Goal: Information Seeking & Learning: Find specific fact

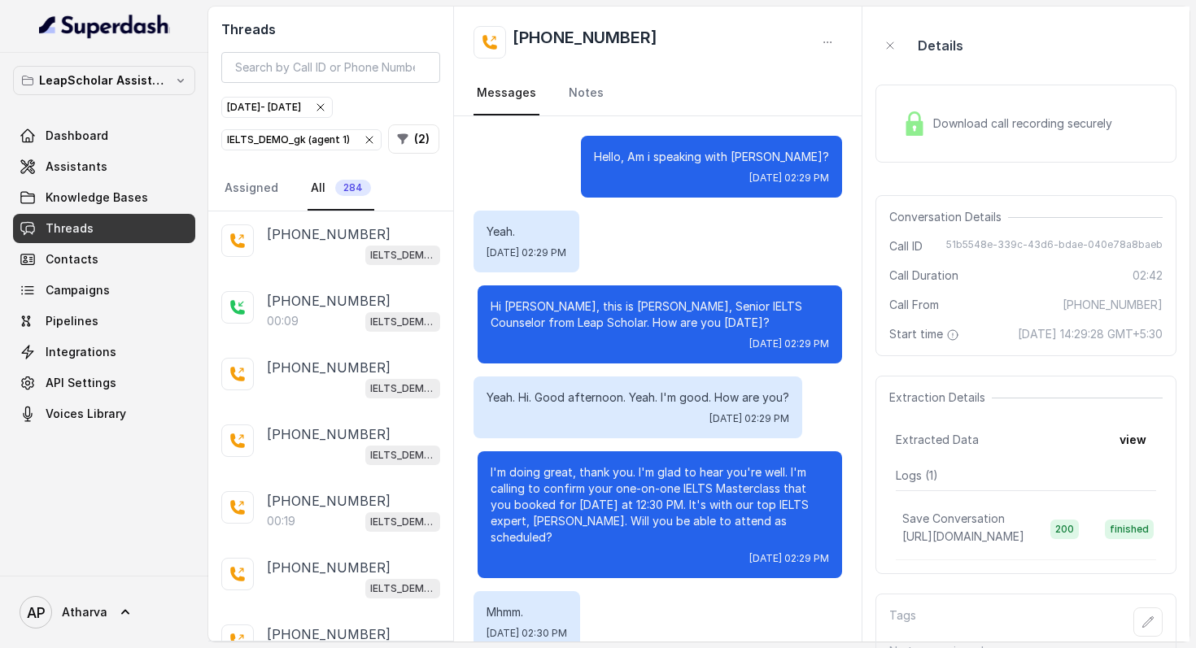
scroll to position [1961, 0]
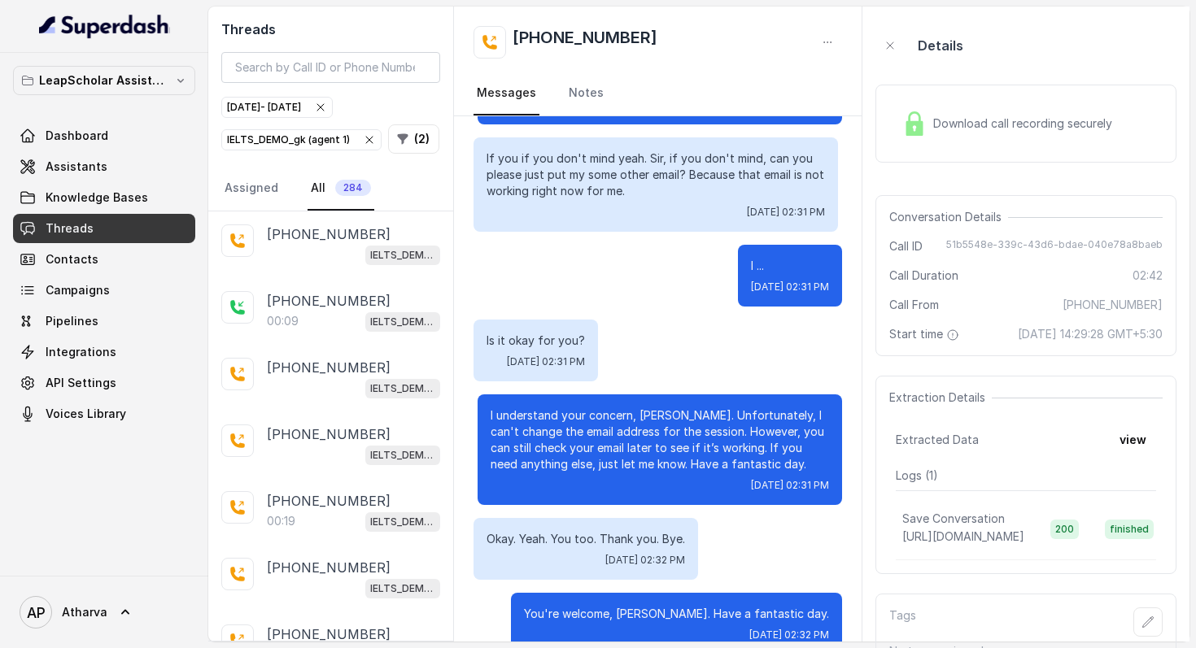
click at [549, 268] on div "I ... [DATE] 02:31 PM" at bounding box center [657, 276] width 369 height 62
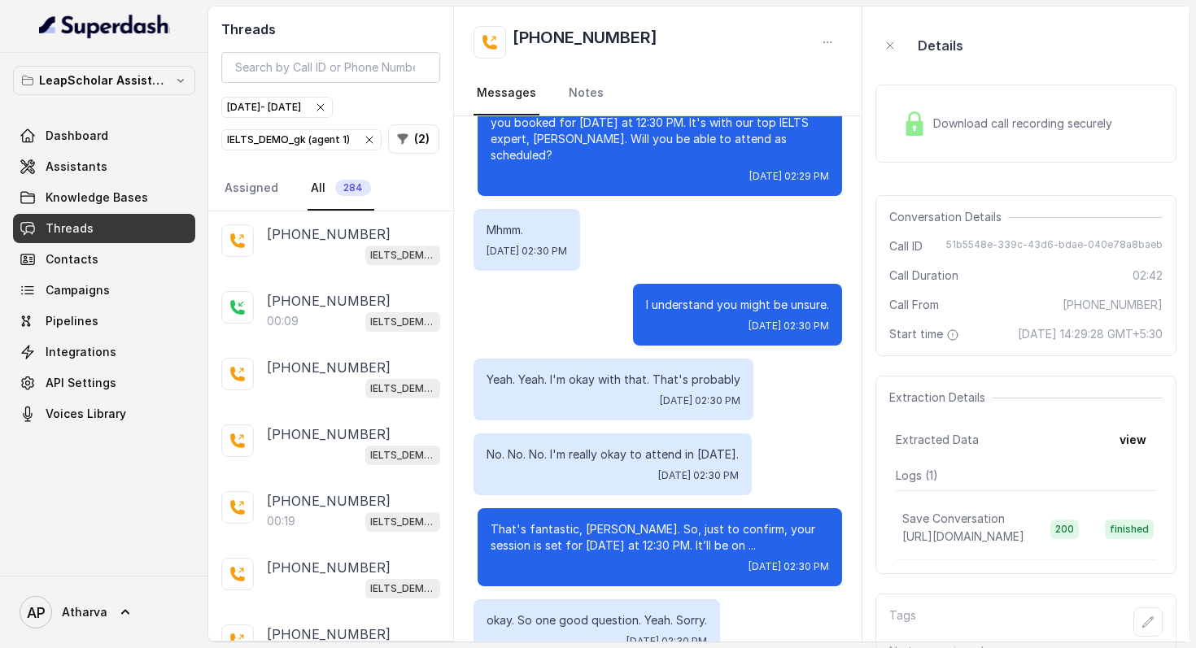
scroll to position [0, 0]
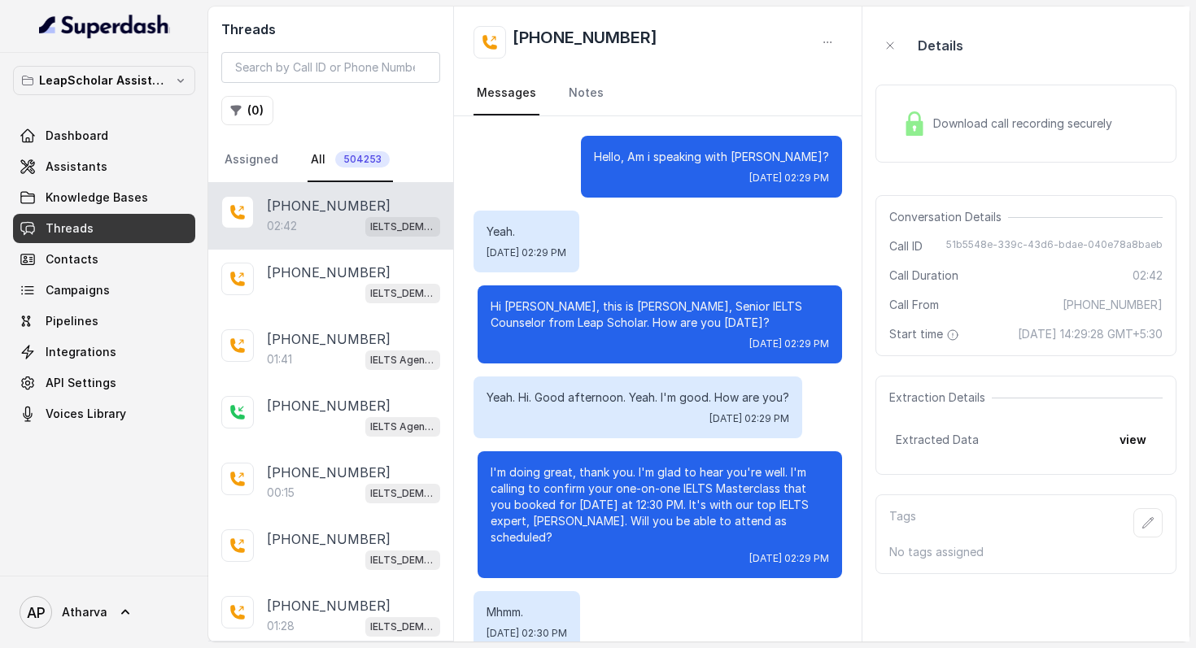
scroll to position [1961, 0]
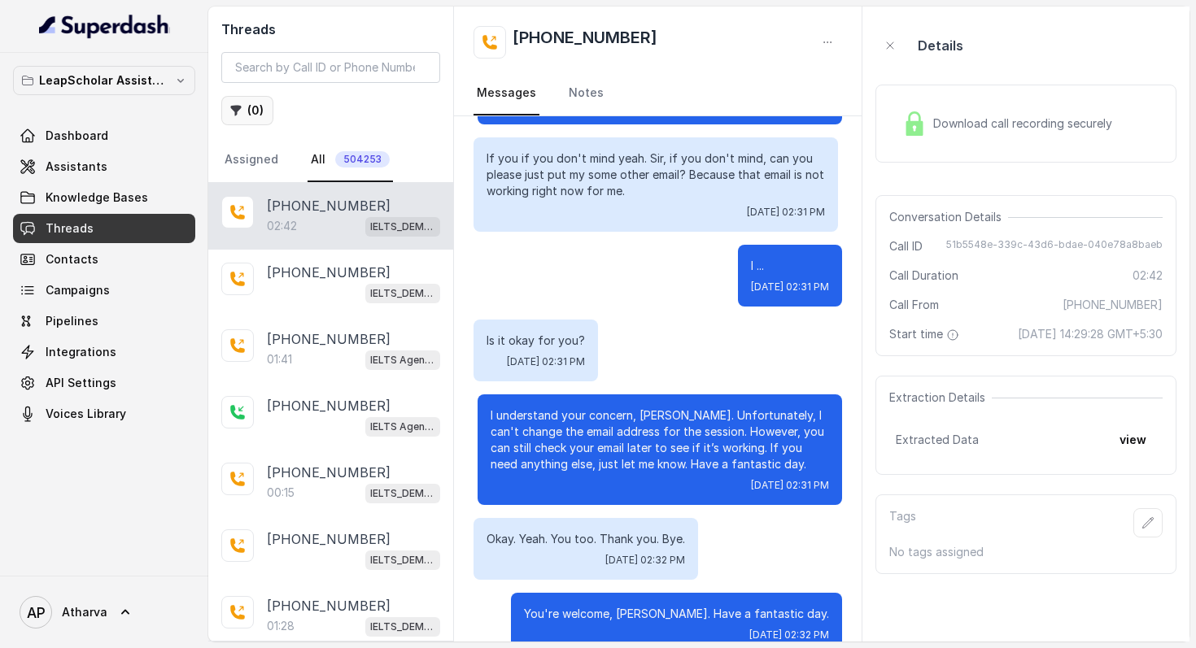
click at [253, 111] on button "( 0 )" at bounding box center [247, 110] width 52 height 29
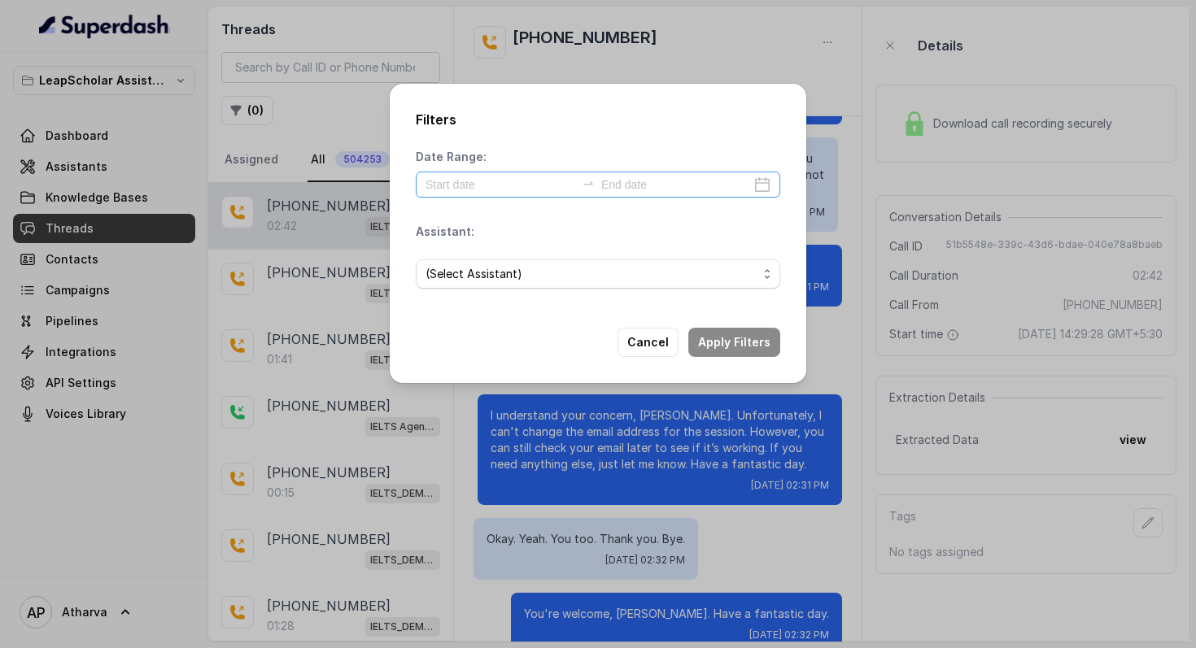
click at [511, 194] on div at bounding box center [598, 185] width 364 height 26
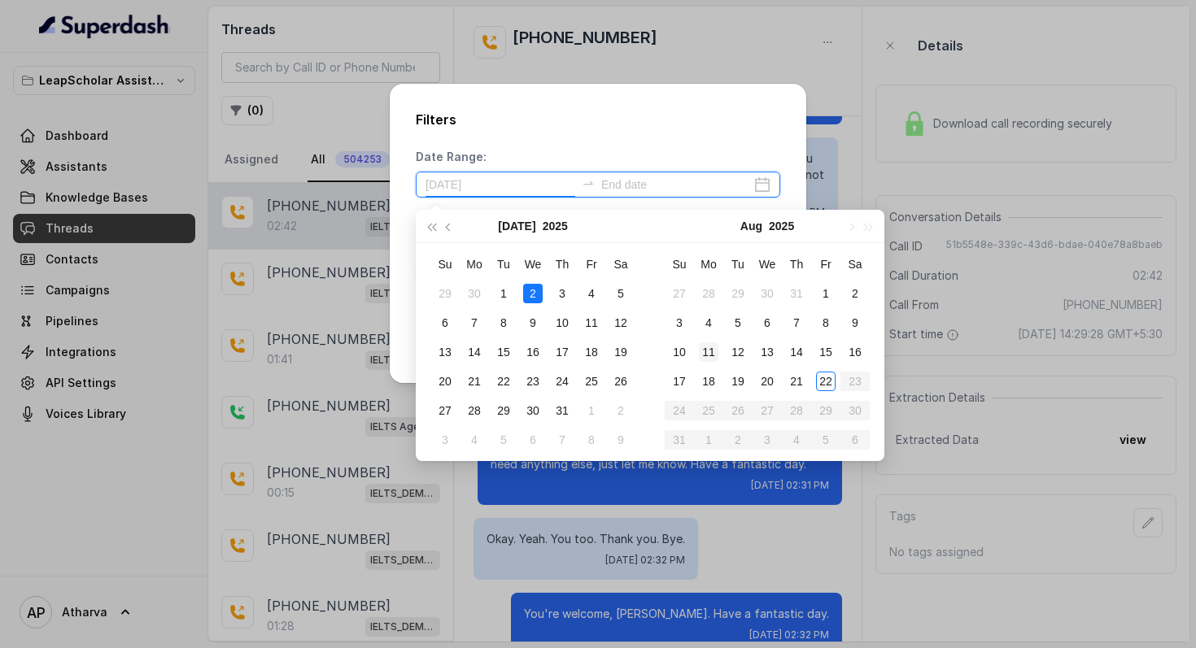
type input "2025-07-12"
type input "2025-08-22"
click at [829, 382] on div "22" at bounding box center [826, 382] width 20 height 20
type input "2025-08-22"
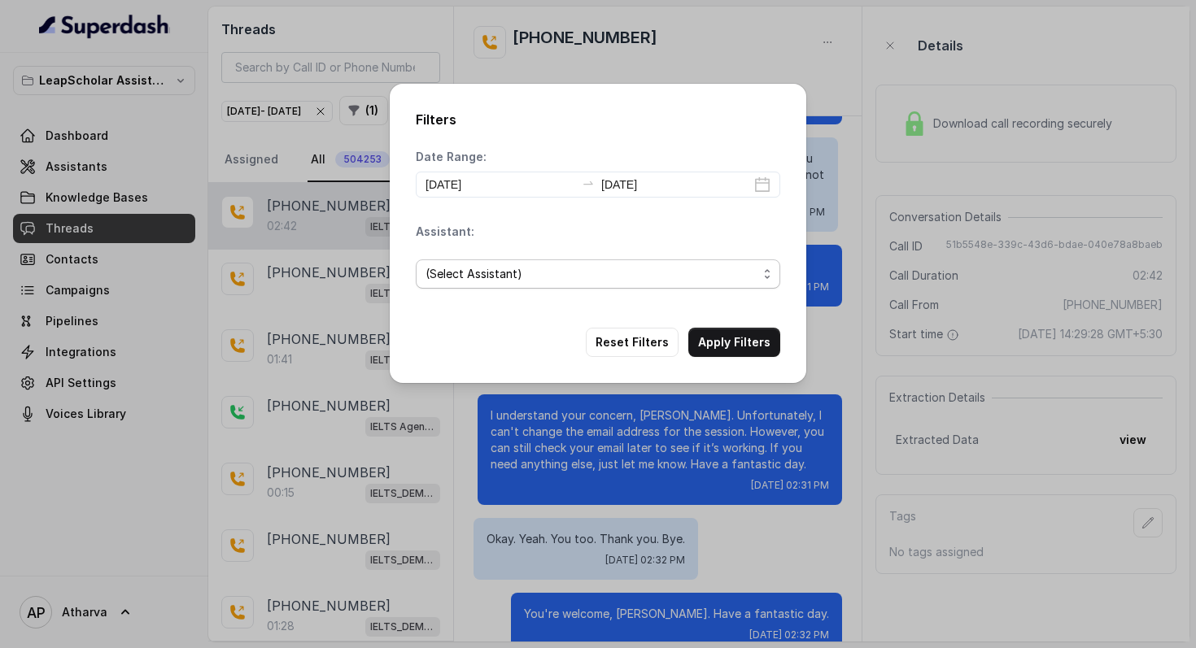
click at [574, 276] on span "(Select Assistant)" at bounding box center [591, 274] width 332 height 20
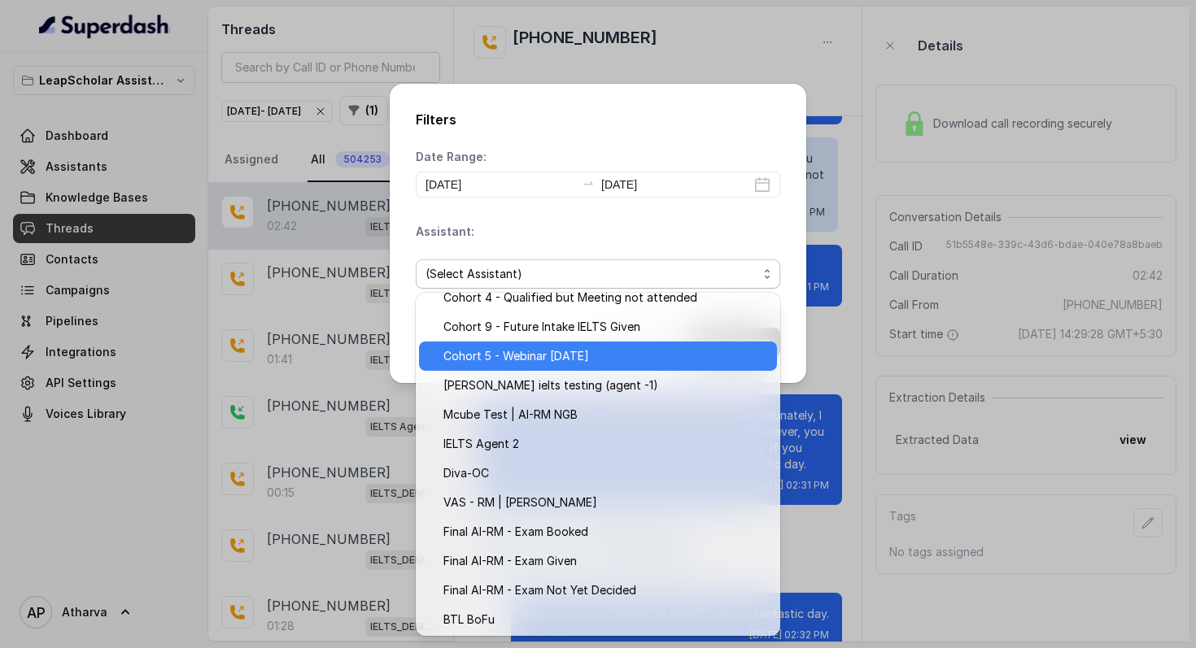
scroll to position [159, 0]
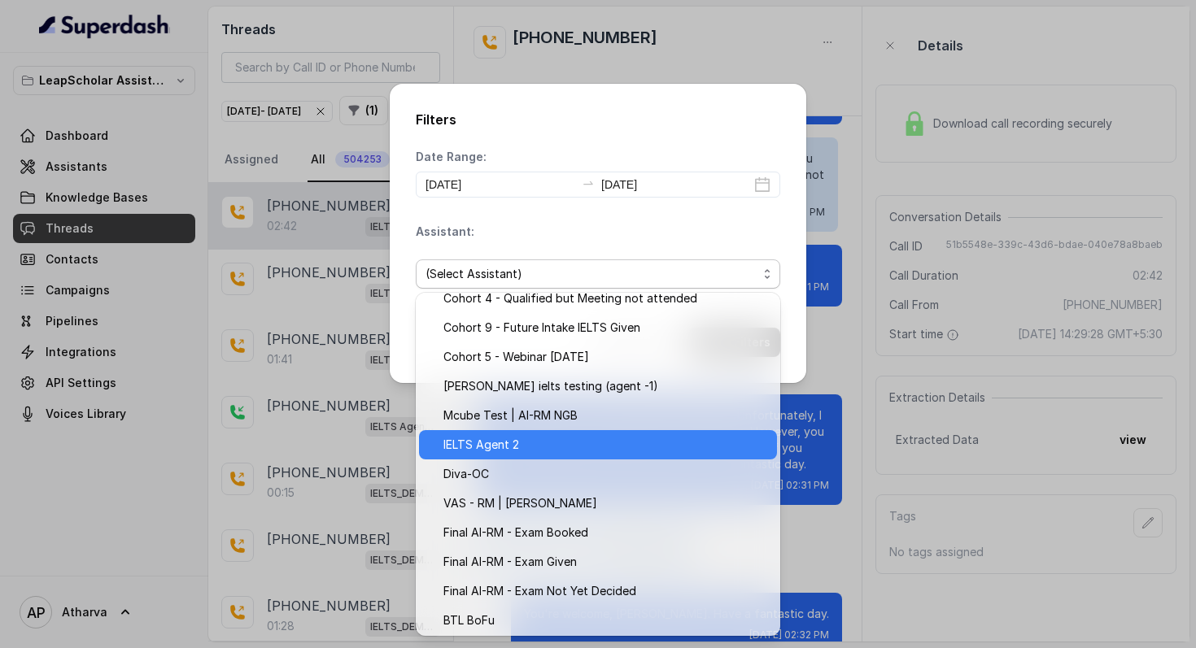
click at [555, 449] on span "IELTS Agent 2" at bounding box center [605, 445] width 324 height 20
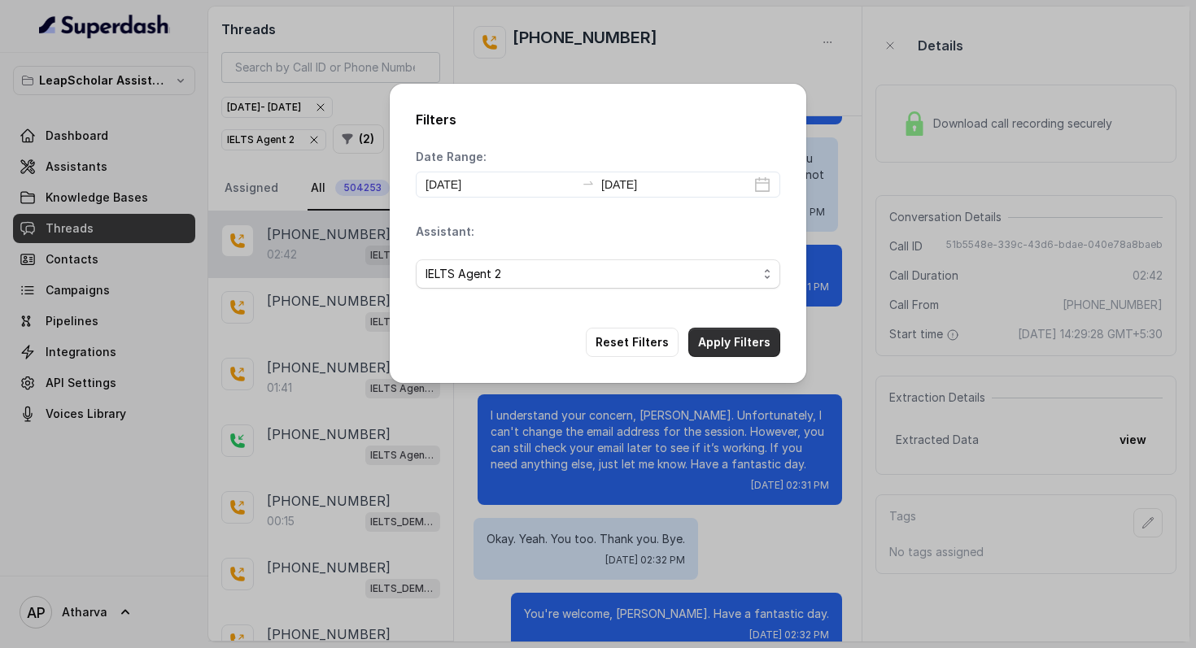
click at [744, 354] on button "Apply Filters" at bounding box center [734, 342] width 92 height 29
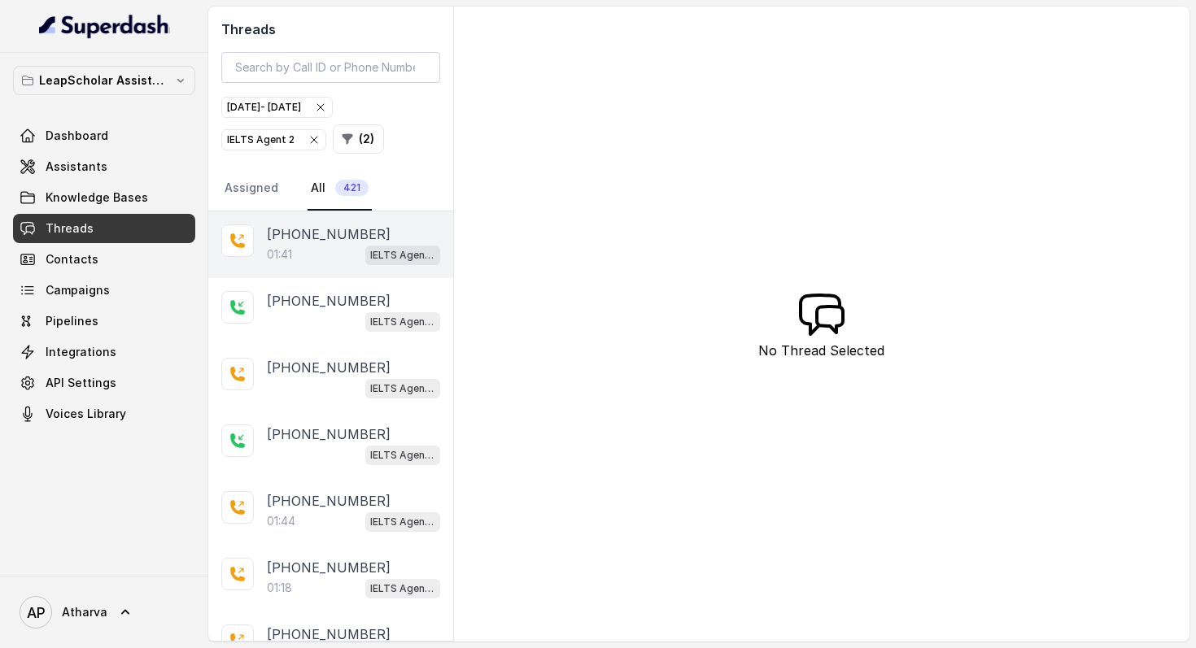
click at [342, 266] on div "+919901682098 01:41 IELTS Agent 2" at bounding box center [330, 245] width 245 height 67
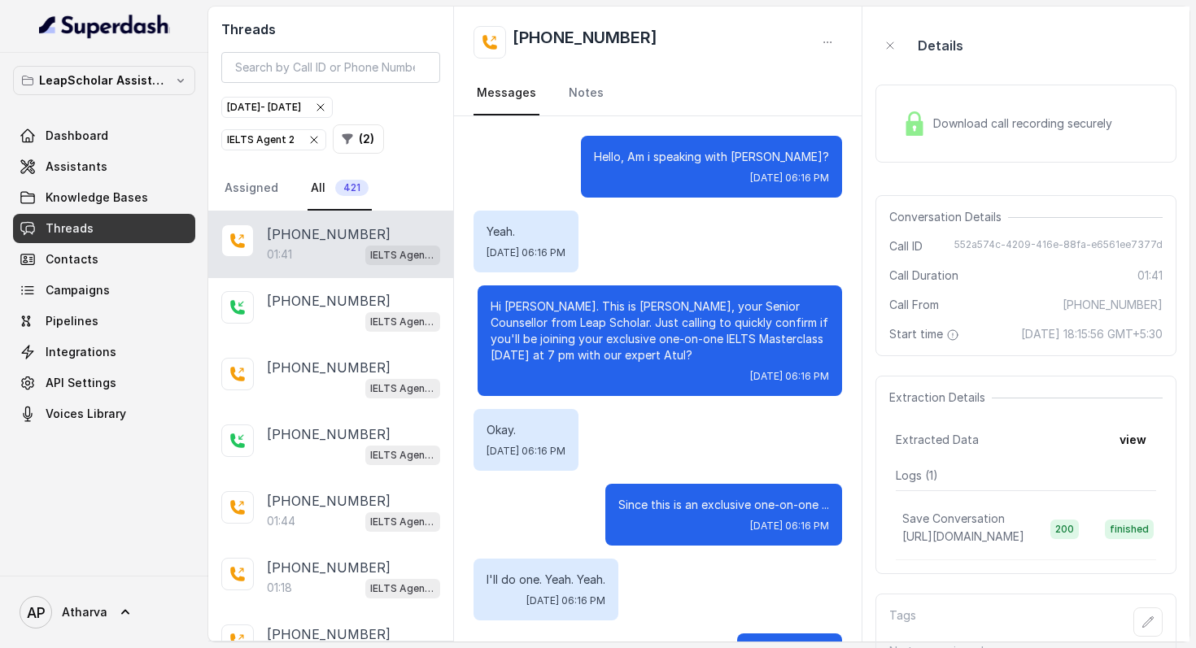
scroll to position [1241, 0]
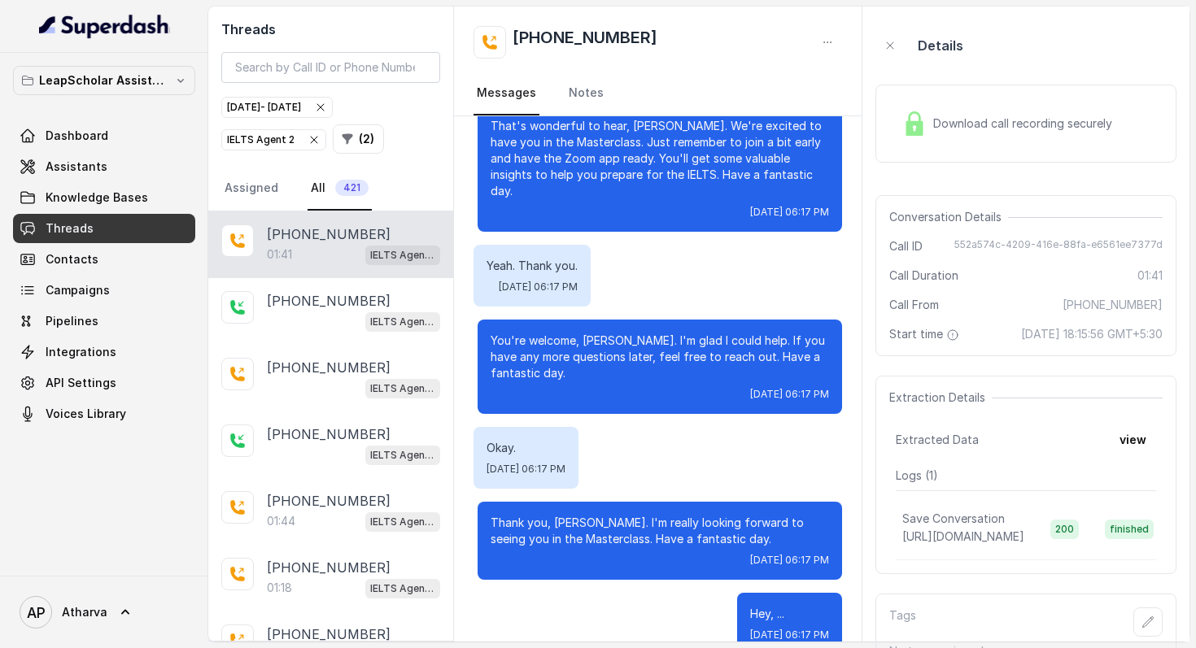
click at [931, 124] on div "Download call recording securely" at bounding box center [1007, 123] width 223 height 37
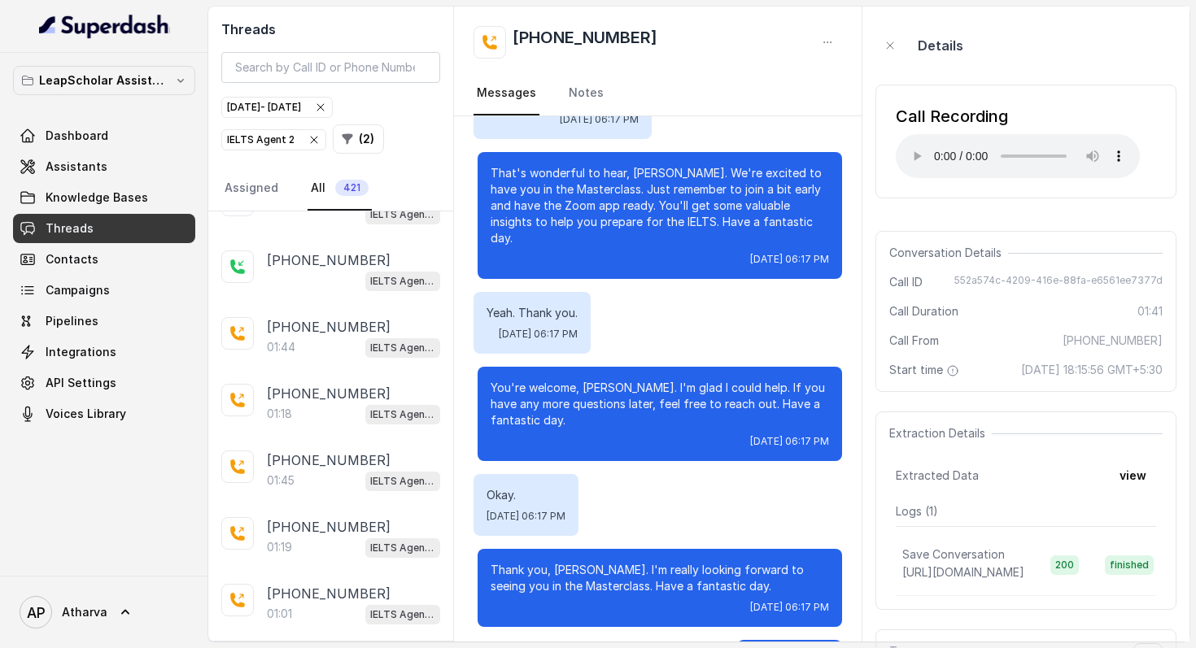
scroll to position [1196, 0]
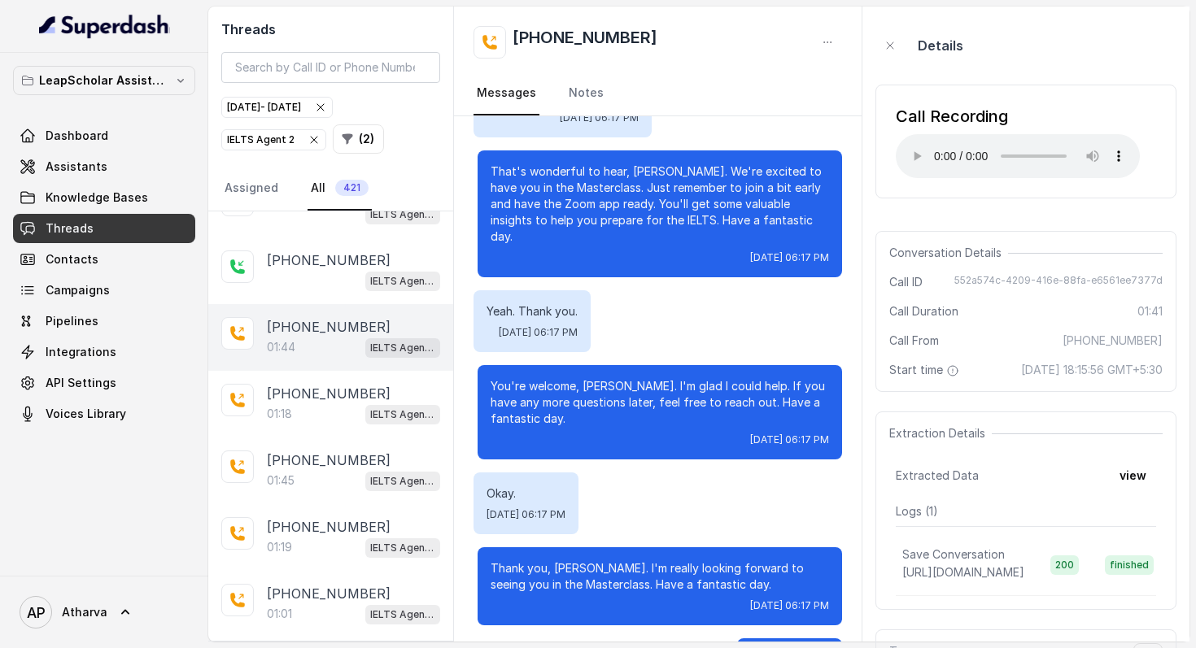
click at [316, 329] on p "+919959530188" at bounding box center [329, 327] width 124 height 20
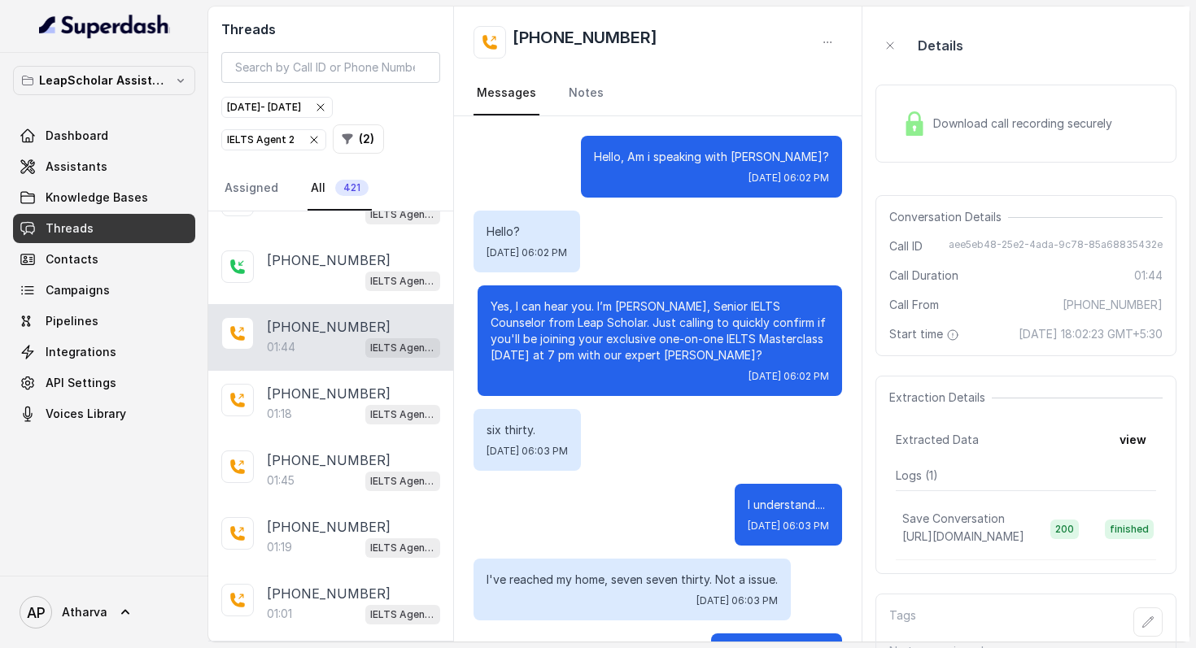
scroll to position [1993, 0]
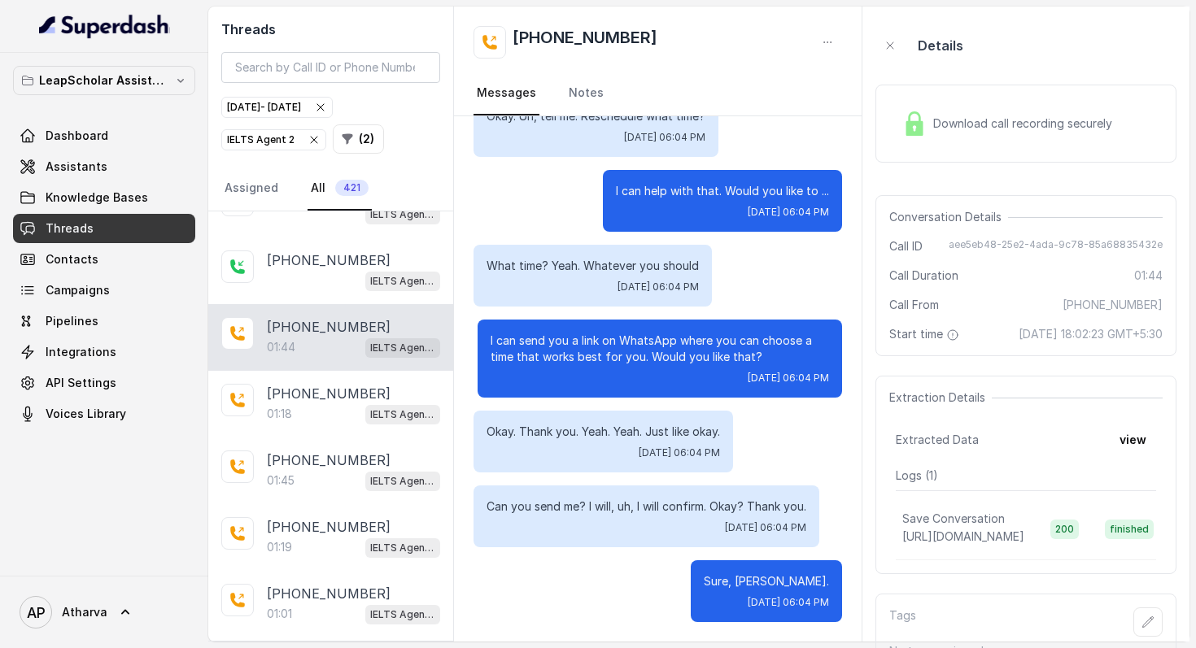
click at [910, 132] on img at bounding box center [914, 123] width 24 height 24
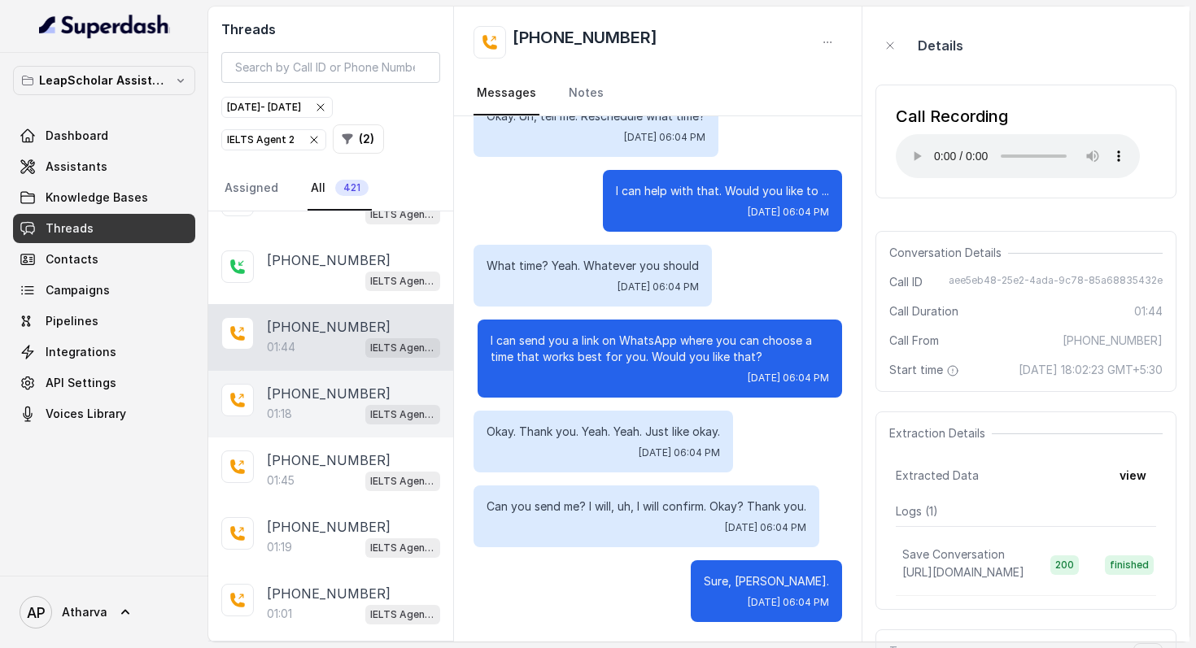
click at [308, 407] on div "01:18 IELTS Agent 2" at bounding box center [353, 413] width 173 height 21
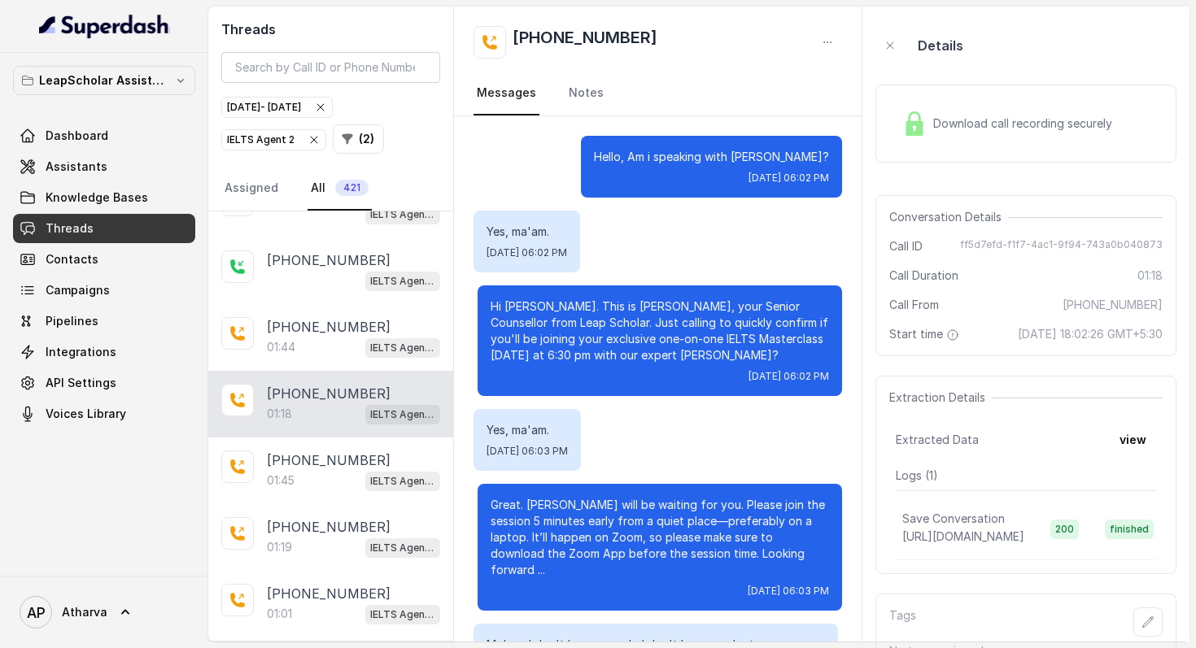
scroll to position [701, 0]
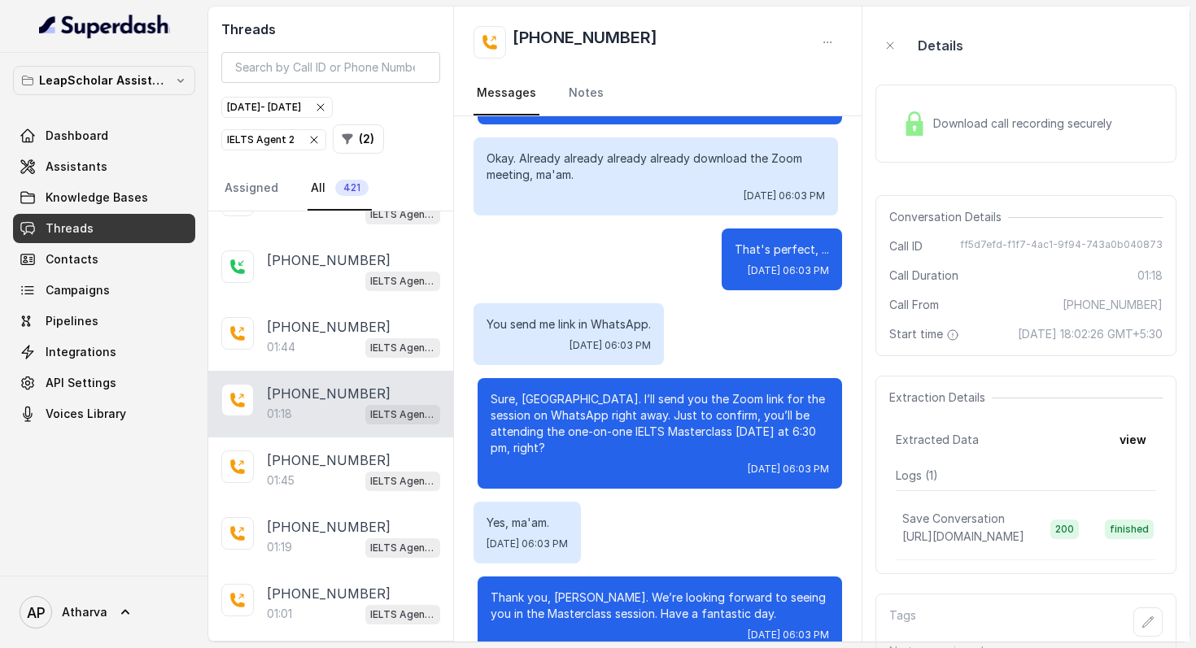
click at [925, 124] on img at bounding box center [914, 123] width 24 height 24
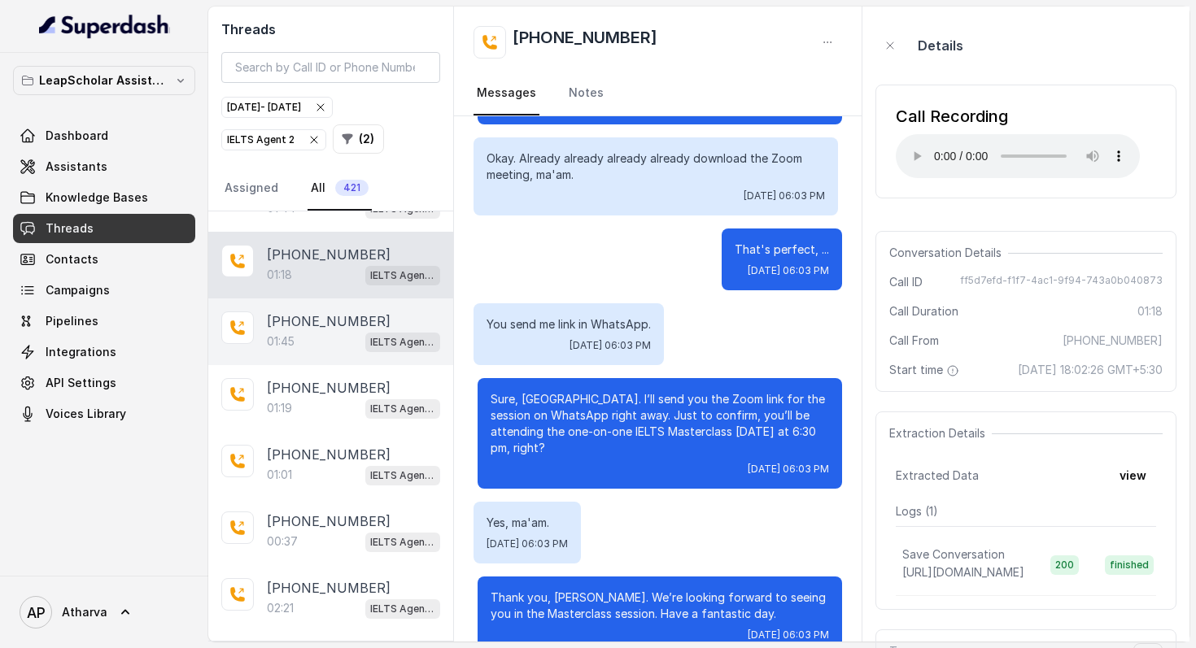
click at [292, 334] on p "01:45" at bounding box center [281, 342] width 28 height 16
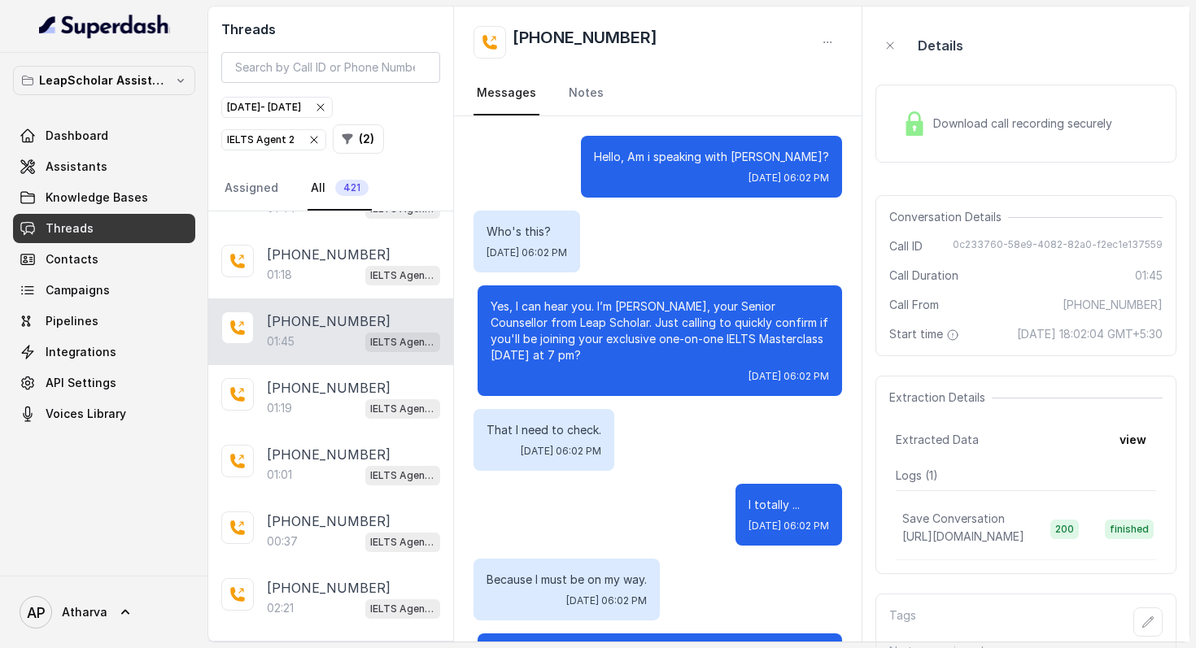
scroll to position [1092, 0]
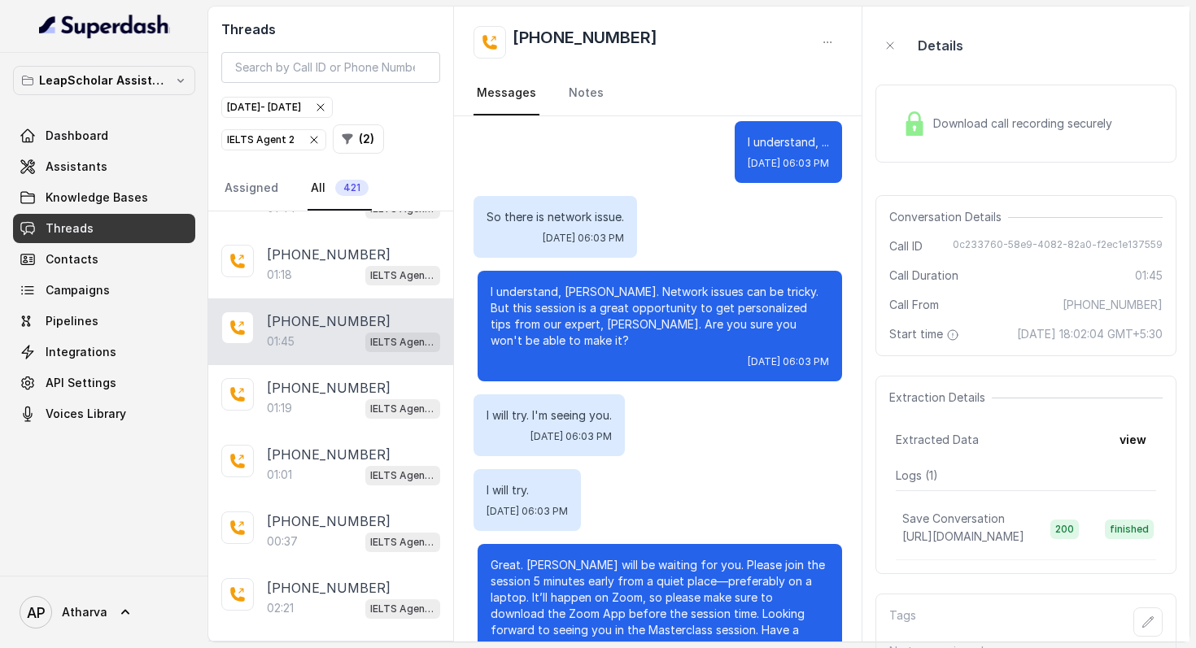
click at [918, 131] on img at bounding box center [914, 123] width 24 height 24
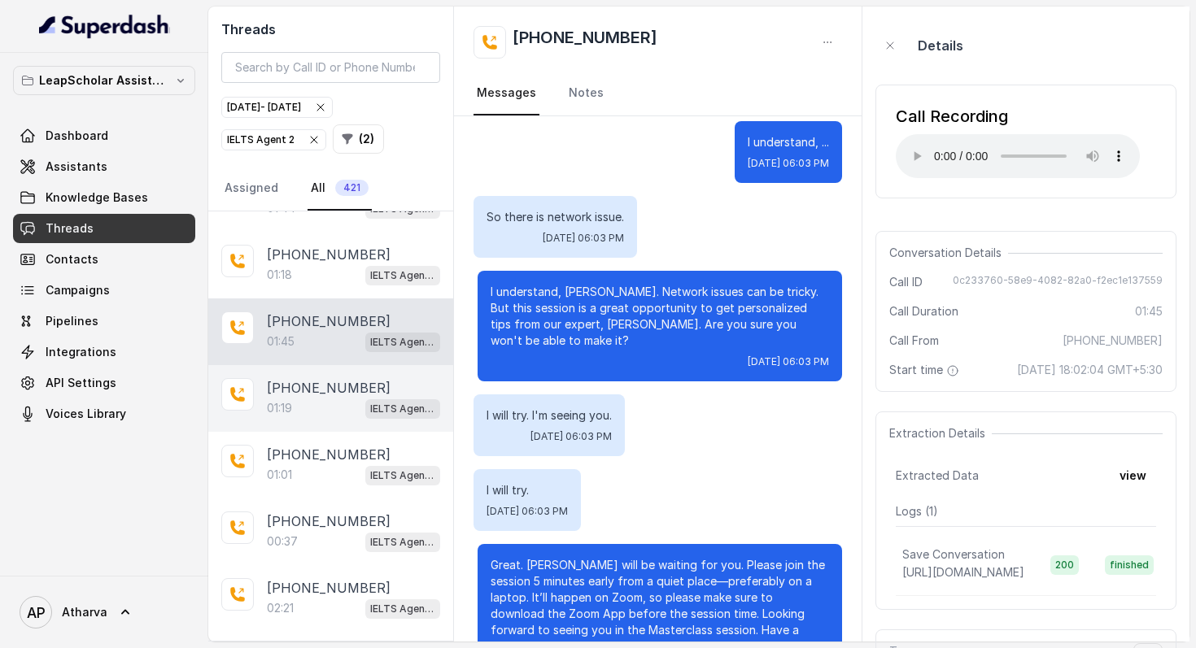
click at [308, 378] on p "+918454854936" at bounding box center [329, 388] width 124 height 20
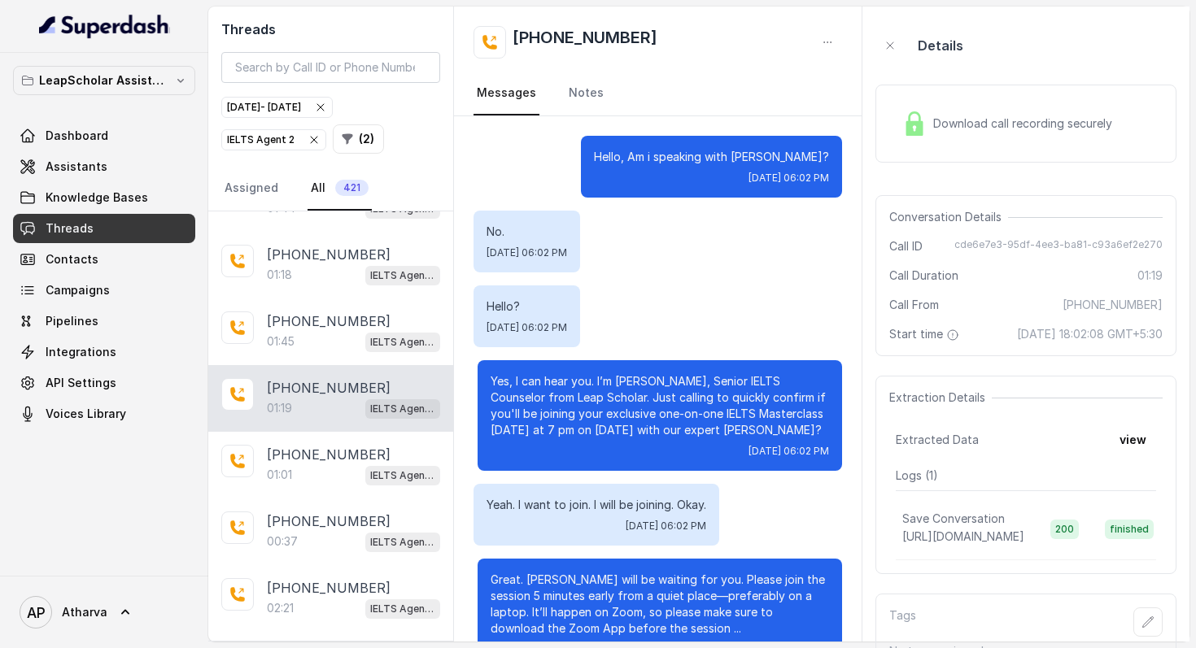
scroll to position [968, 0]
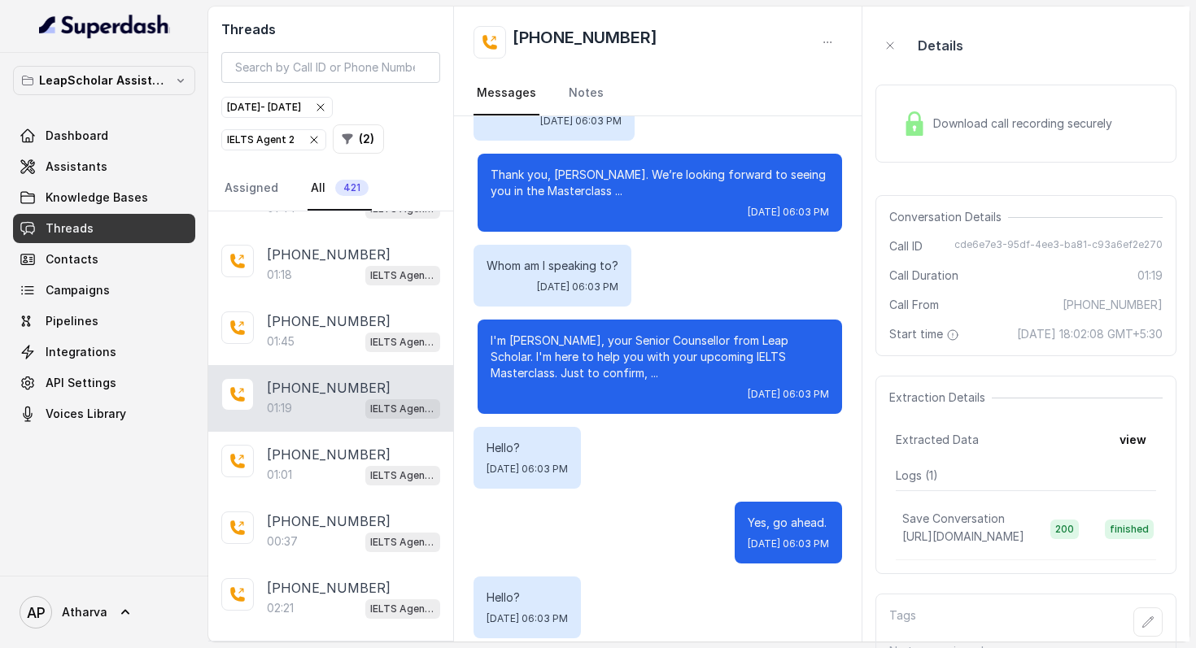
click at [937, 133] on div "Download call recording securely" at bounding box center [1007, 123] width 223 height 37
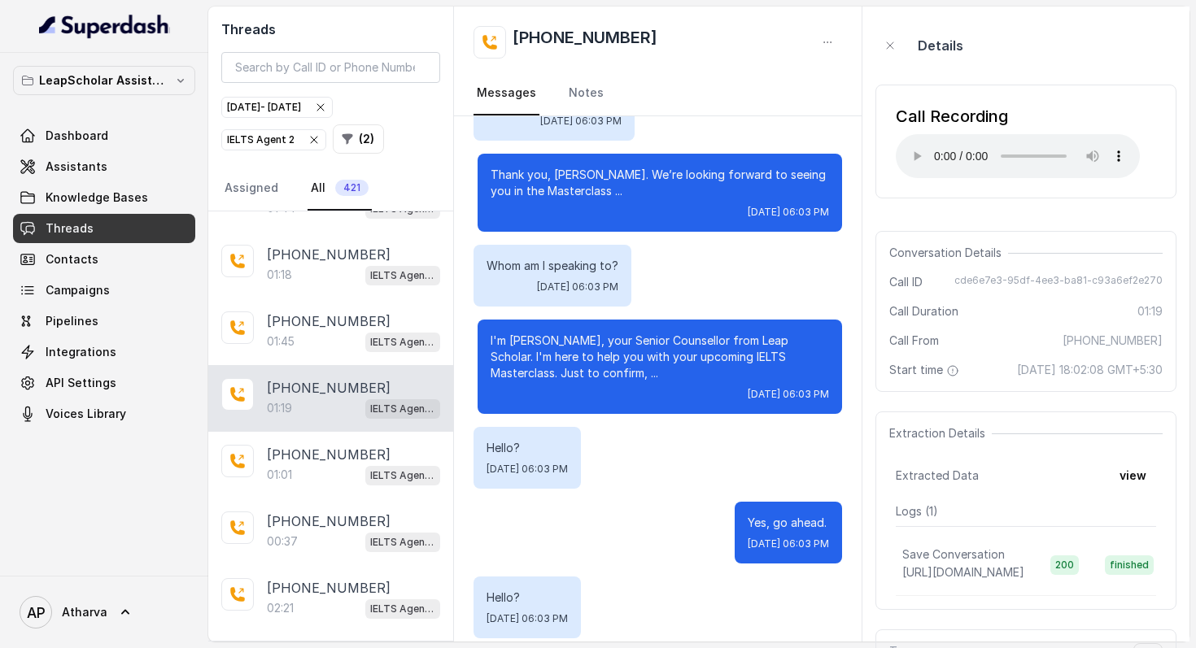
scroll to position [77, 0]
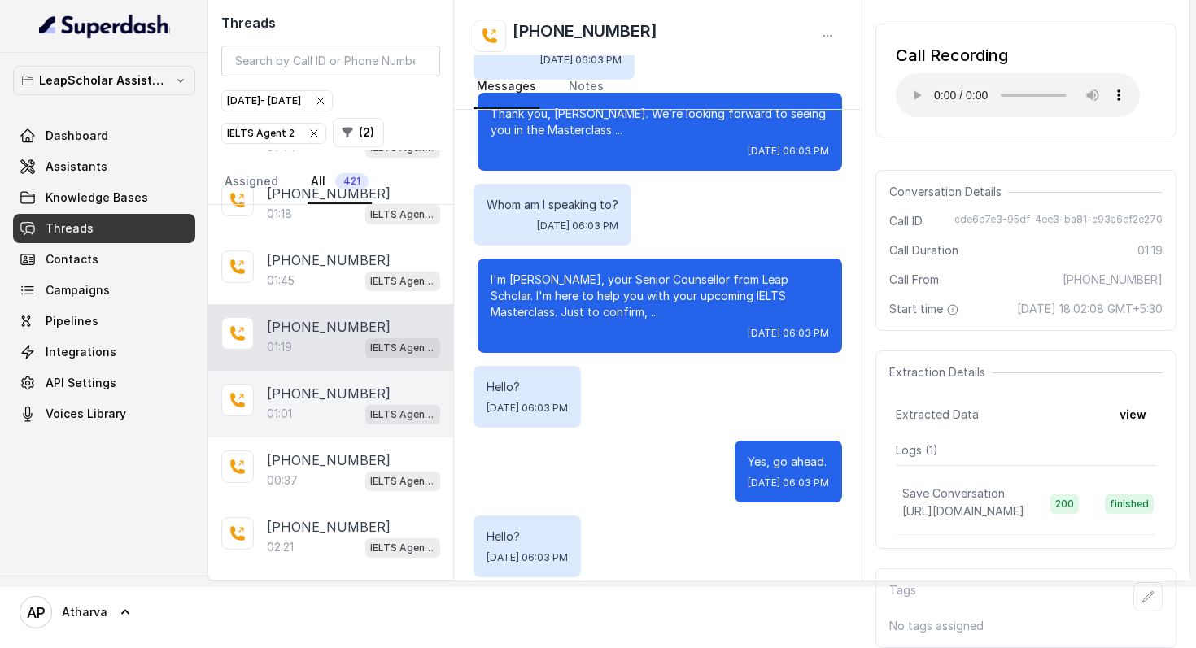
click at [328, 403] on div "01:01 IELTS Agent 2" at bounding box center [353, 413] width 173 height 21
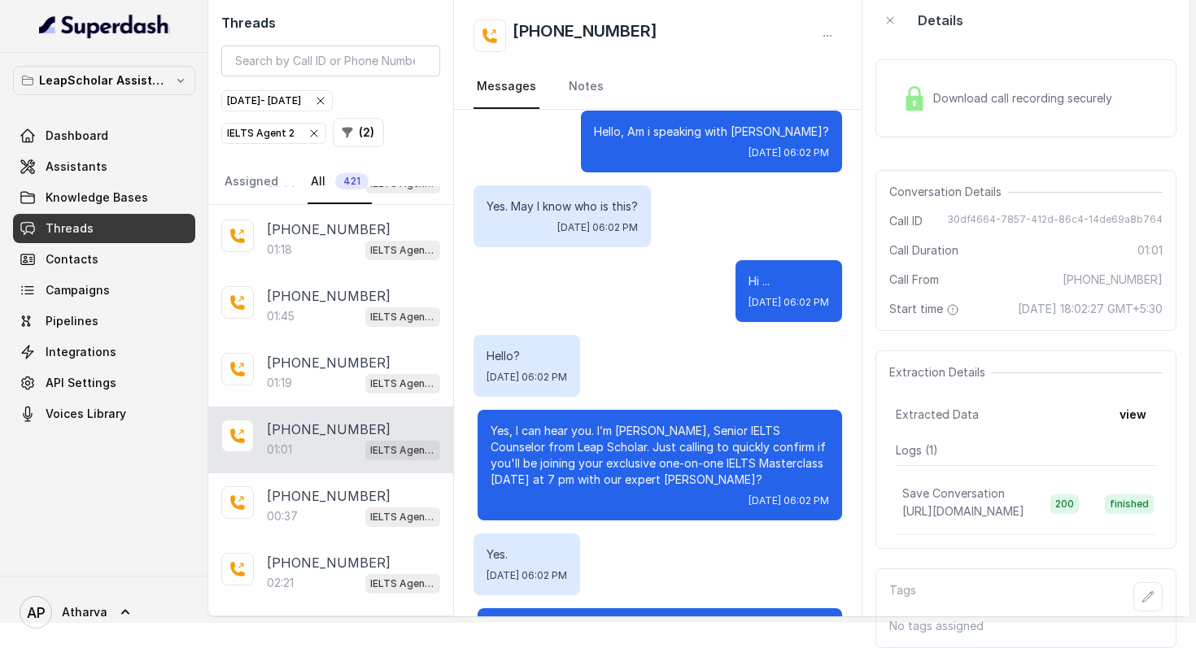
scroll to position [711, 0]
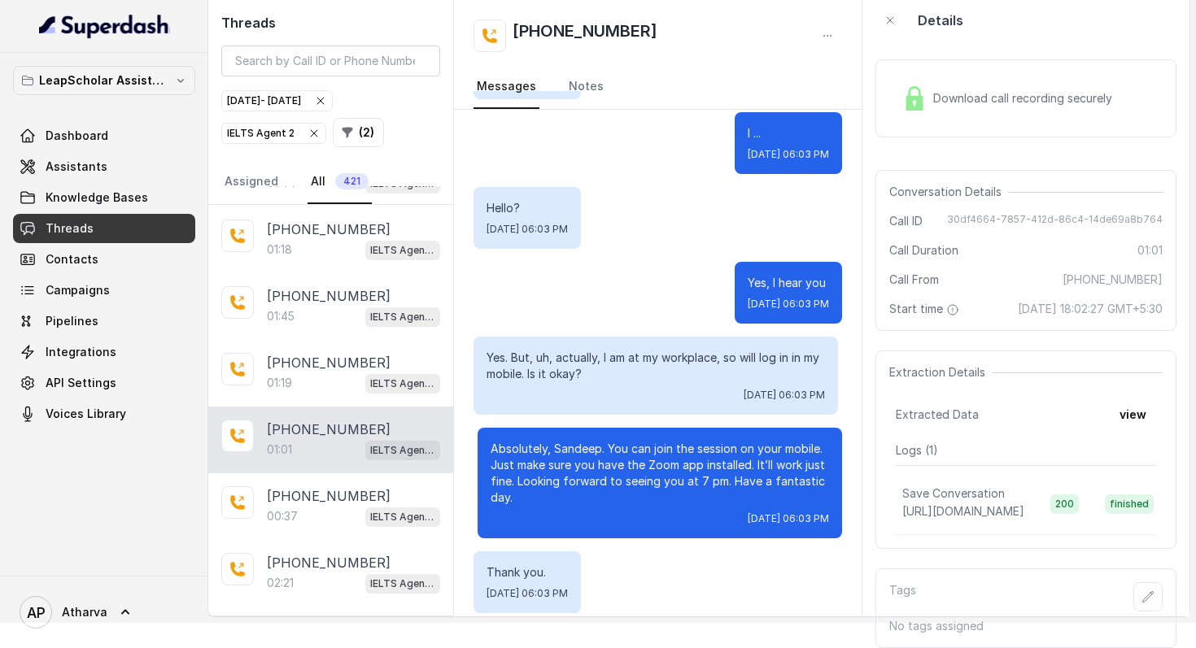
click at [901, 81] on div "Download call recording securely" at bounding box center [1007, 98] width 223 height 37
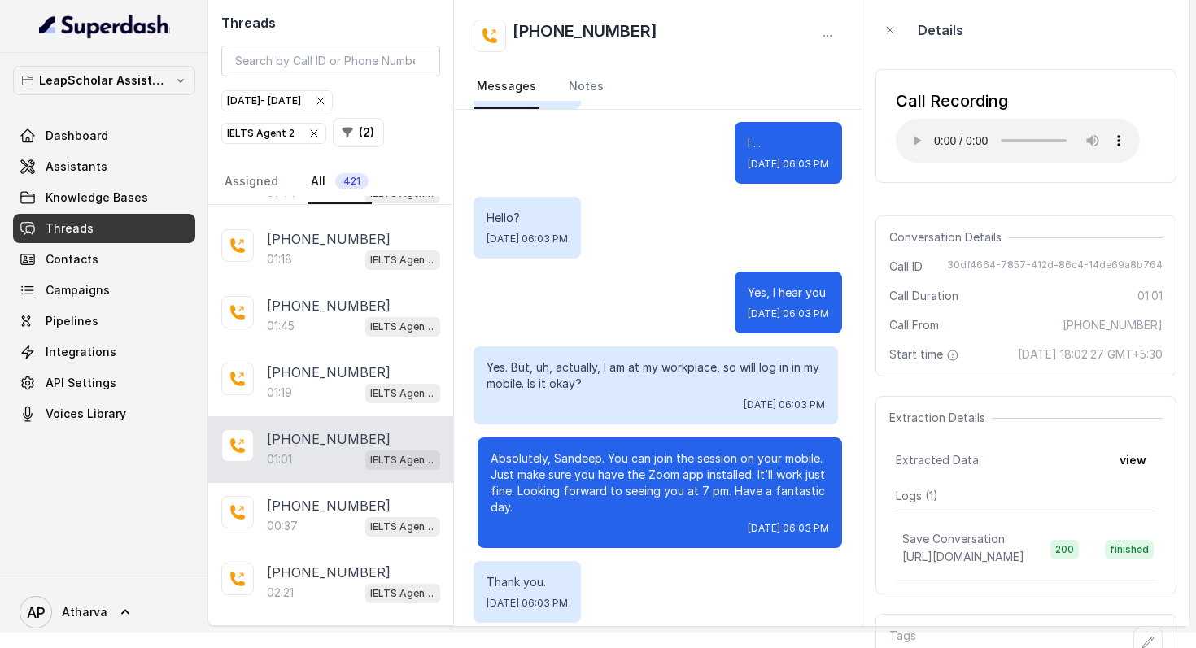
scroll to position [0, 0]
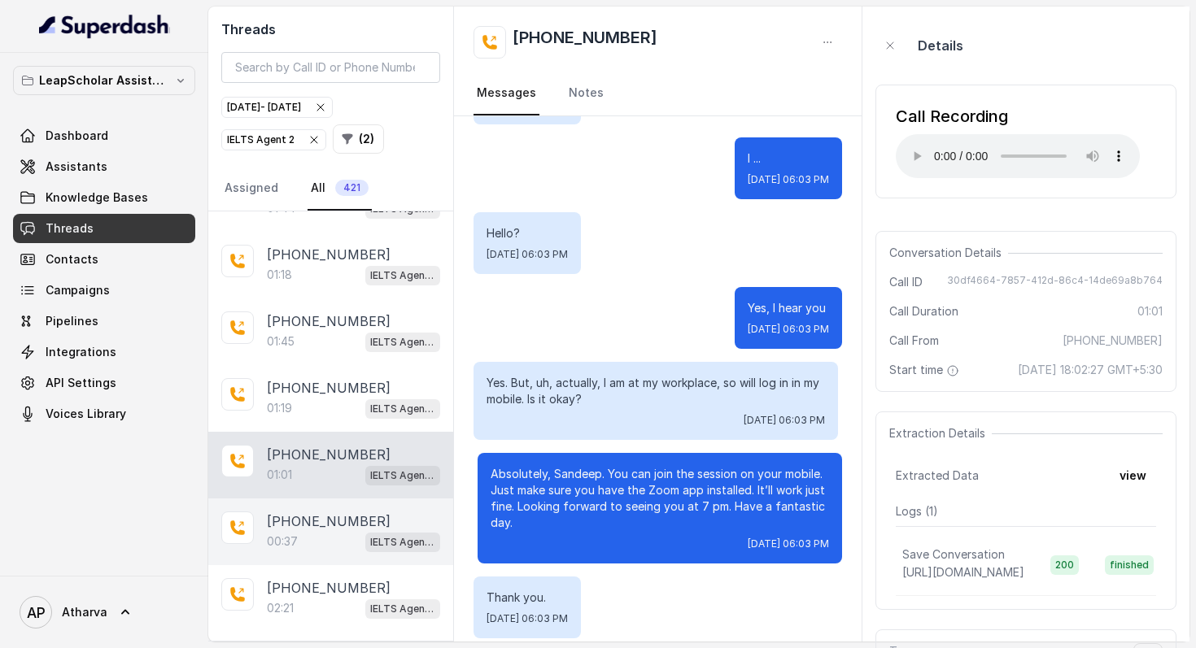
click at [304, 501] on div "+917871050232 00:37 IELTS Agent 2" at bounding box center [330, 532] width 245 height 67
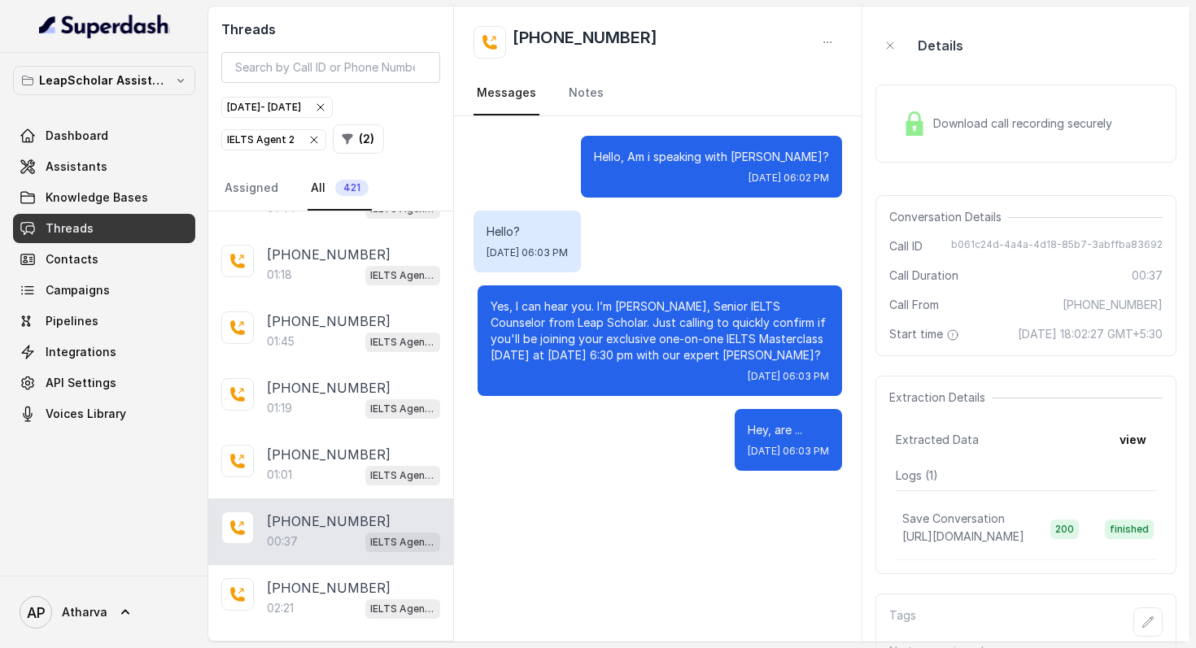
click at [913, 114] on img at bounding box center [914, 123] width 24 height 24
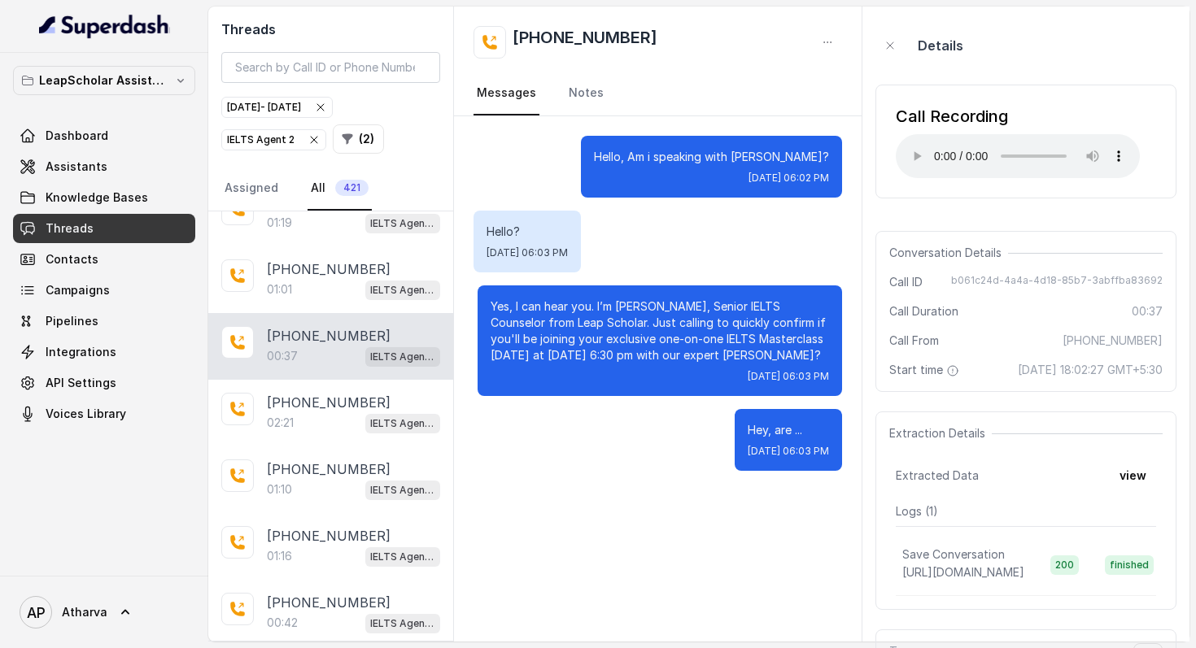
scroll to position [499, 0]
click at [307, 406] on p "+917051337514" at bounding box center [329, 402] width 124 height 20
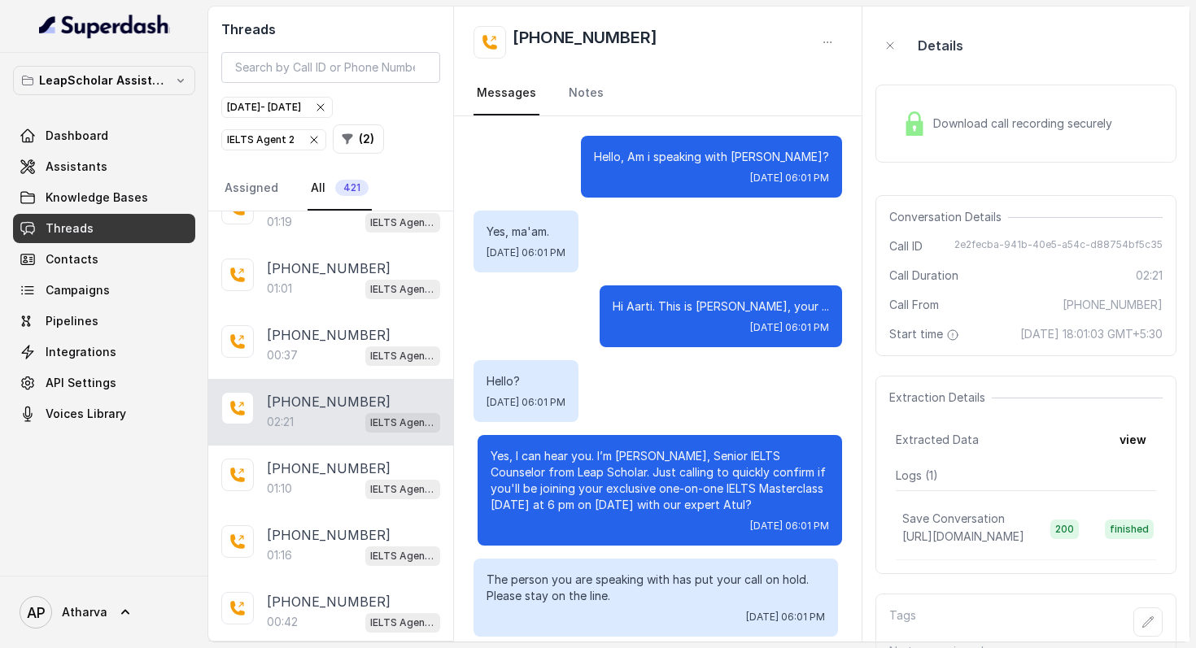
scroll to position [1515, 0]
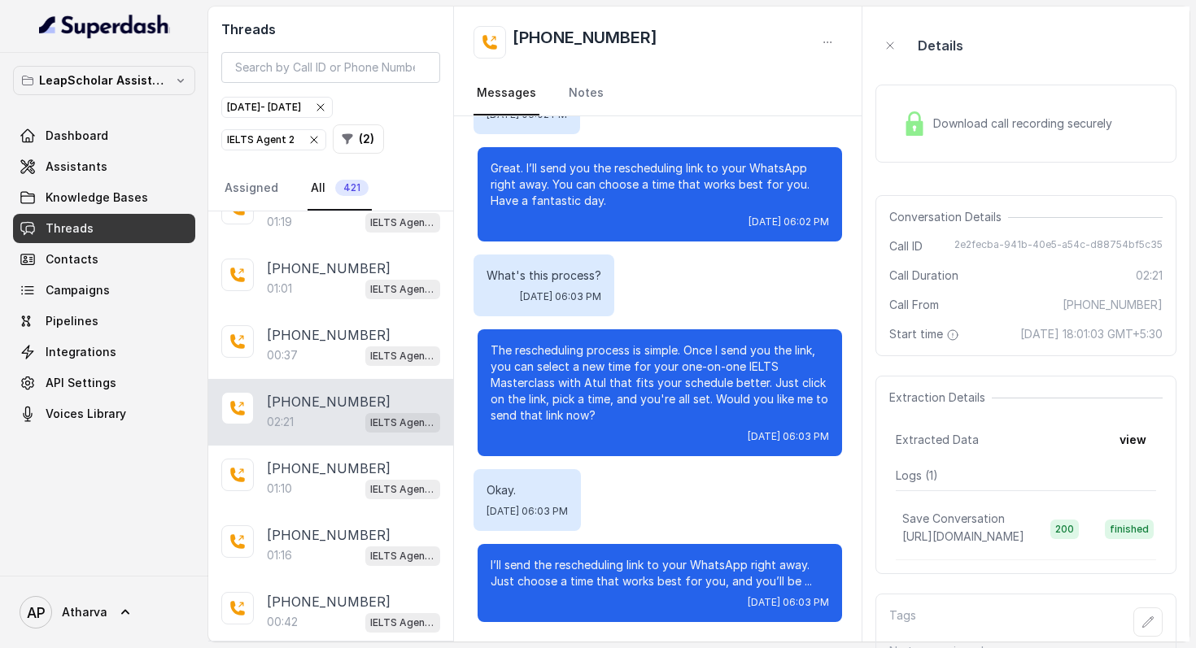
click at [971, 146] on div "Download call recording securely" at bounding box center [1025, 124] width 301 height 78
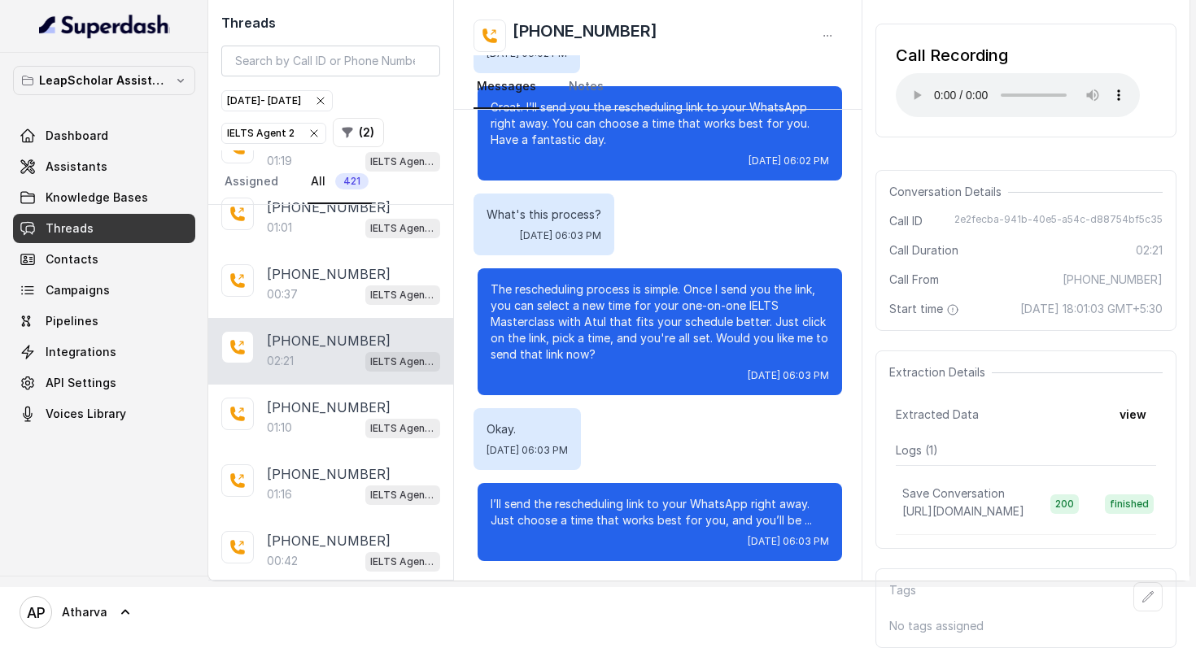
scroll to position [77, 0]
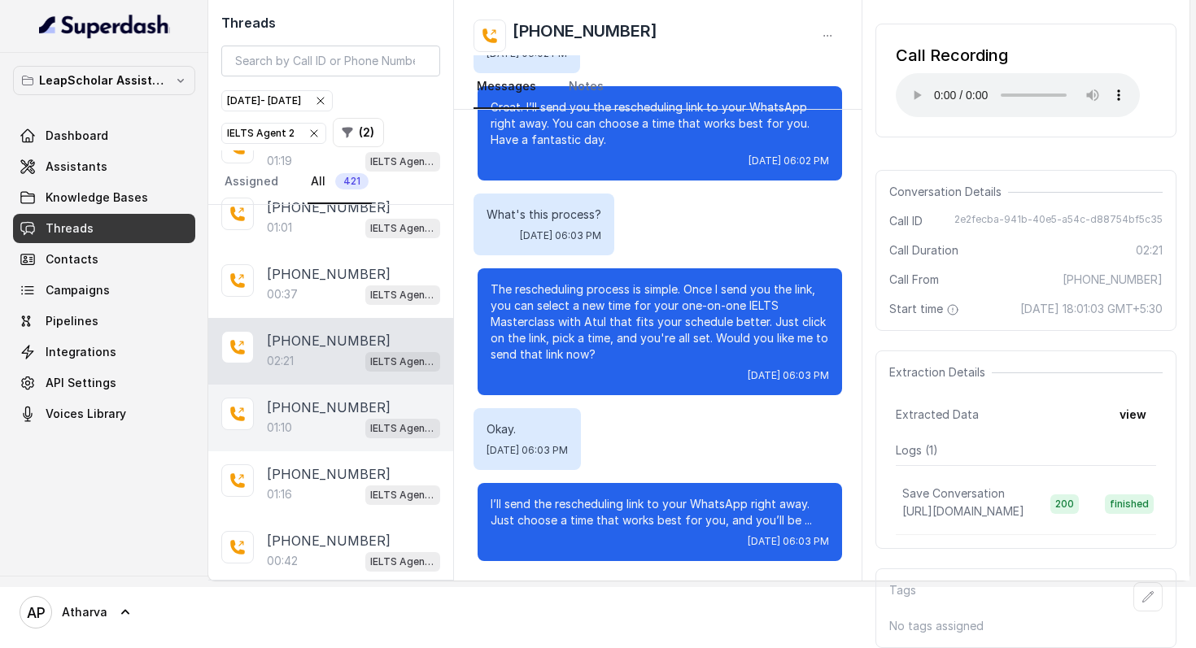
click at [315, 398] on p "+919100844380" at bounding box center [329, 408] width 124 height 20
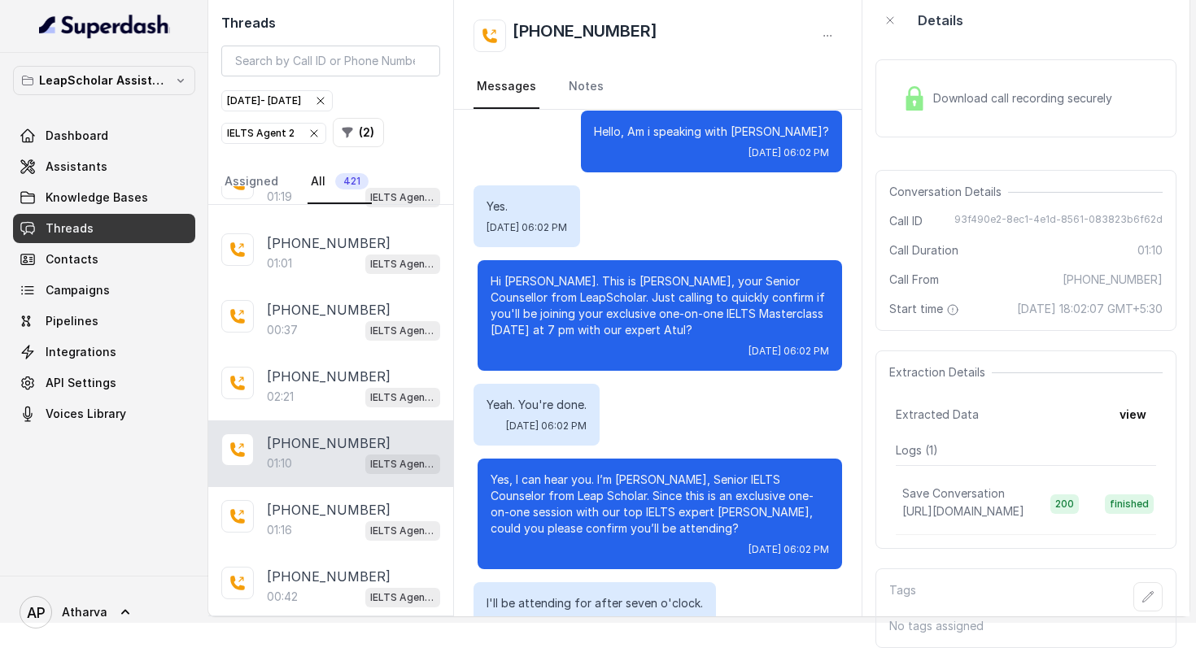
scroll to position [503, 0]
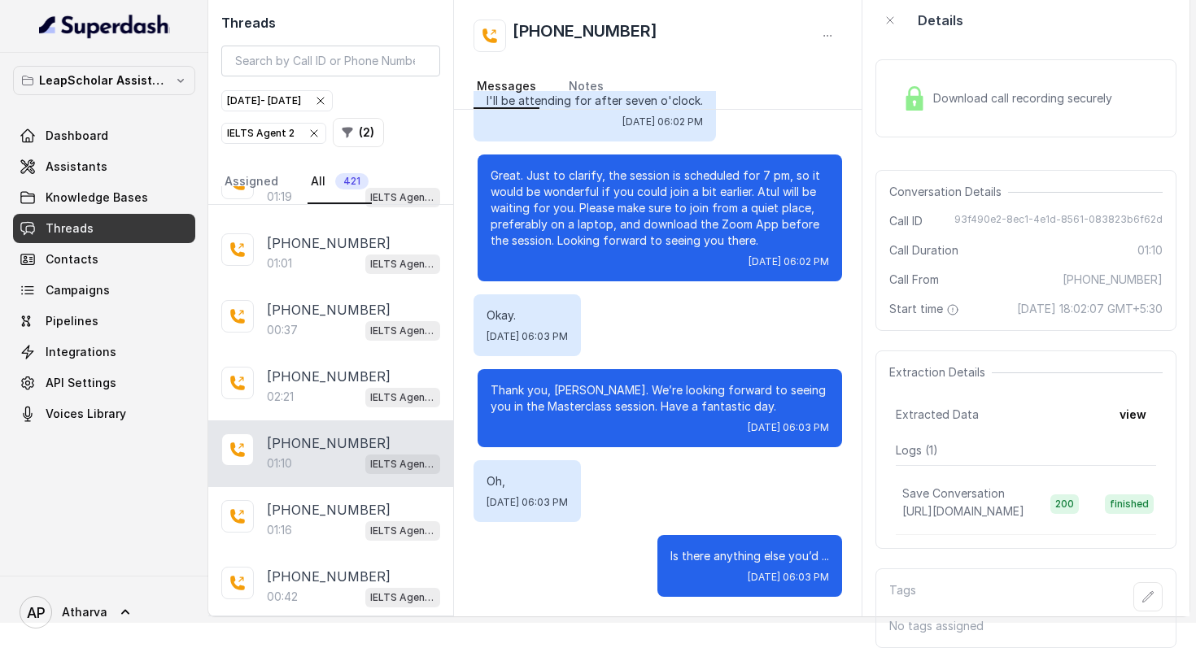
click at [926, 90] on img at bounding box center [914, 98] width 24 height 24
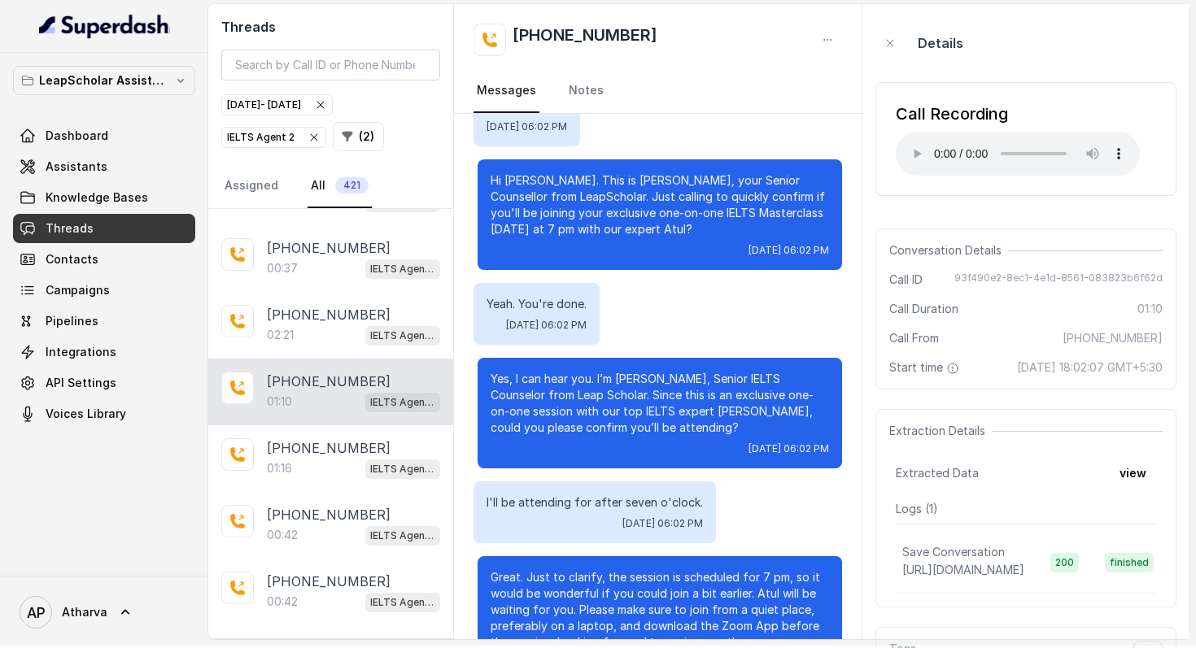
scroll to position [0, 0]
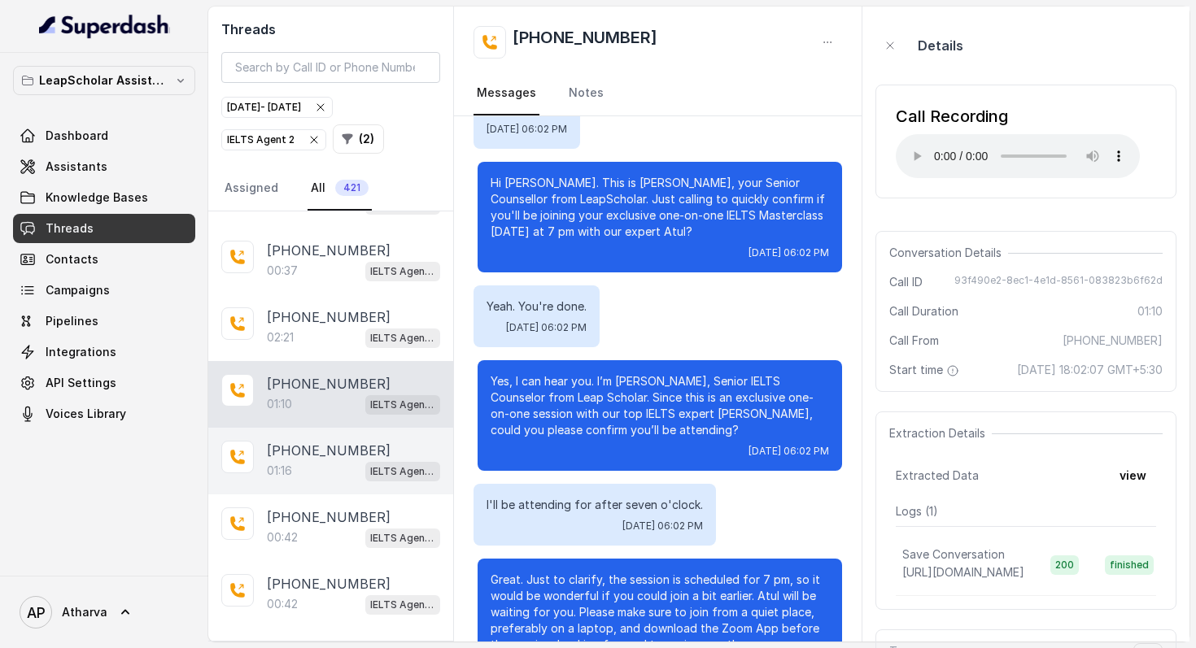
click at [335, 434] on div "+917488715740 01:16 IELTS Agent 2" at bounding box center [330, 461] width 245 height 67
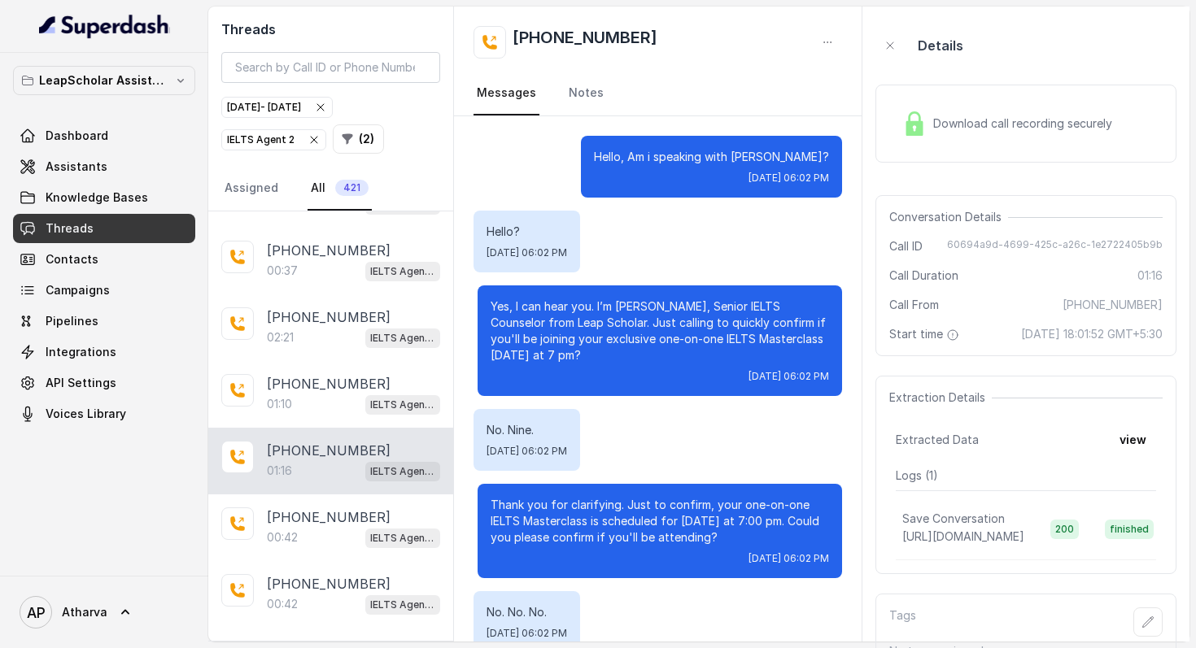
scroll to position [503, 0]
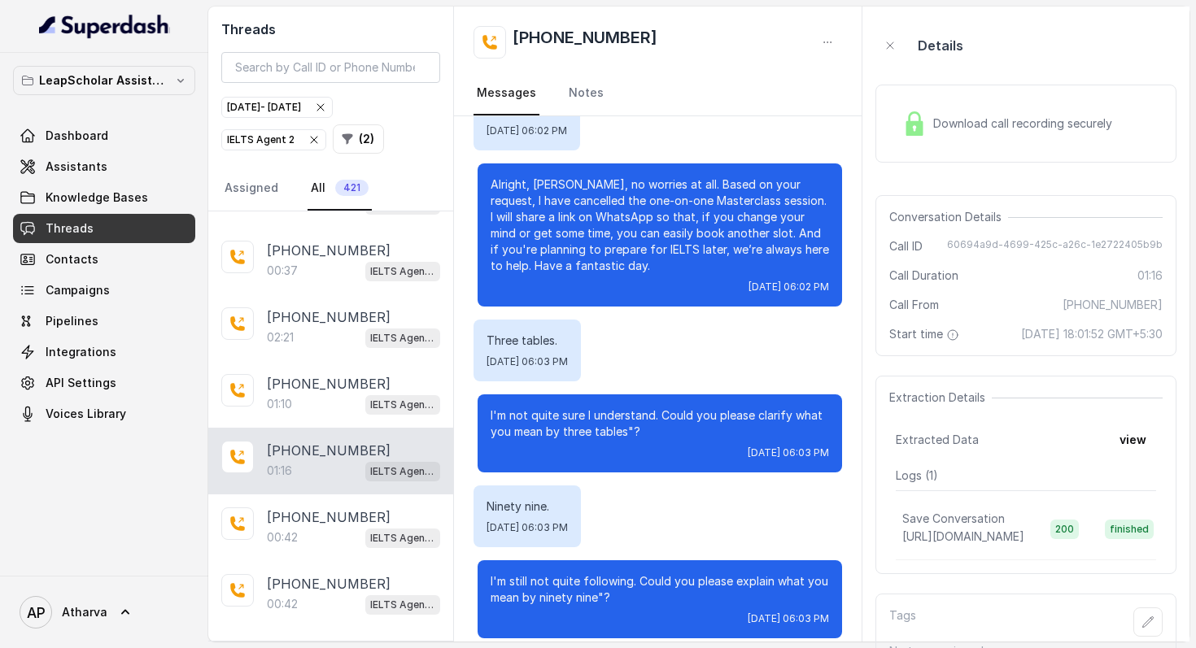
click at [906, 136] on div "Download call recording securely" at bounding box center [1007, 123] width 223 height 37
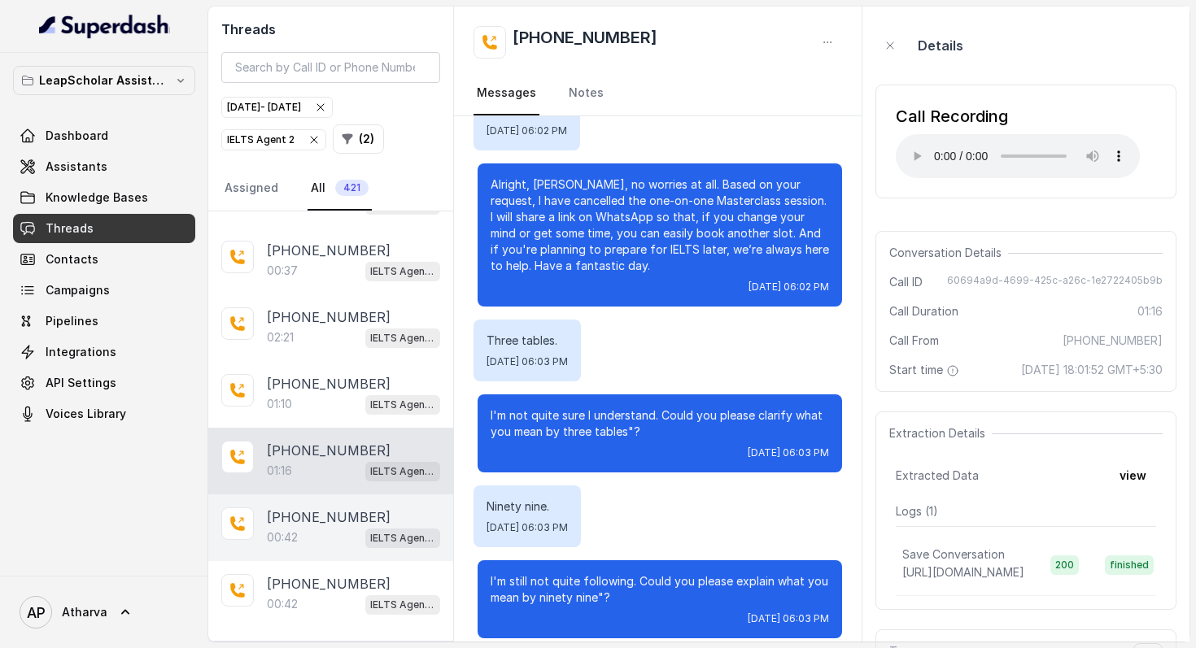
click at [318, 521] on p "+919302594500" at bounding box center [329, 518] width 124 height 20
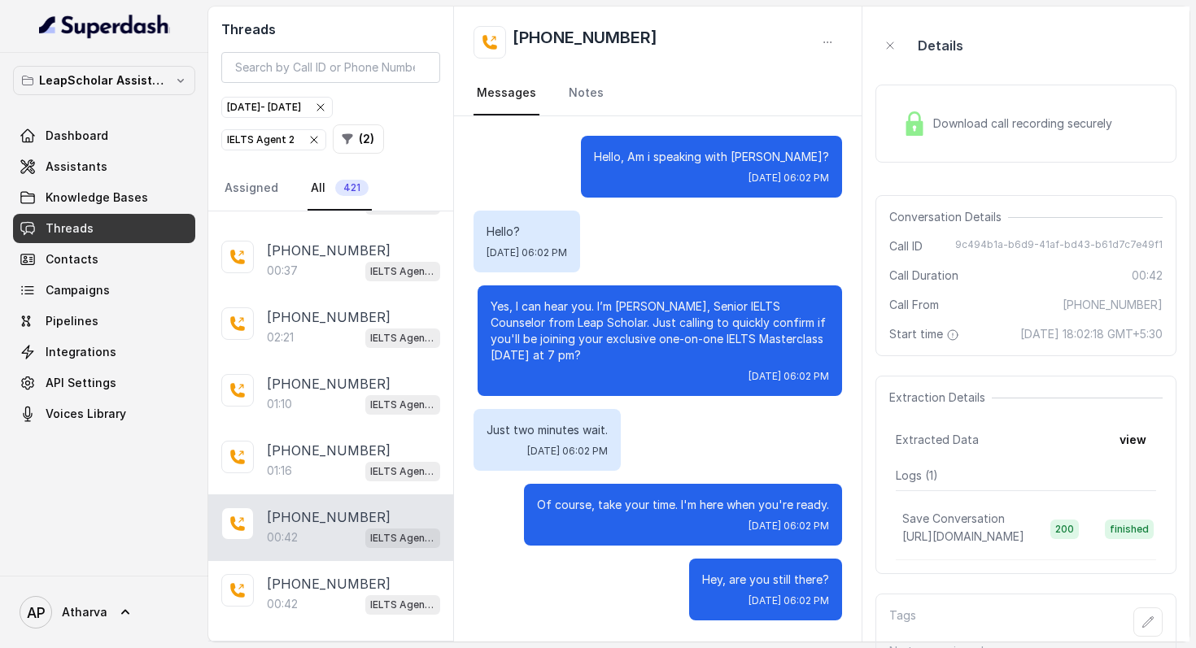
click at [918, 133] on img at bounding box center [914, 123] width 24 height 24
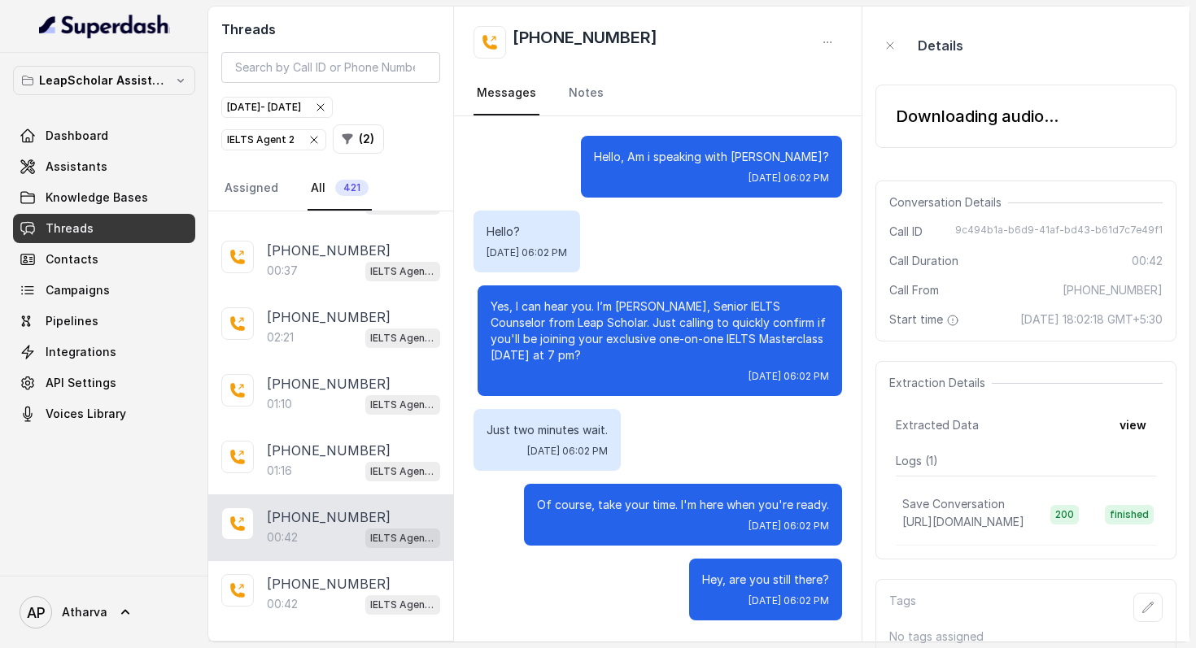
click at [911, 123] on div "Downloading audio..." at bounding box center [977, 116] width 163 height 23
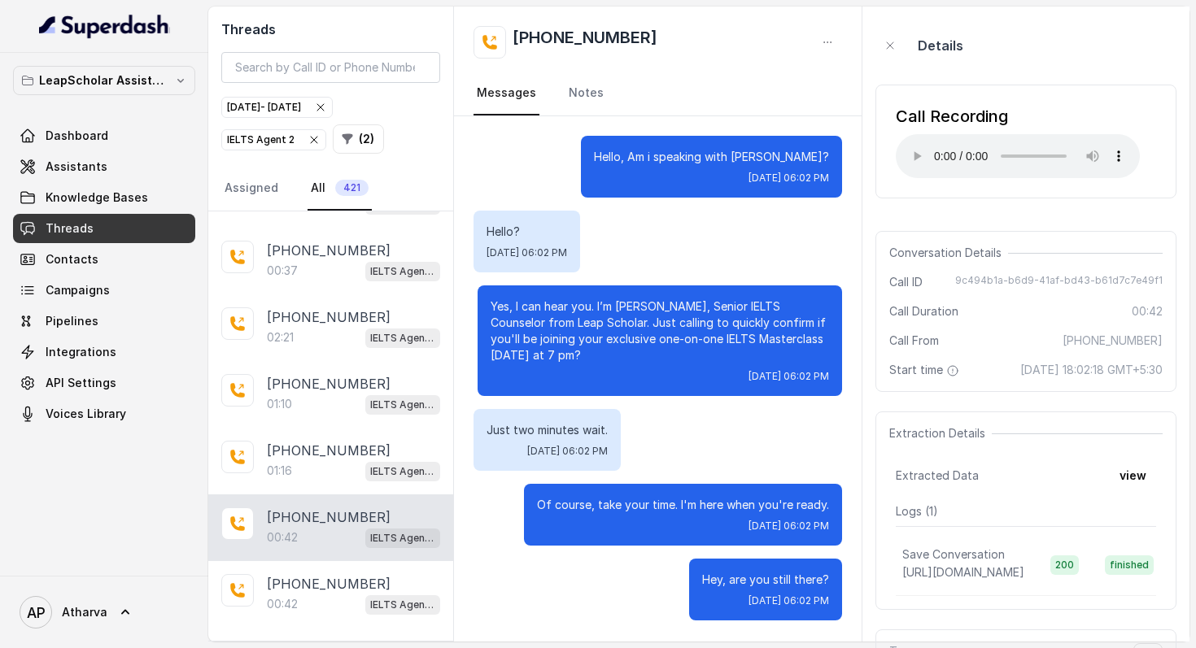
click at [922, 124] on div "Call Recording" at bounding box center [1018, 116] width 244 height 23
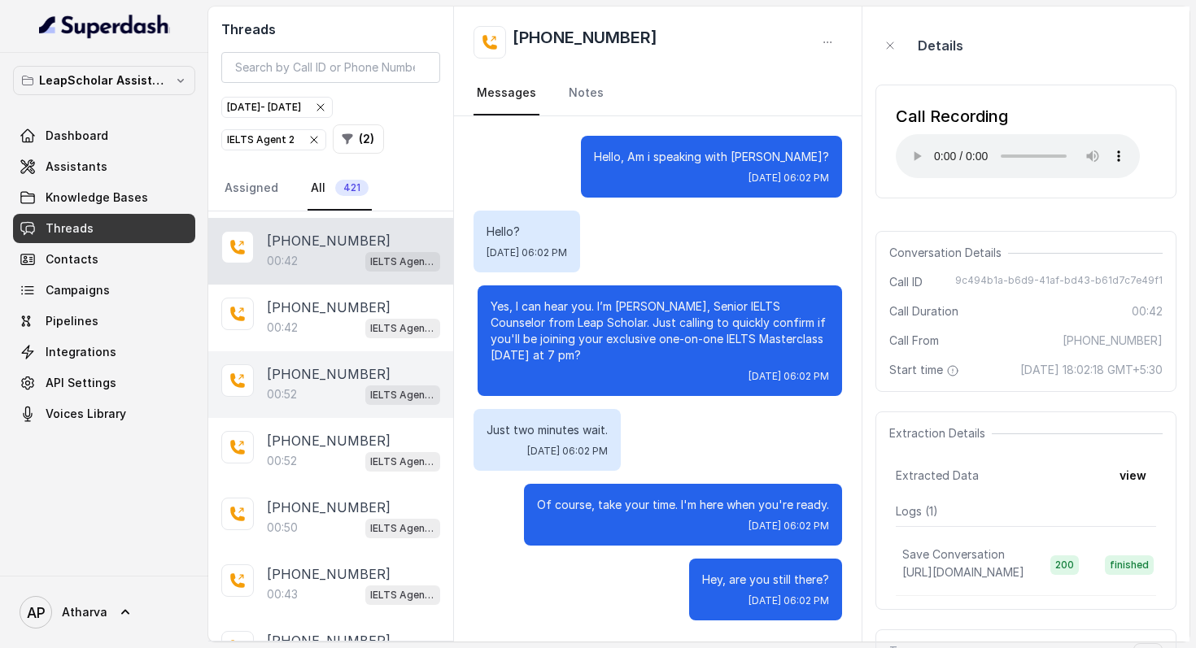
scroll to position [866, 0]
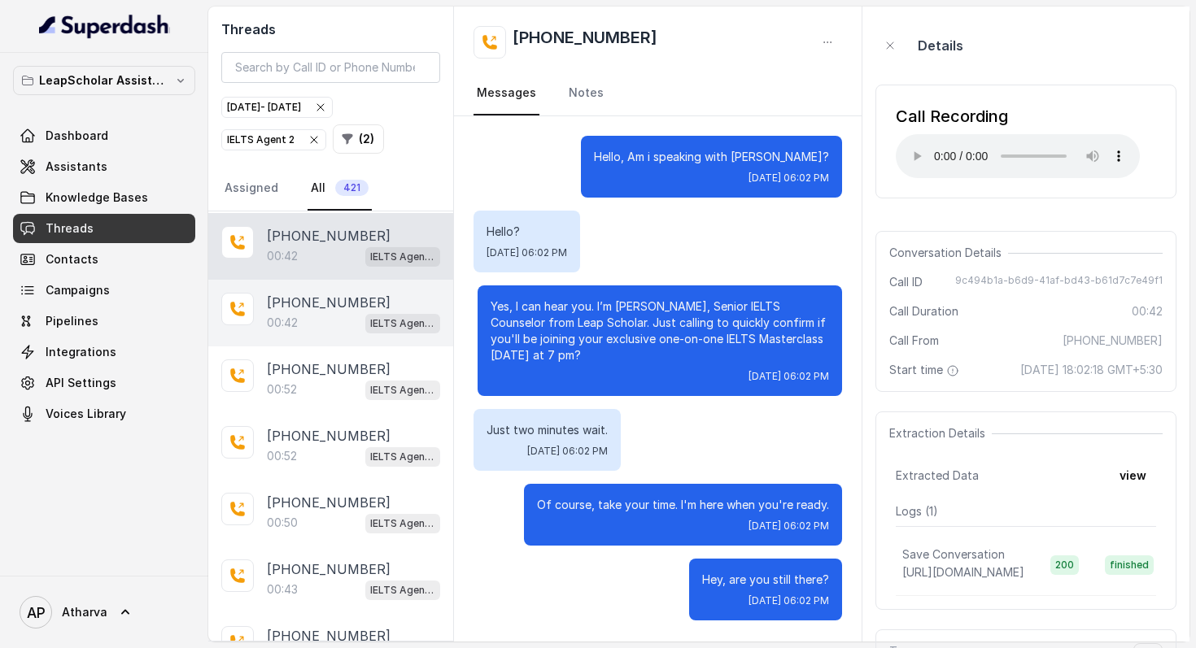
click at [315, 312] on div "00:42 IELTS Agent 2" at bounding box center [353, 322] width 173 height 21
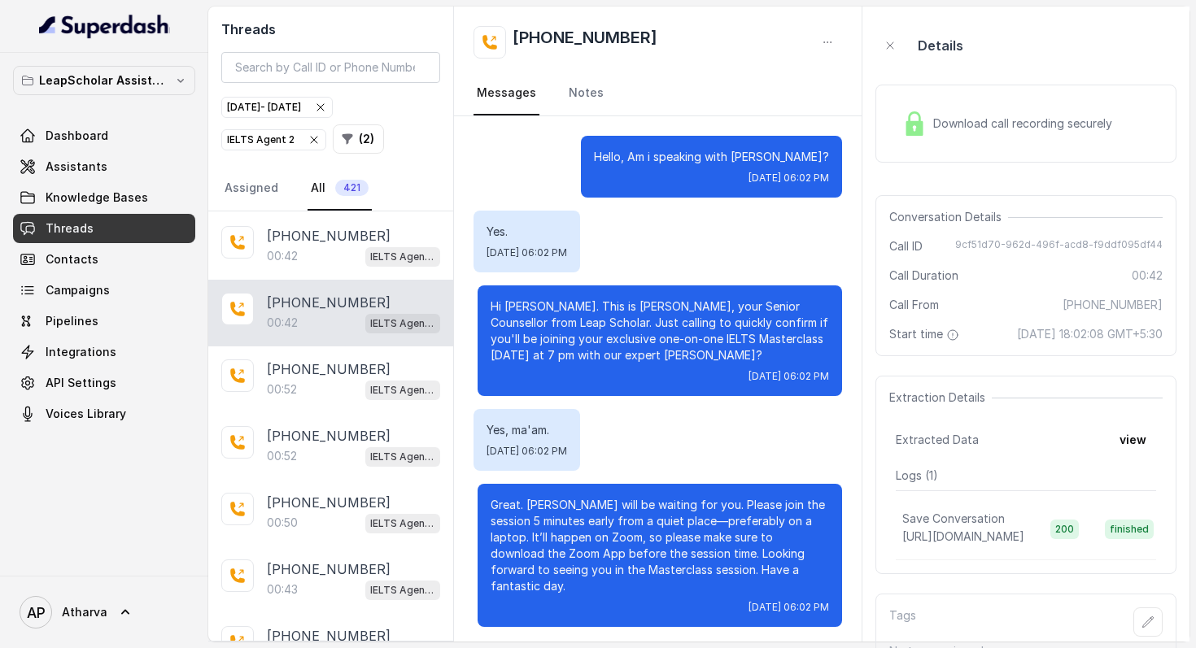
click at [918, 107] on div "Download call recording securely" at bounding box center [1007, 123] width 223 height 37
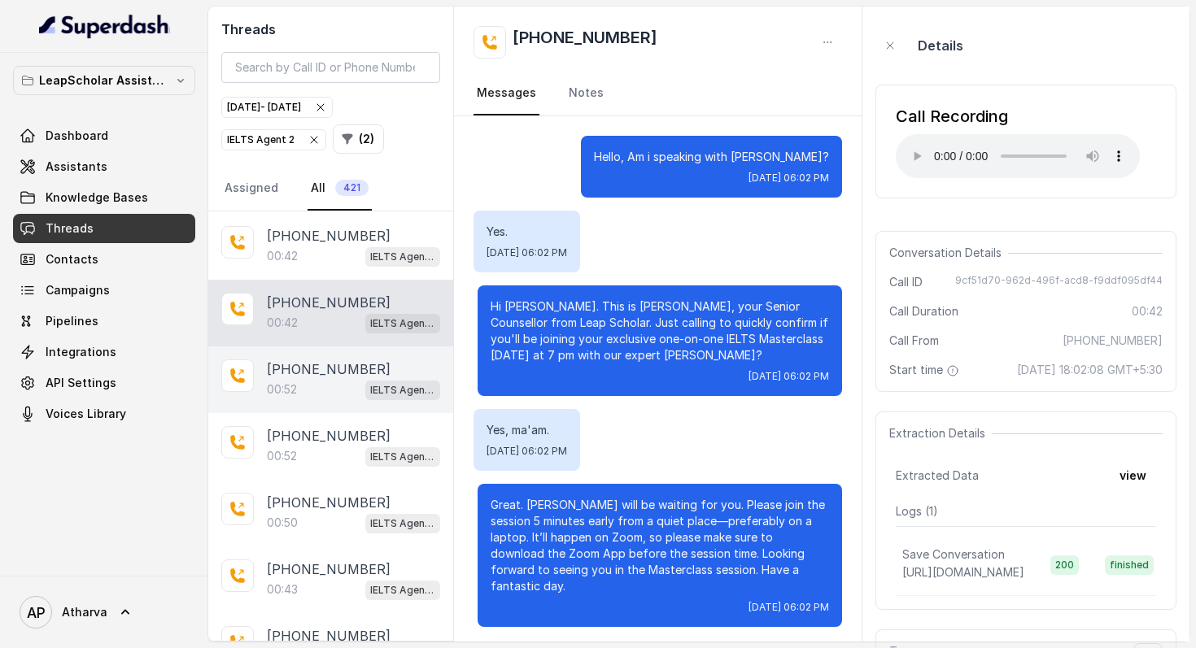
click at [301, 392] on div "00:52 IELTS Agent 2" at bounding box center [353, 389] width 173 height 21
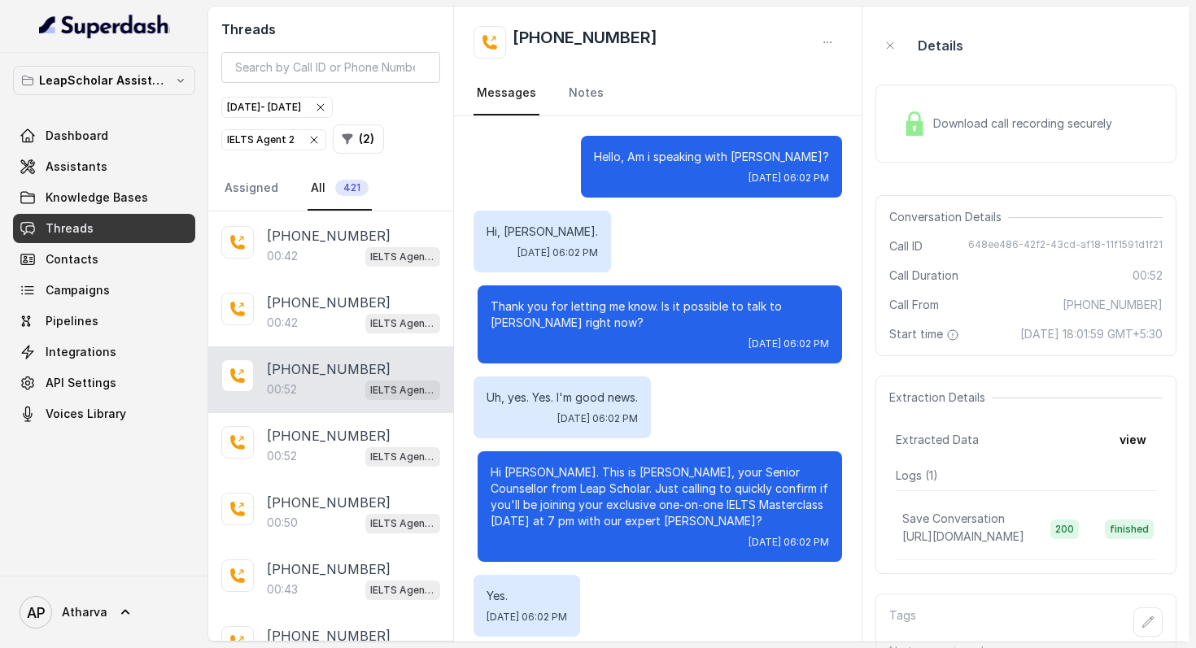
scroll to position [304, 0]
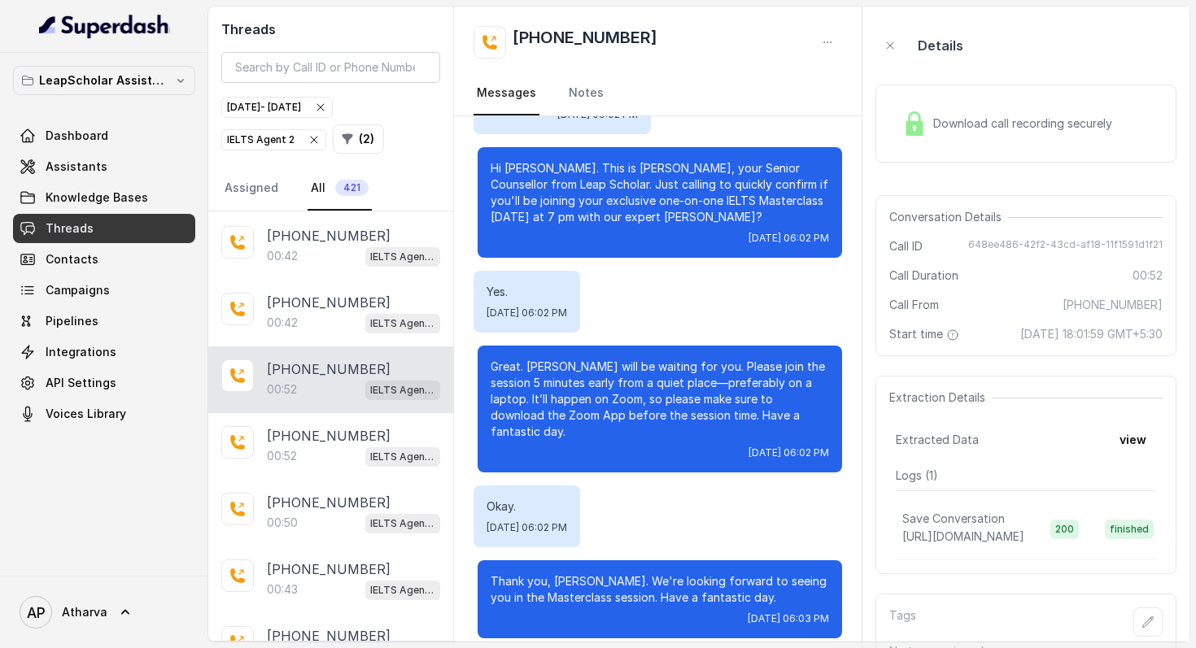
click at [916, 124] on img at bounding box center [914, 123] width 24 height 24
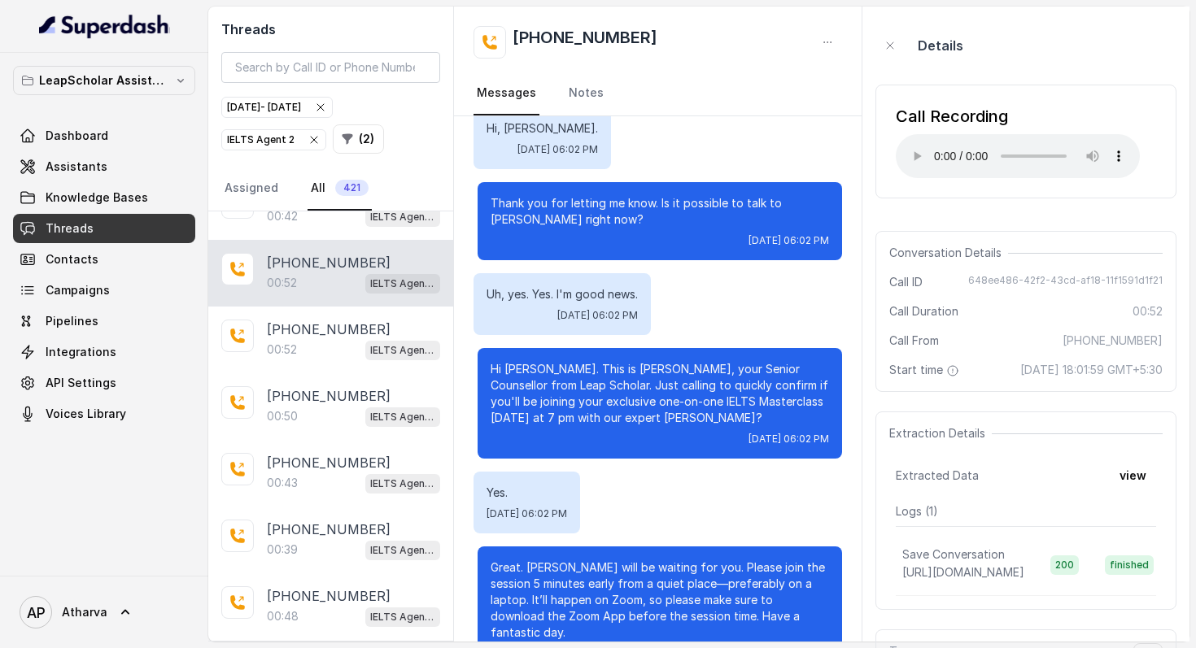
scroll to position [108, 0]
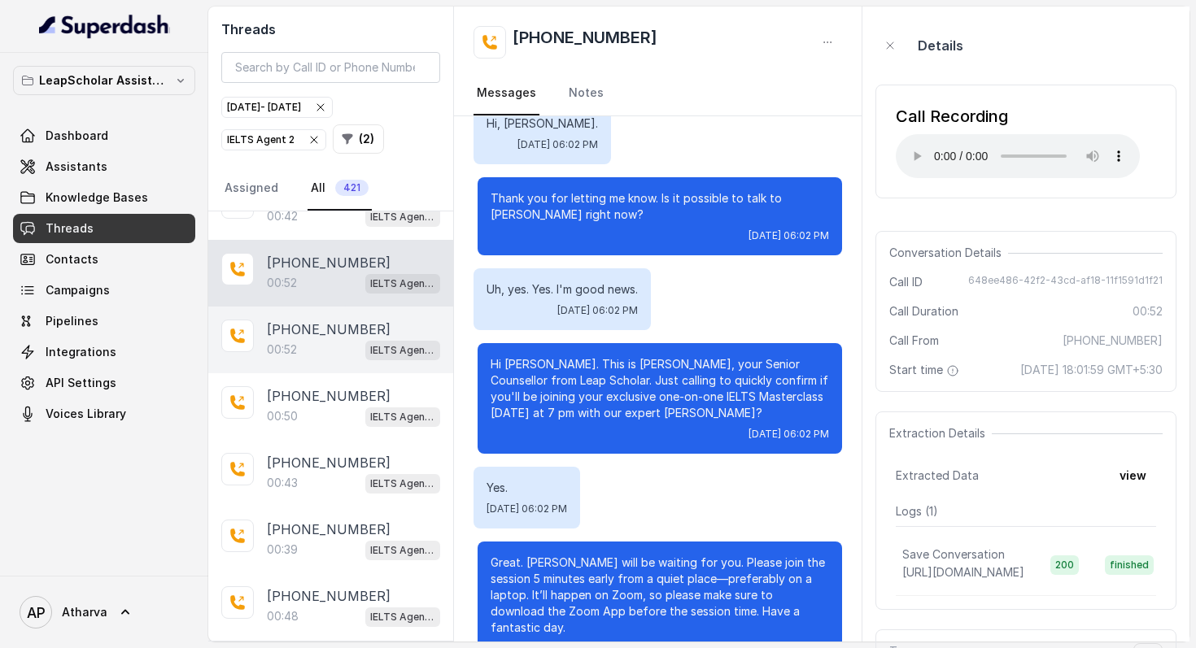
click at [302, 320] on p "+919912497855" at bounding box center [329, 330] width 124 height 20
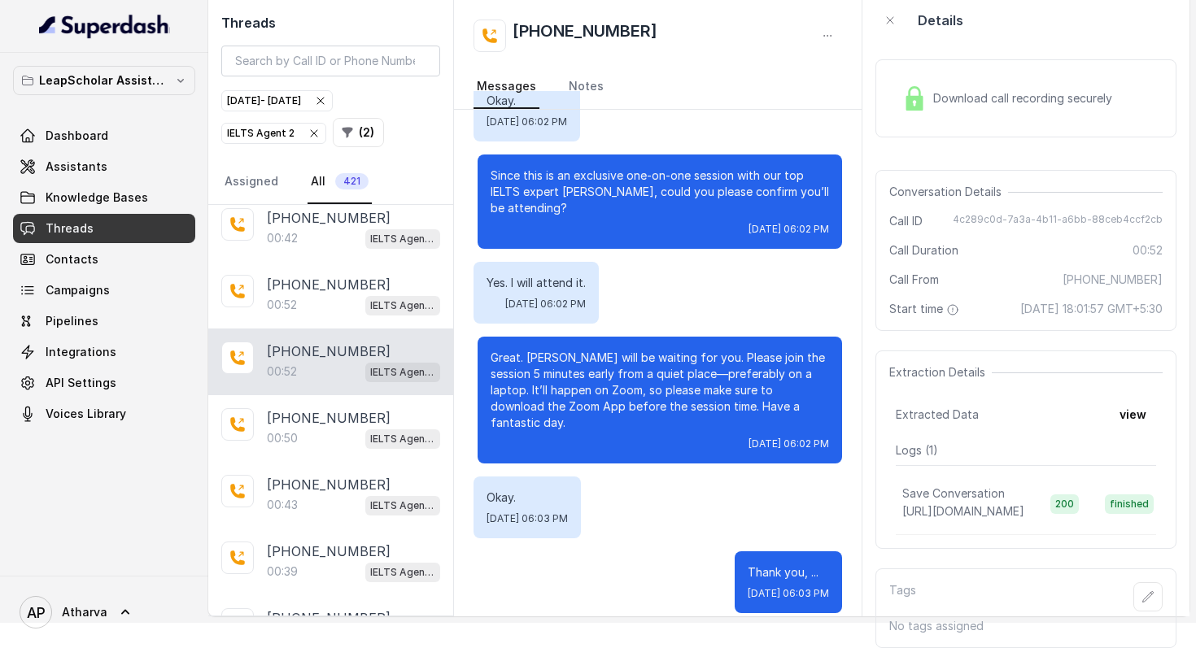
scroll to position [930, 0]
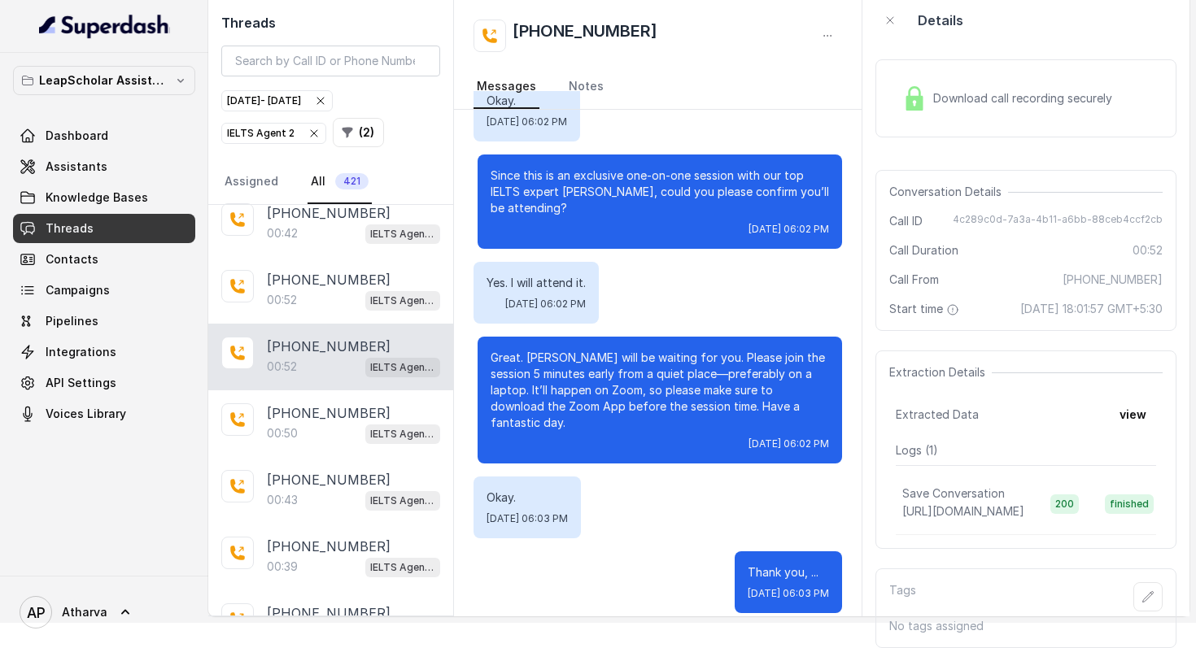
click at [909, 86] on img at bounding box center [914, 98] width 24 height 24
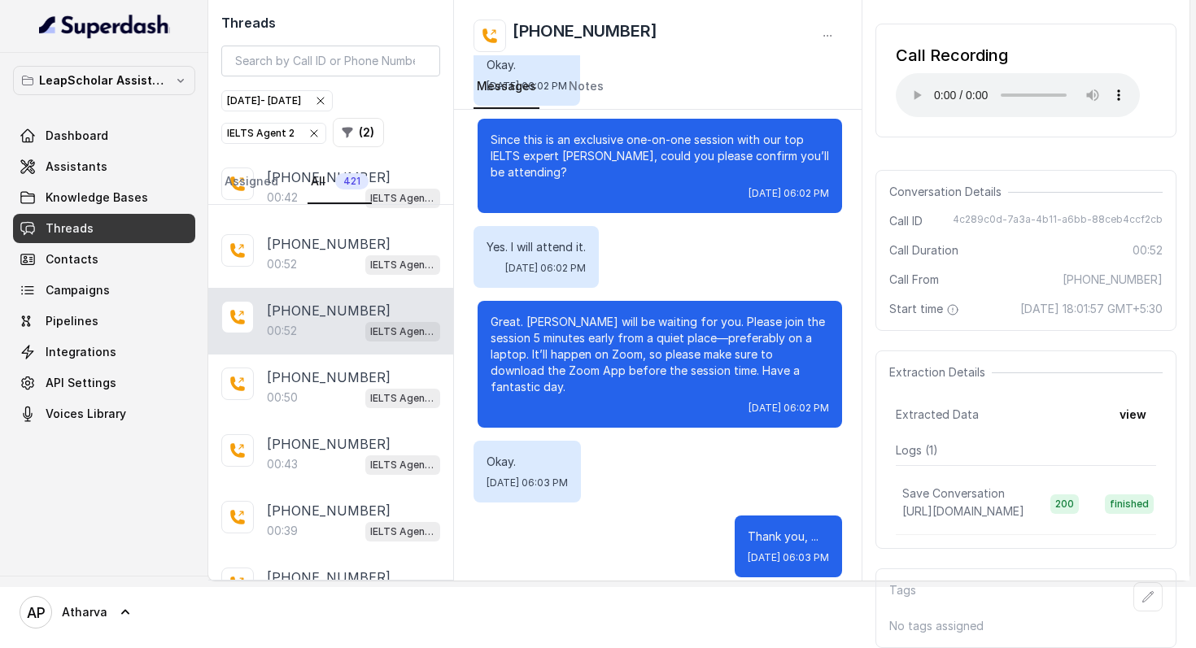
scroll to position [77, 0]
click at [288, 127] on div "IELTS Agent 2" at bounding box center [274, 133] width 94 height 16
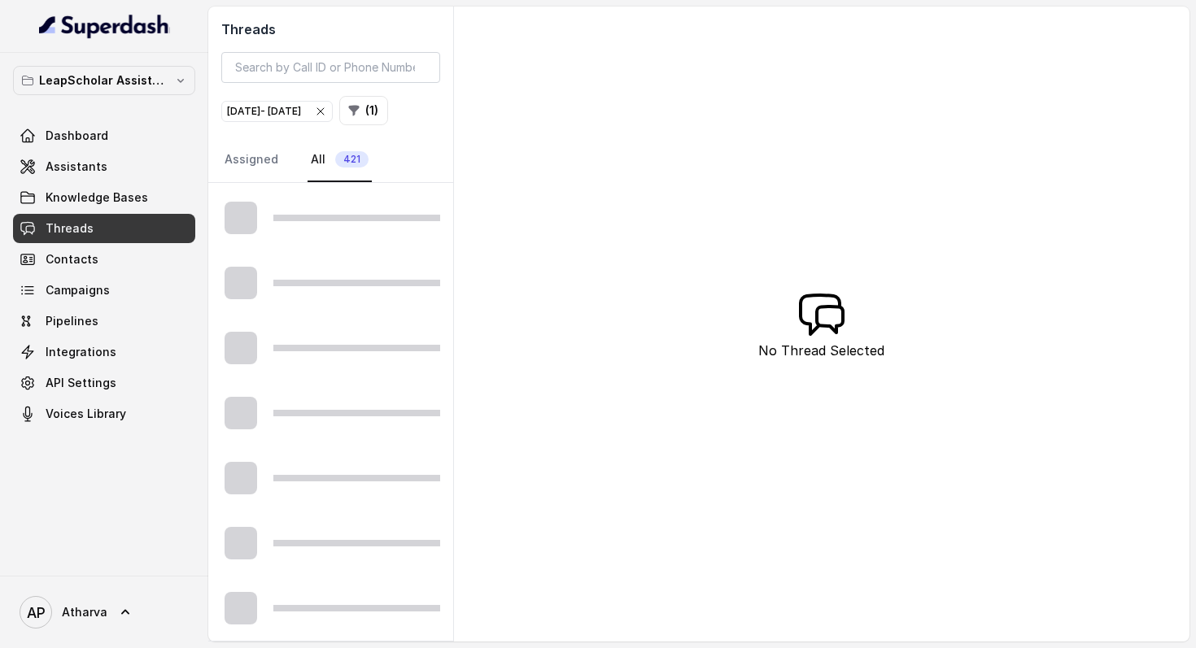
scroll to position [871, 0]
click at [339, 125] on button "( 1 )" at bounding box center [363, 110] width 49 height 29
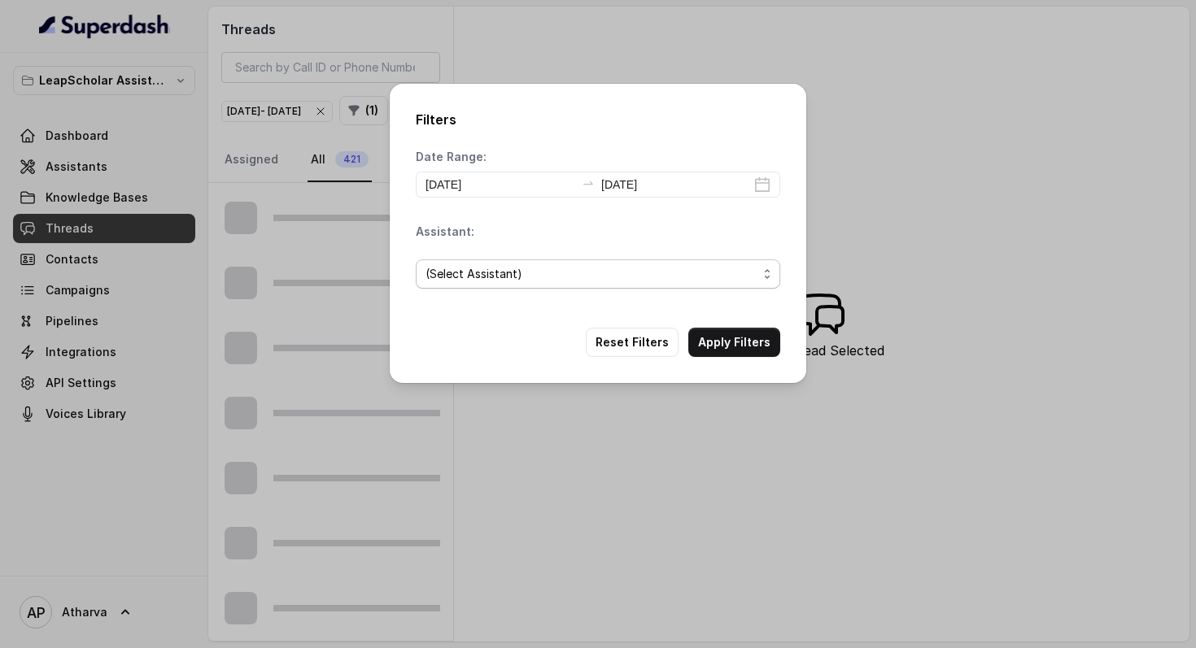
click at [574, 277] on span "(Select Assistant)" at bounding box center [591, 274] width 332 height 20
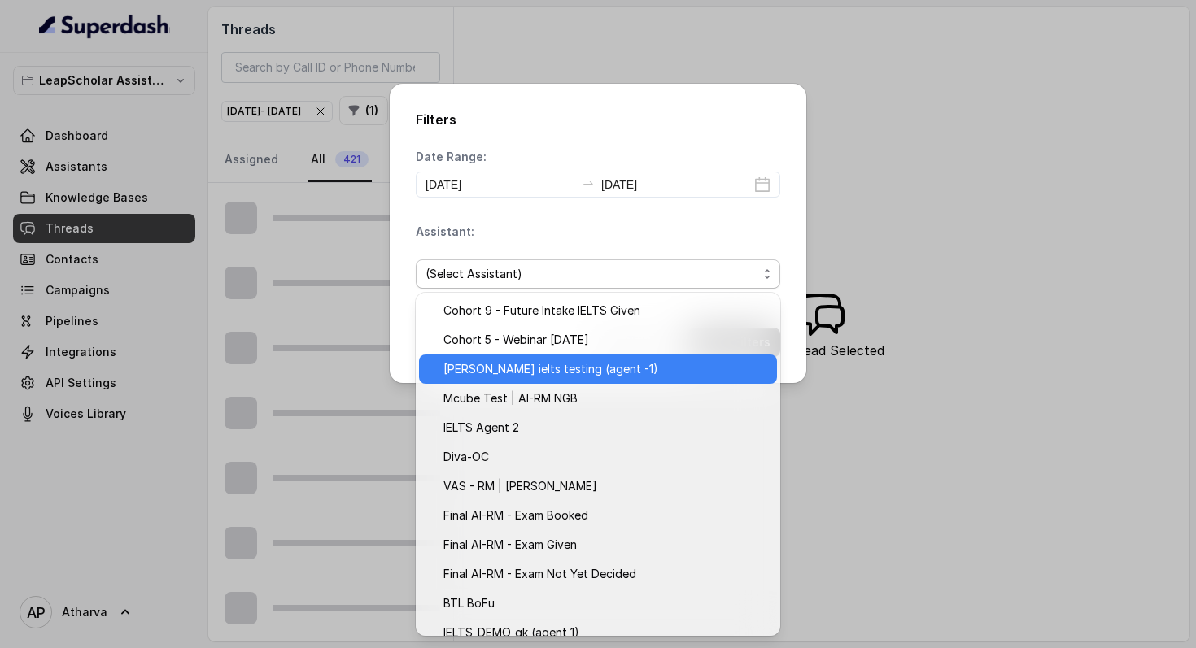
scroll to position [249, 0]
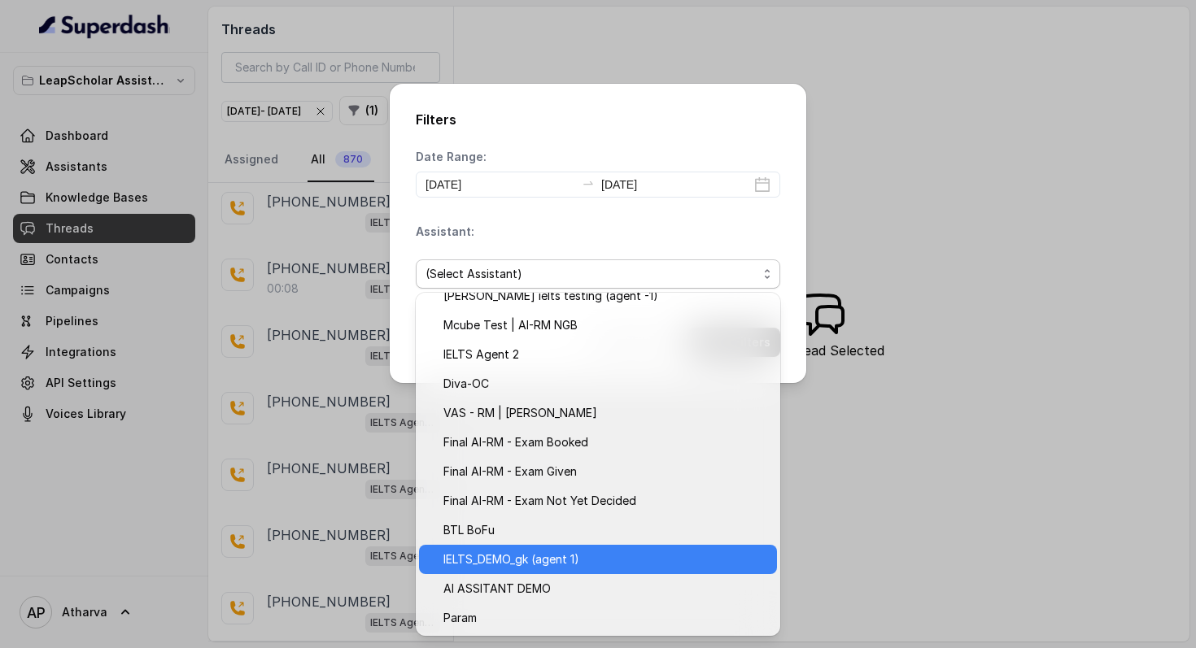
click at [542, 566] on span "IELTS_DEMO_gk (agent 1)" at bounding box center [605, 560] width 324 height 20
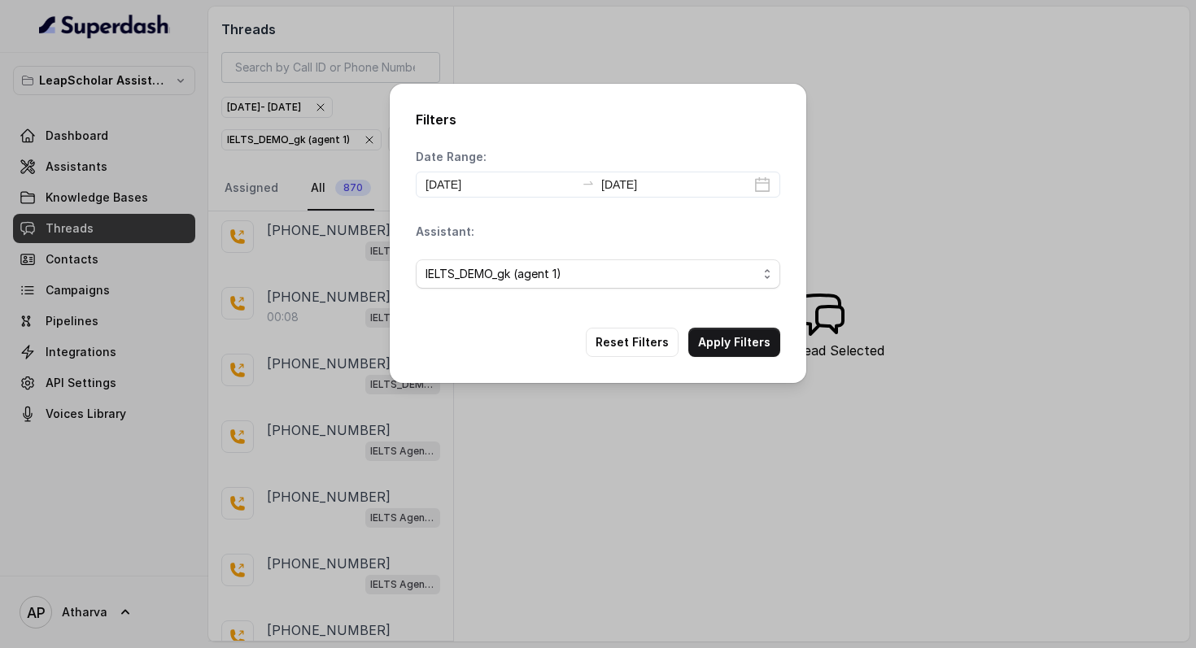
click at [733, 327] on div "Filters Date Range: 2025-08-22 2025-08-22 Assistant: IELTS_DEMO_gk (agent 1) Re…" at bounding box center [598, 233] width 417 height 299
click at [754, 339] on button "Apply Filters" at bounding box center [734, 342] width 92 height 29
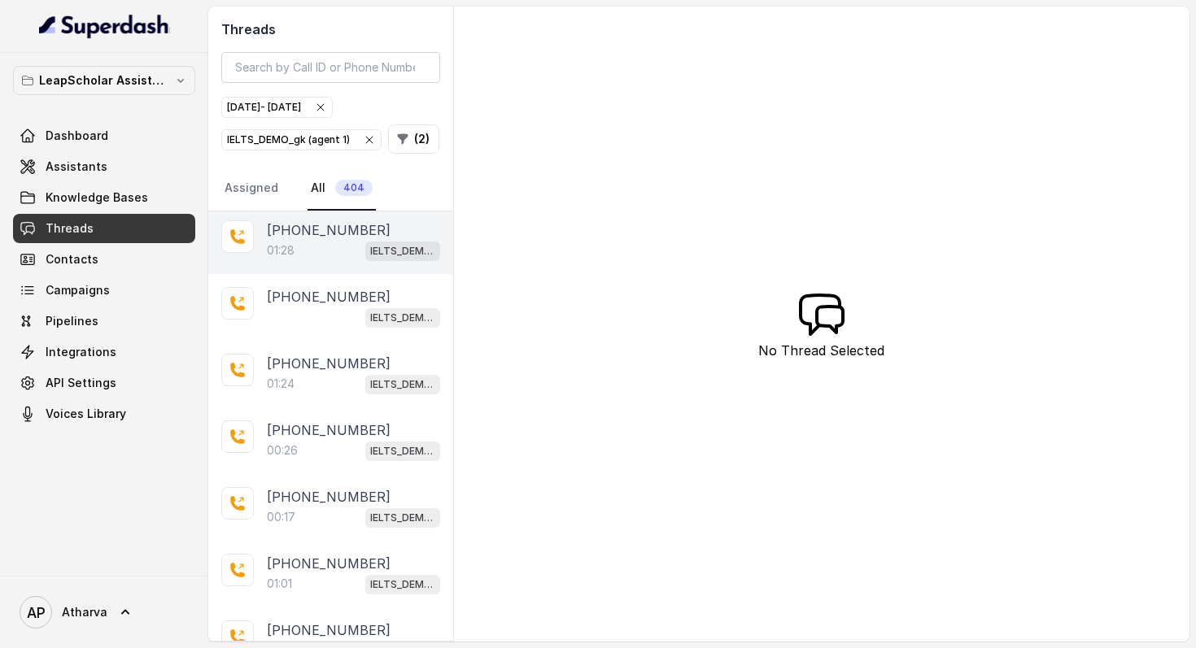
click at [347, 248] on div "01:28 IELTS_DEMO_gk (agent 1)" at bounding box center [353, 250] width 173 height 21
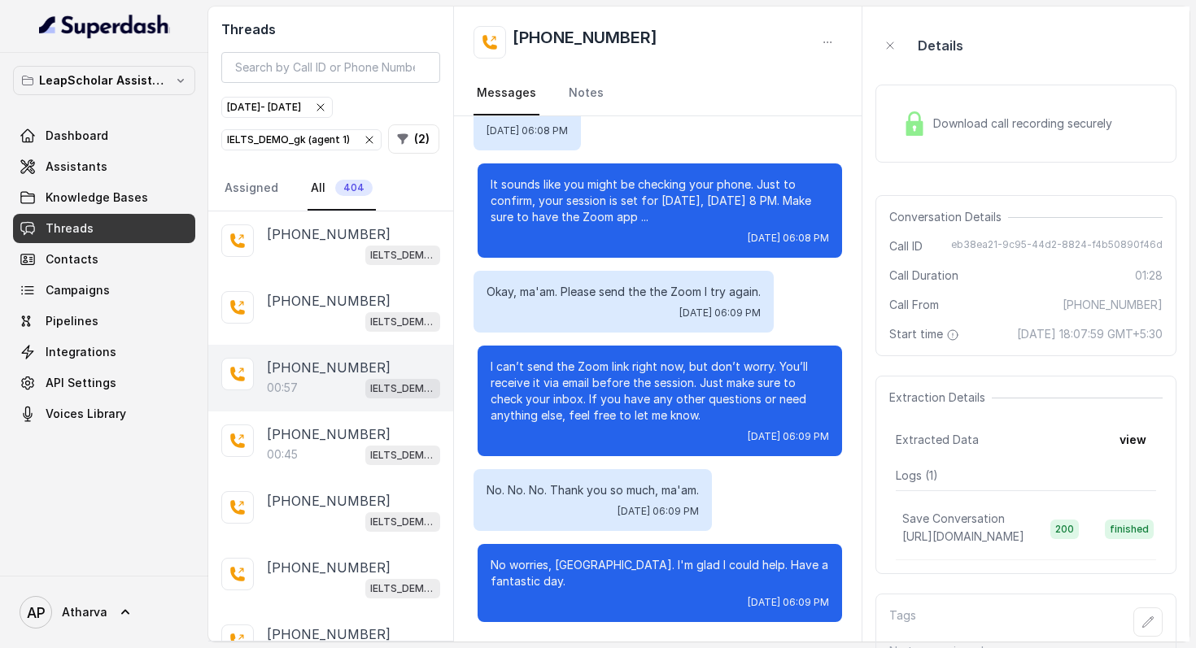
click at [357, 393] on div "00:57 IELTS_DEMO_gk (agent 1)" at bounding box center [353, 387] width 173 height 21
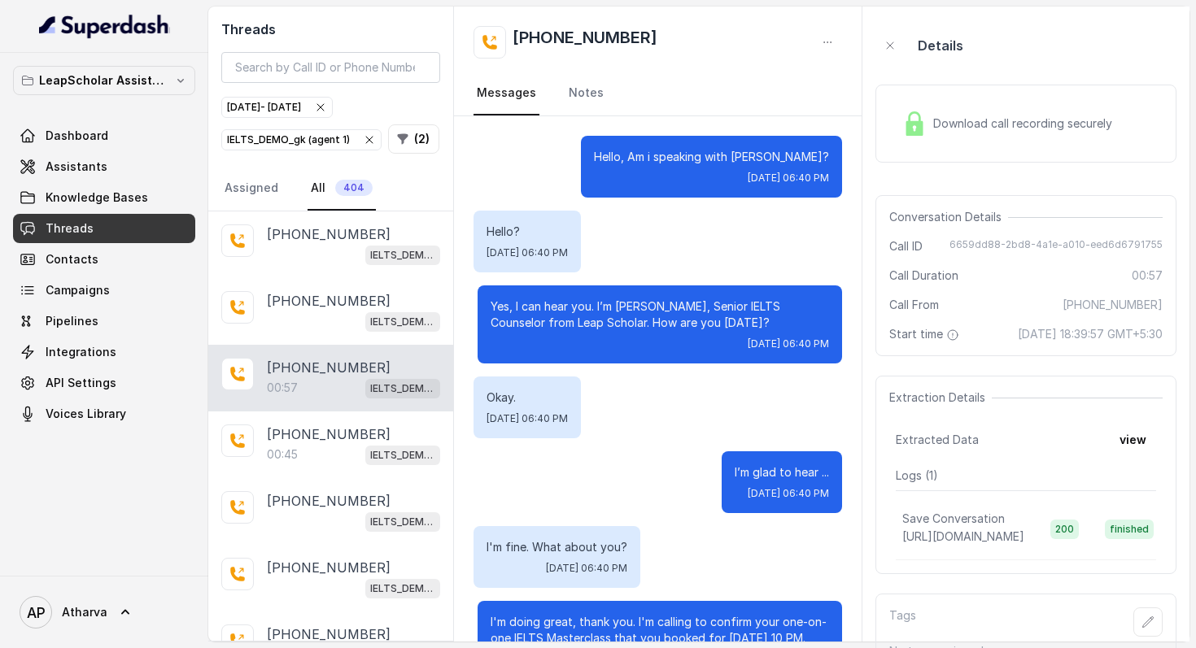
scroll to position [337, 0]
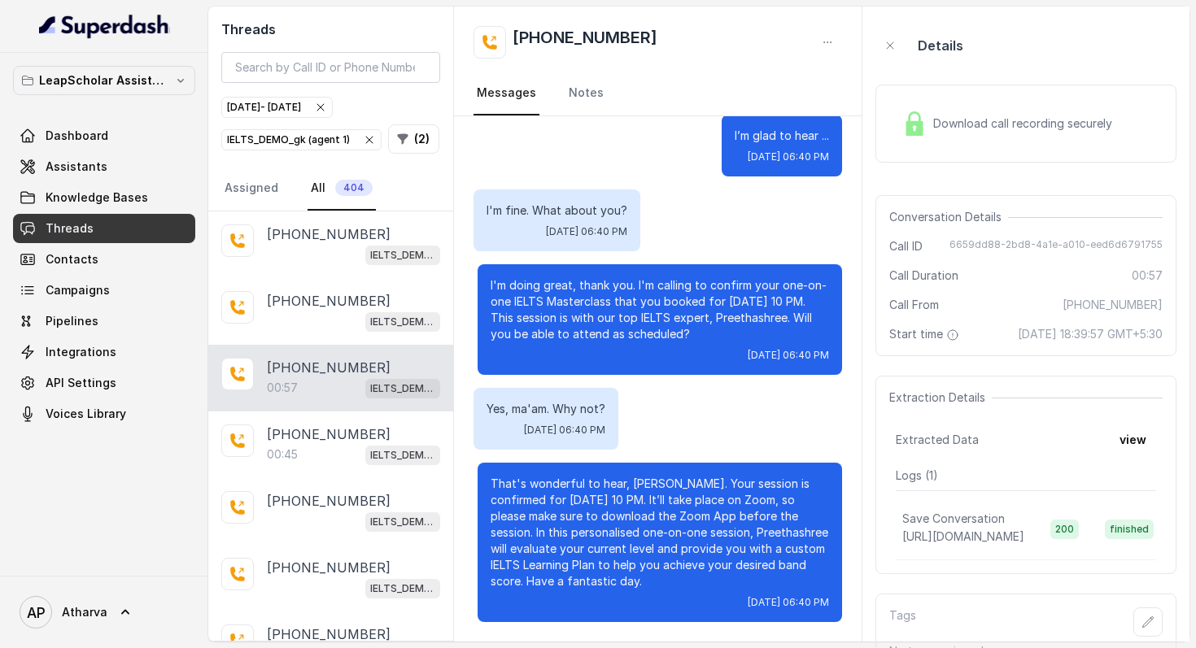
click at [911, 138] on div "Download call recording securely" at bounding box center [1007, 123] width 223 height 37
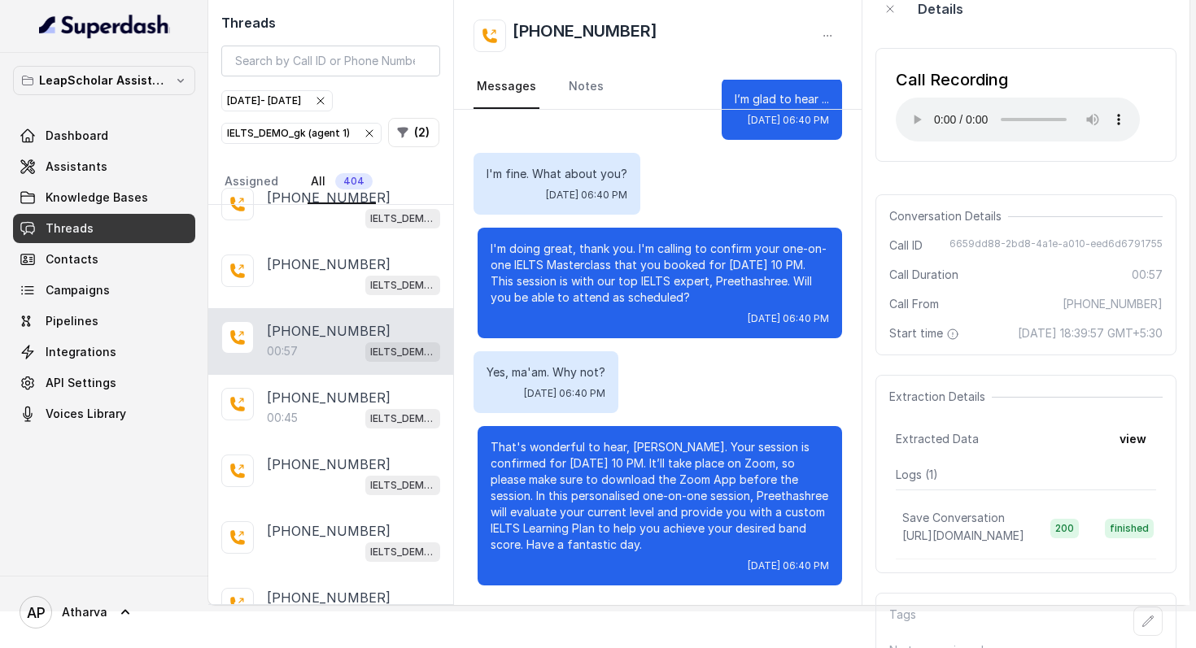
scroll to position [77, 0]
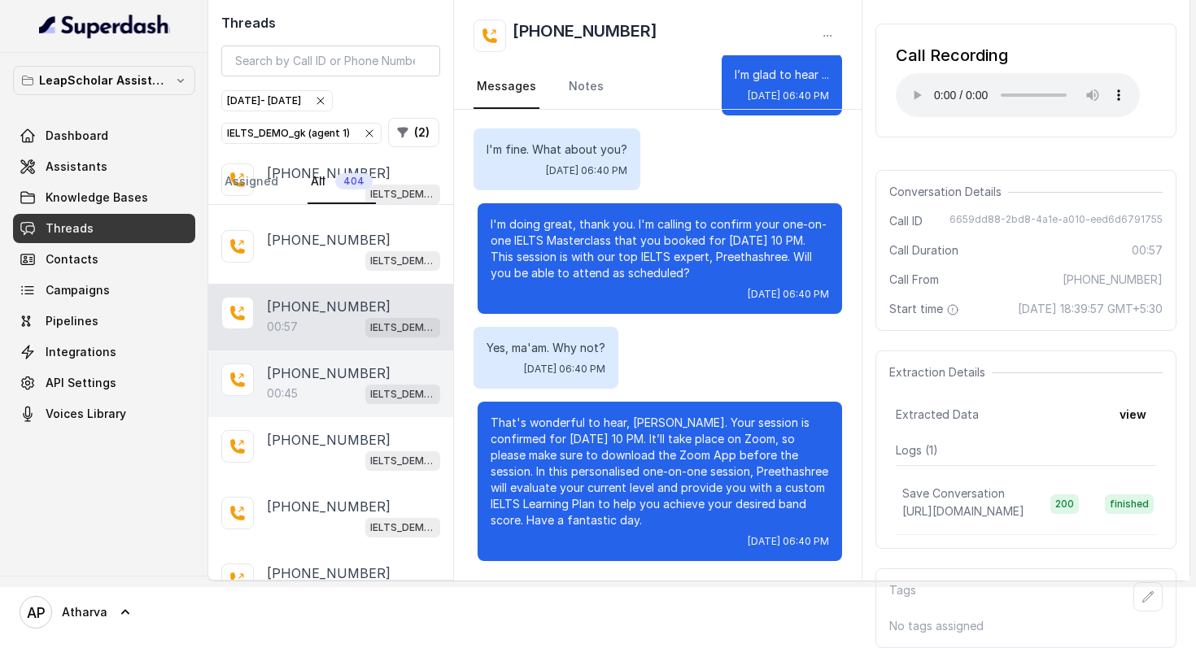
click at [325, 364] on p "+918777048264" at bounding box center [329, 374] width 124 height 20
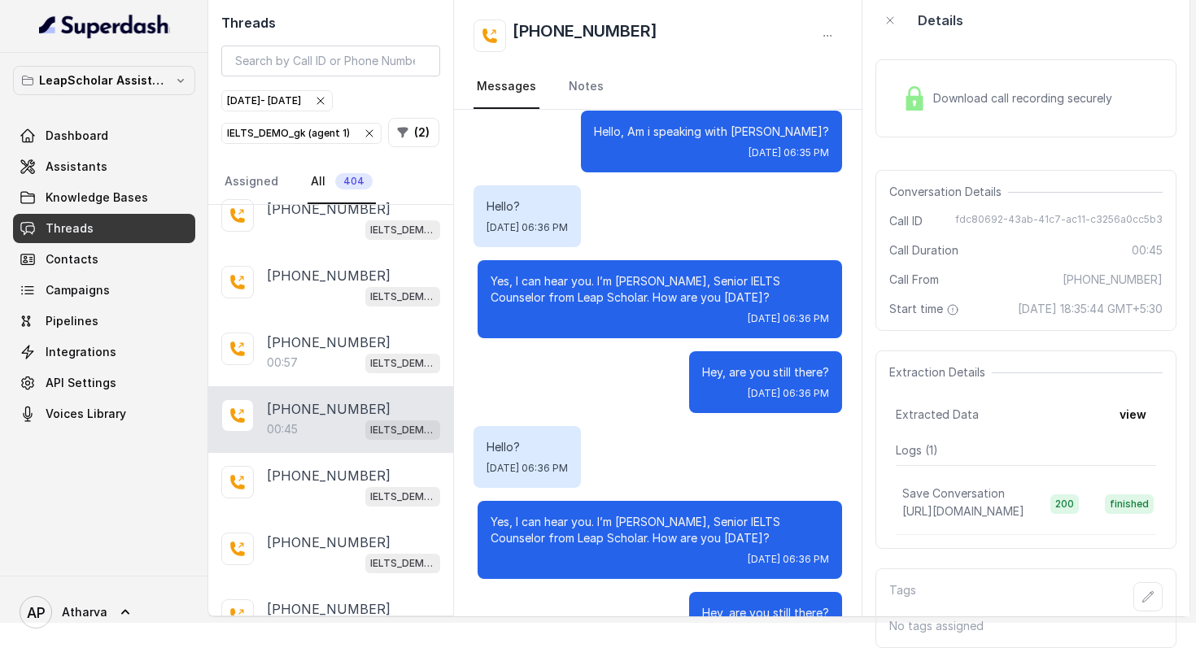
scroll to position [132, 0]
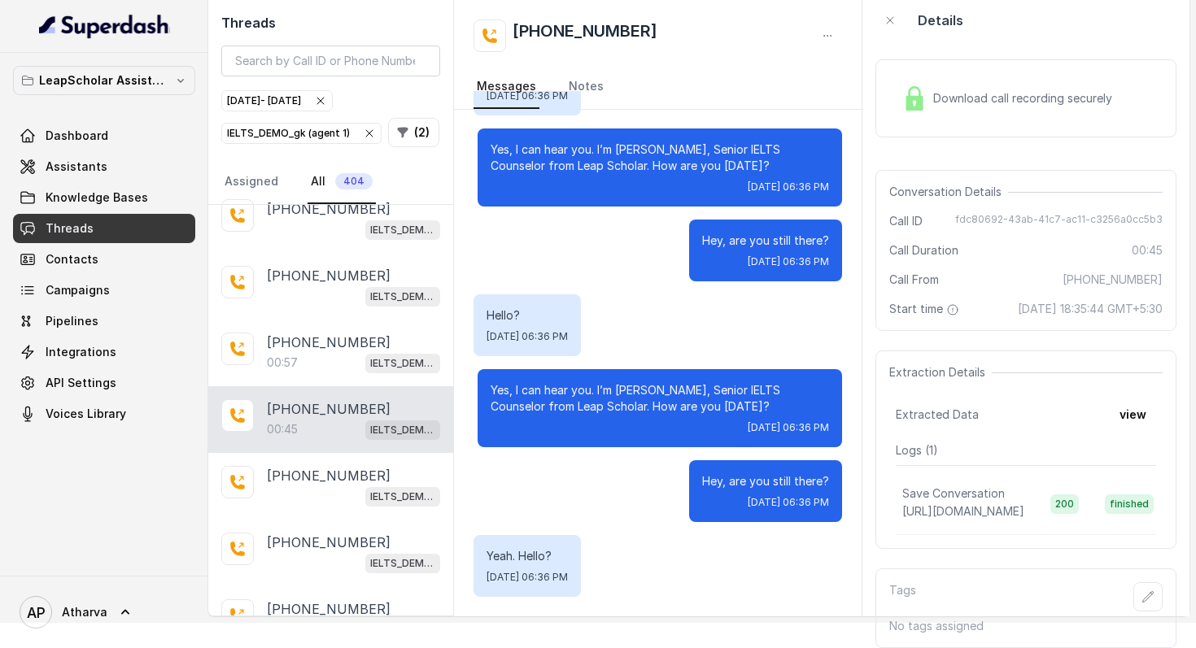
click at [941, 80] on div "Download call recording securely" at bounding box center [1007, 98] width 223 height 37
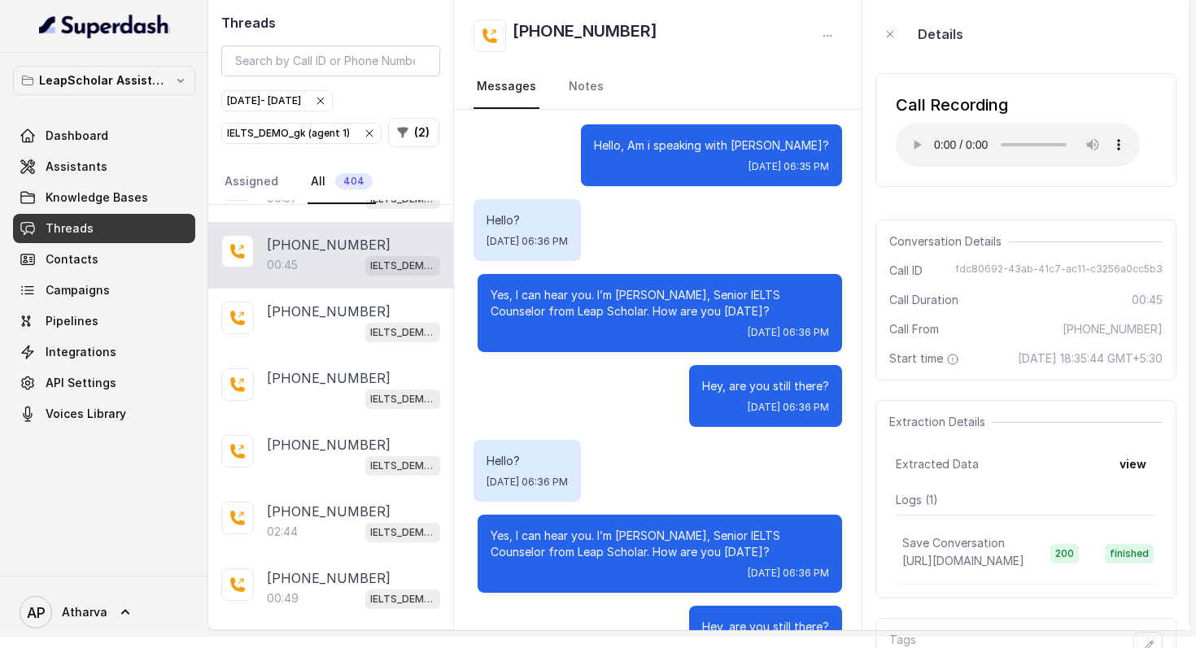
scroll to position [0, 0]
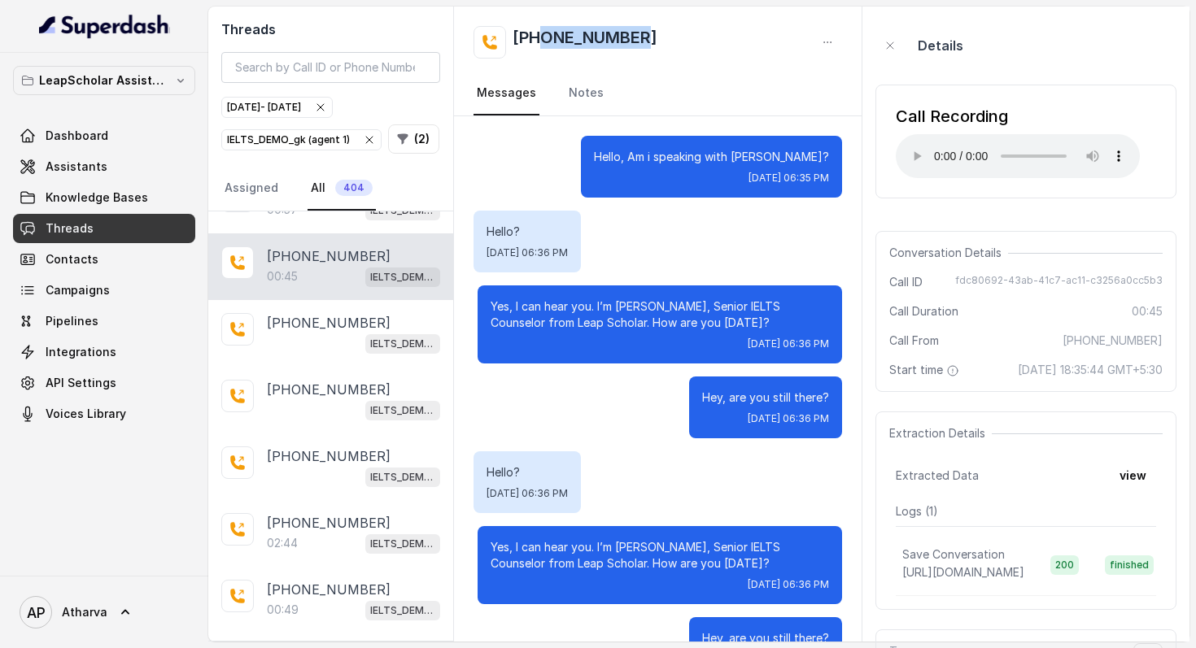
drag, startPoint x: 652, startPoint y: 34, endPoint x: 542, endPoint y: 34, distance: 109.8
click at [542, 34] on div "+918777048264" at bounding box center [657, 42] width 369 height 33
copy h2 "8777048264"
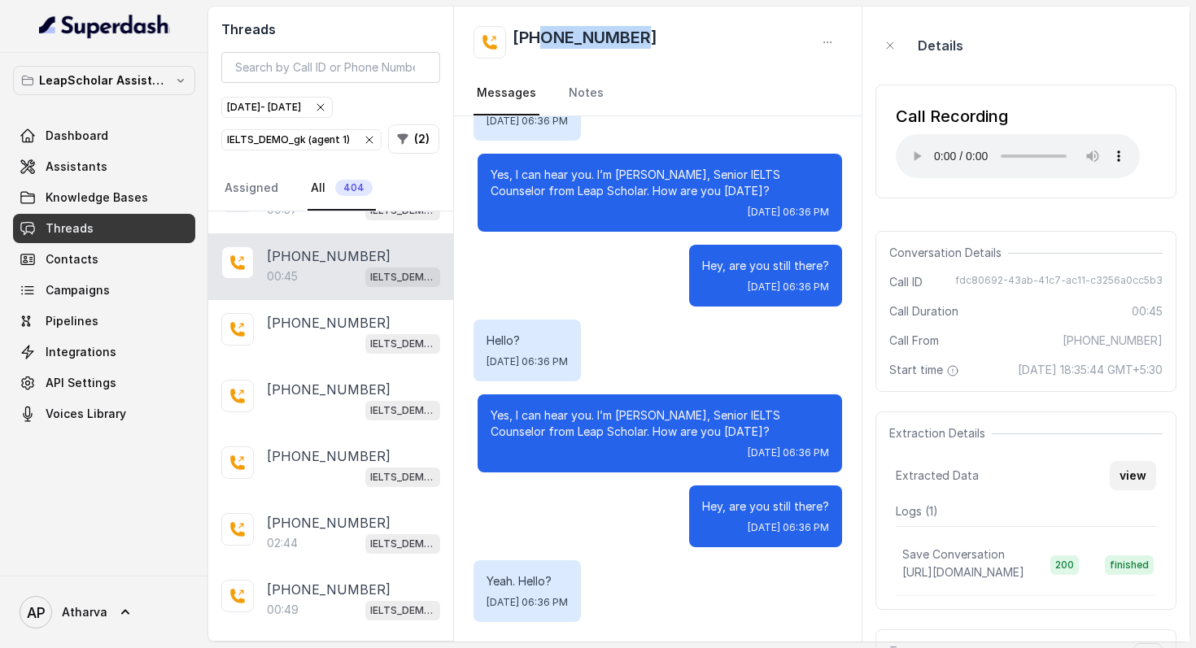
click at [1132, 489] on button "view" at bounding box center [1133, 475] width 46 height 29
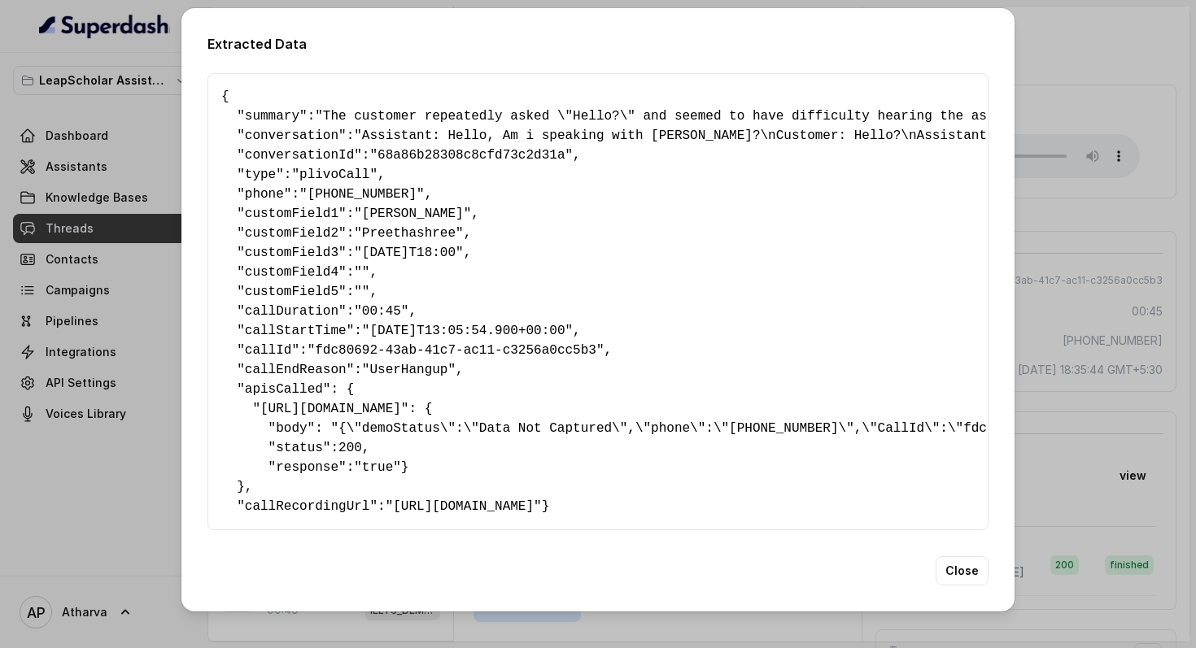
scroll to position [7, 0]
click at [954, 586] on button "Close" at bounding box center [962, 570] width 53 height 29
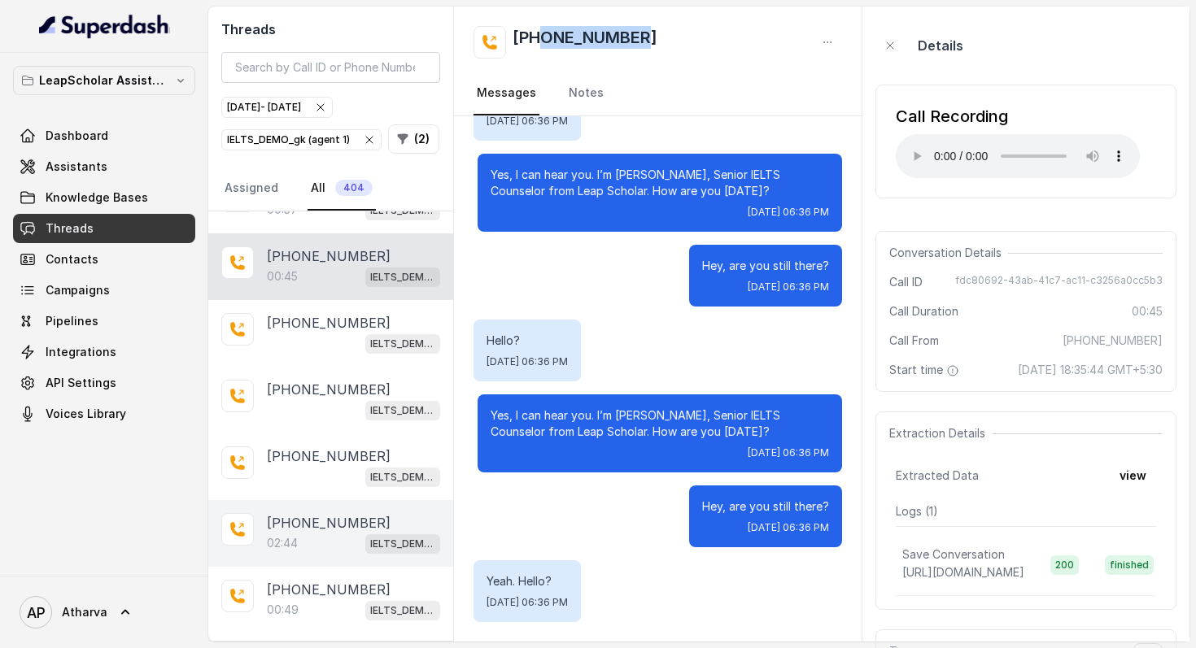
click at [356, 556] on div "+919922827059 02:44 IELTS_DEMO_gk (agent 1)" at bounding box center [330, 533] width 245 height 67
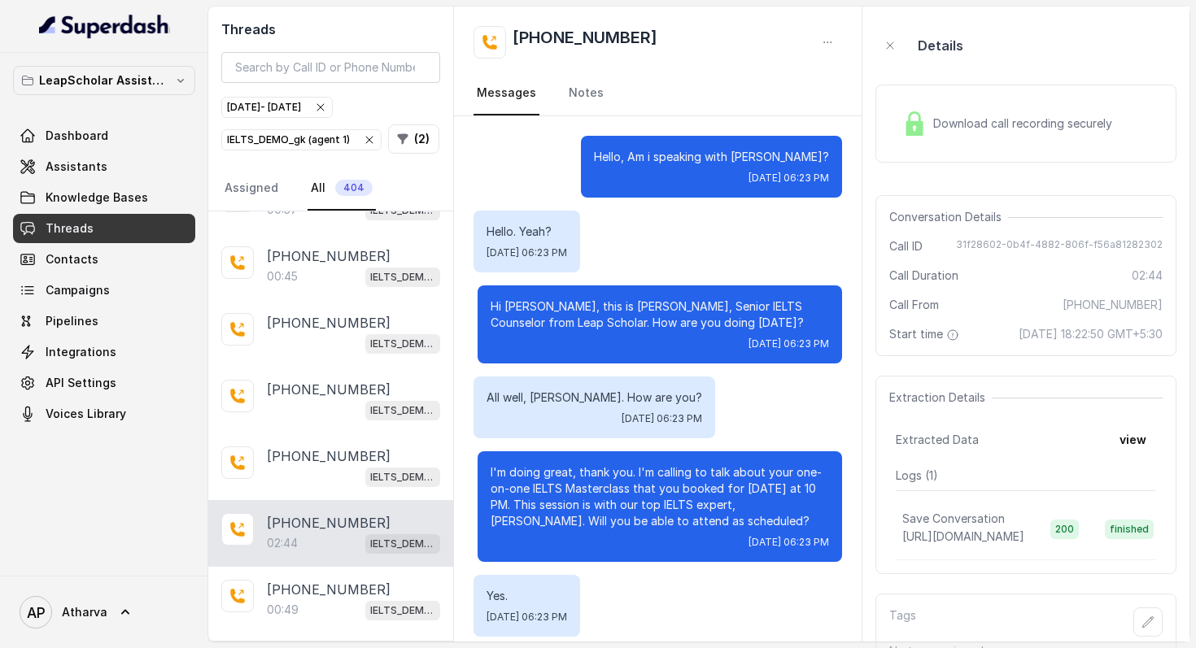
scroll to position [1795, 0]
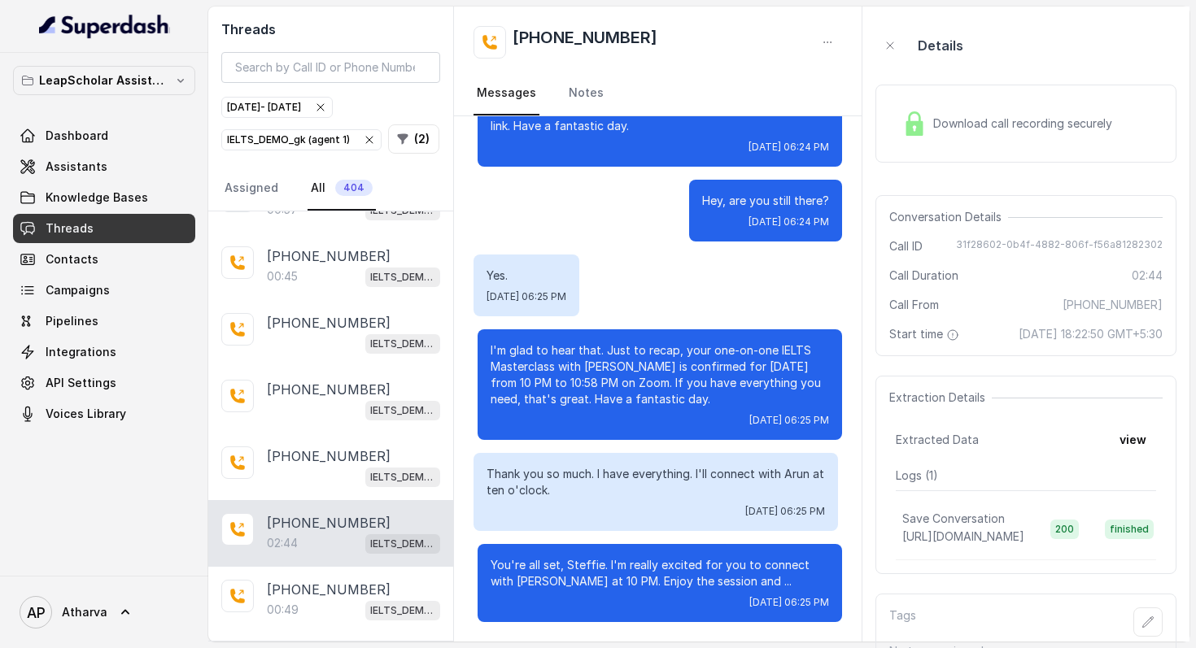
click at [913, 107] on div "Download call recording securely" at bounding box center [1007, 123] width 223 height 37
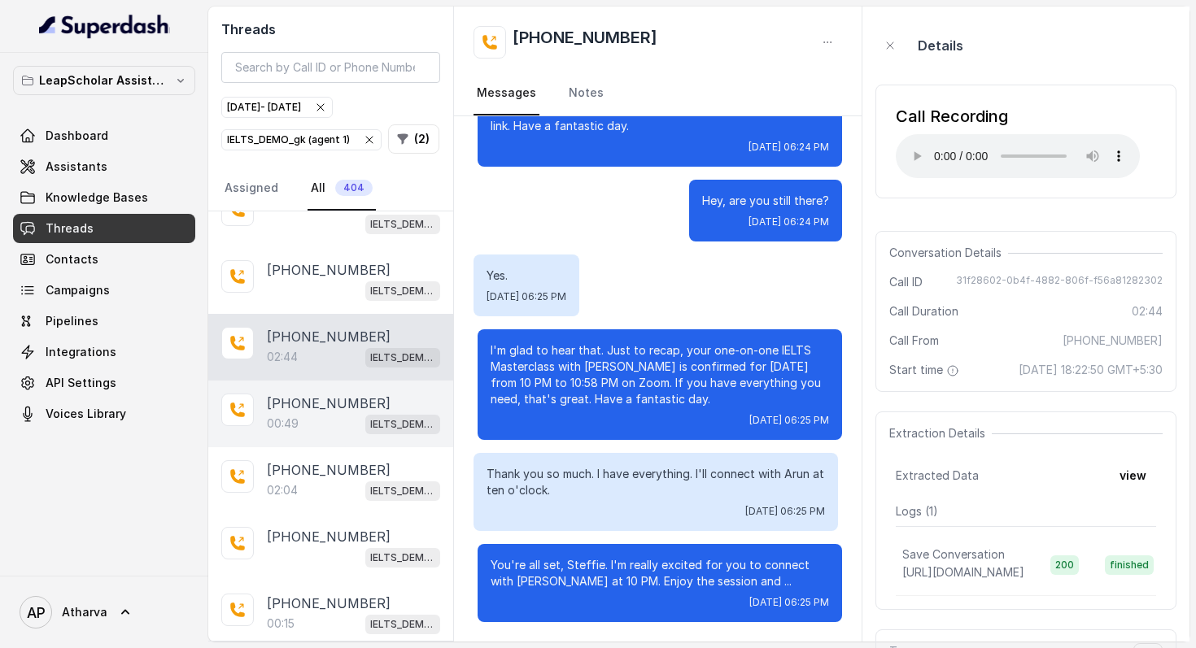
click at [311, 413] on div "00:49 IELTS_DEMO_gk (agent 1)" at bounding box center [353, 423] width 173 height 21
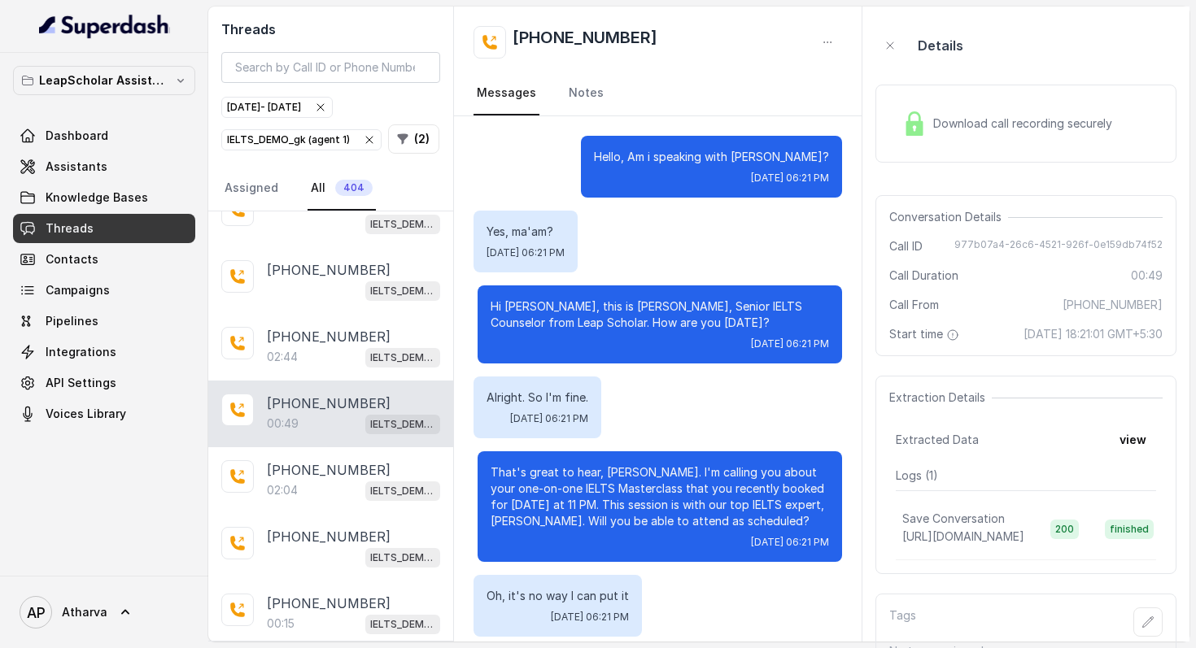
scroll to position [272, 0]
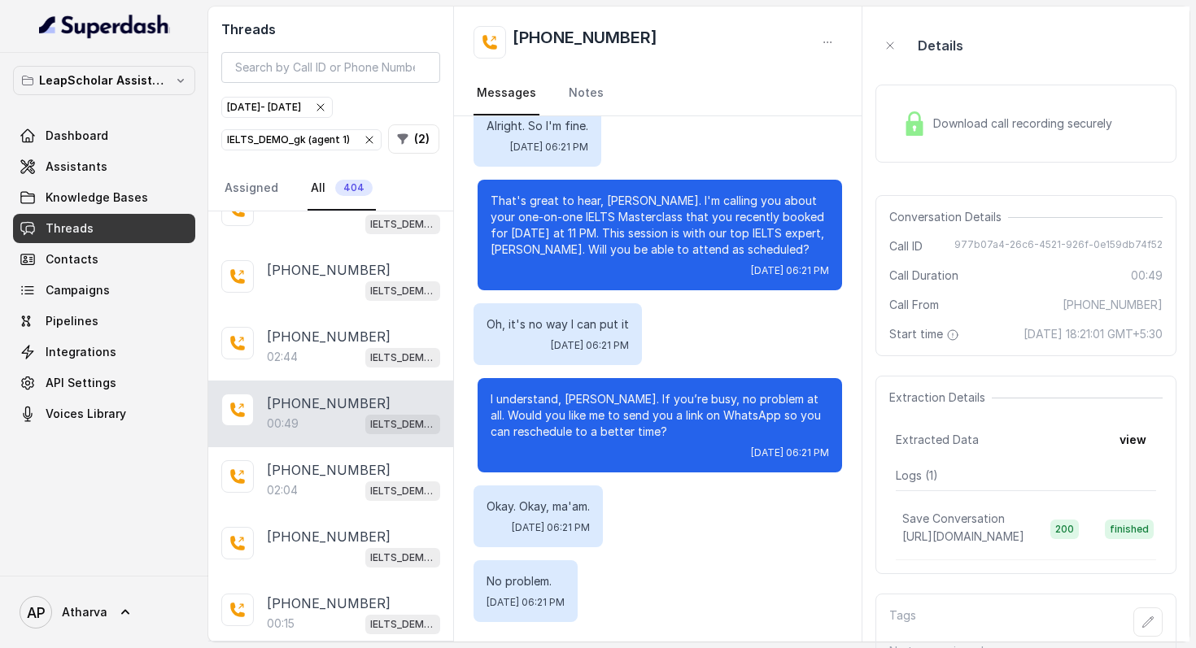
click at [912, 140] on div "Download call recording securely" at bounding box center [1007, 123] width 223 height 37
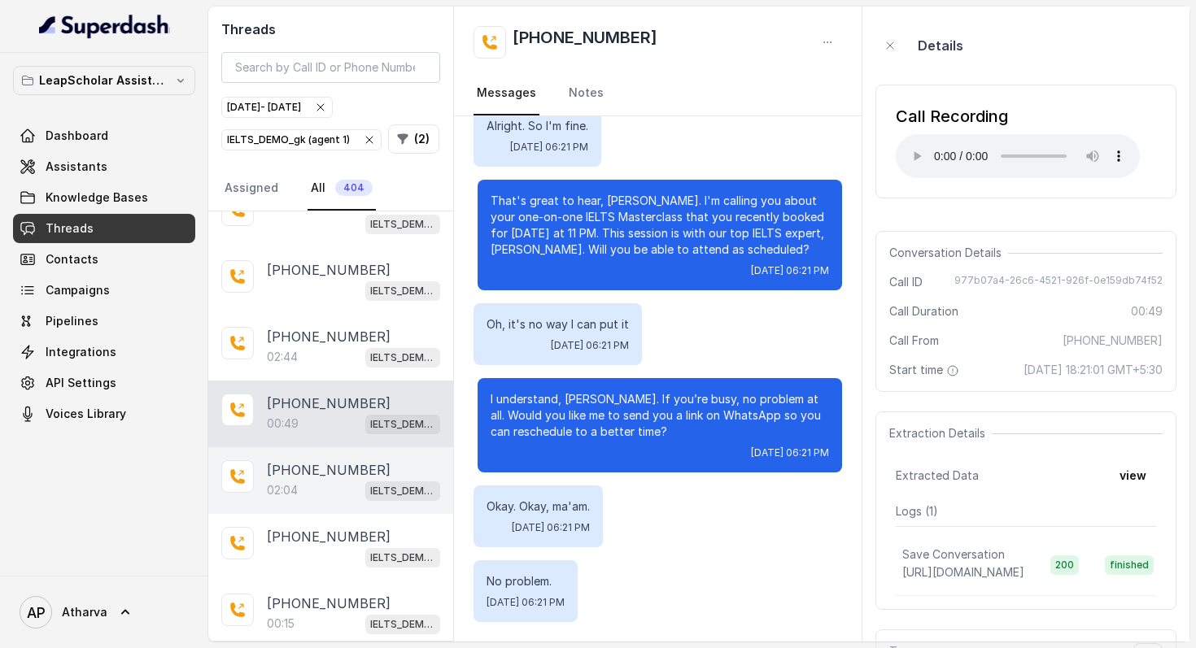
click at [288, 469] on p "+917057590540" at bounding box center [329, 470] width 124 height 20
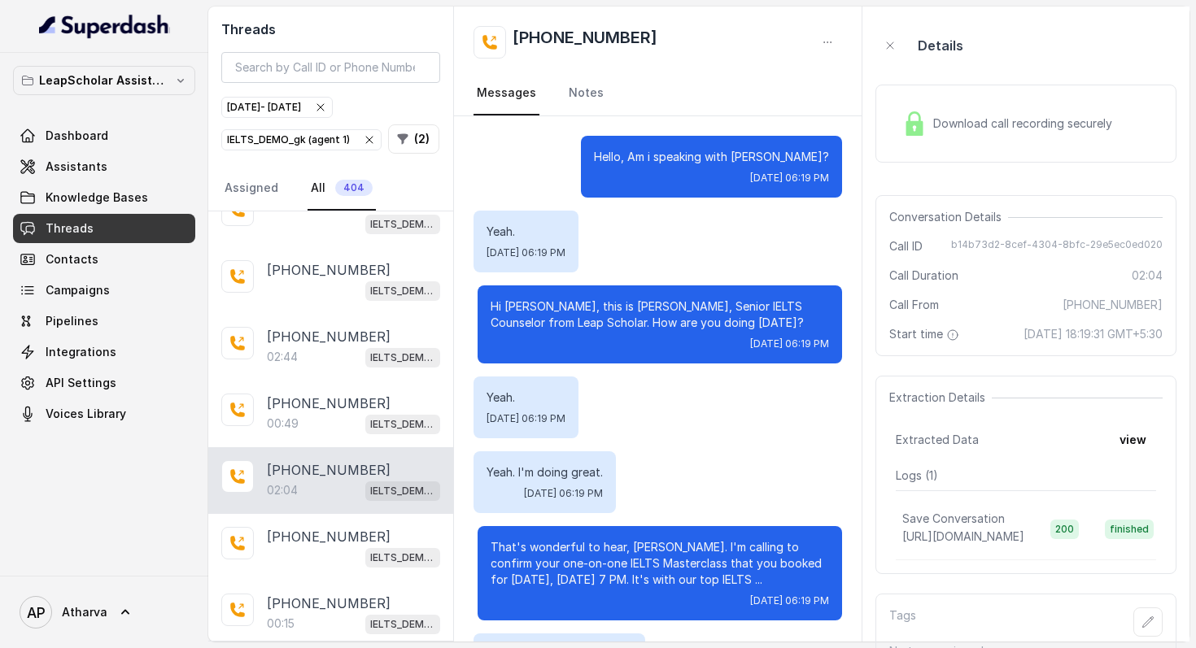
scroll to position [1456, 0]
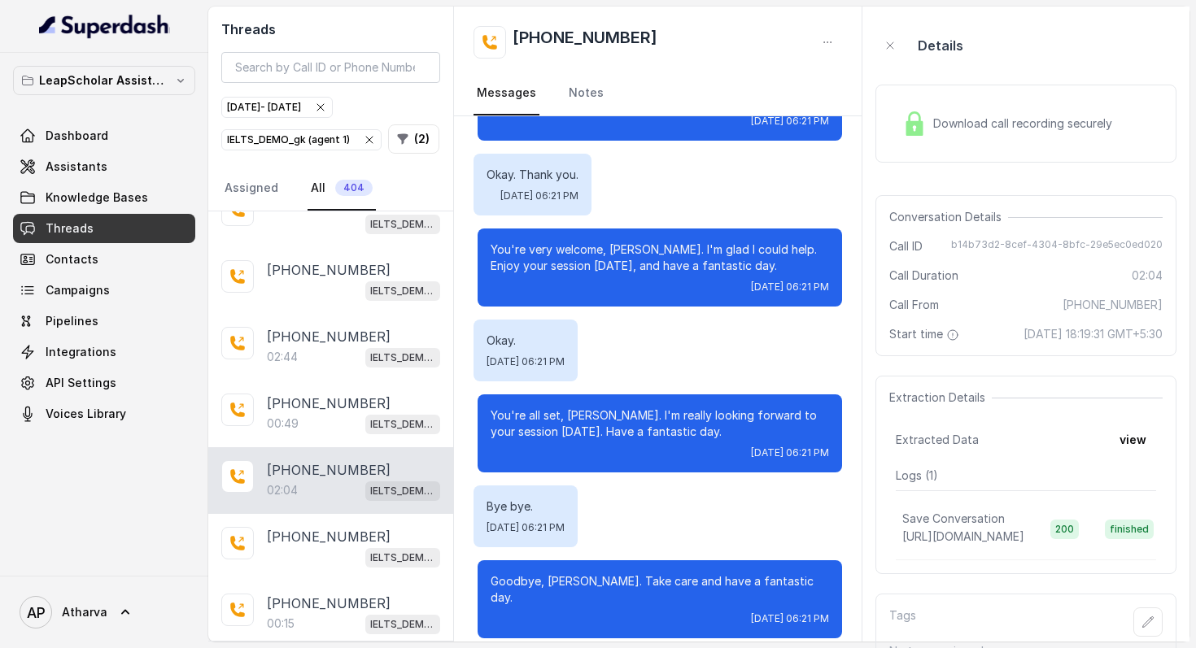
click at [918, 121] on img at bounding box center [914, 123] width 24 height 24
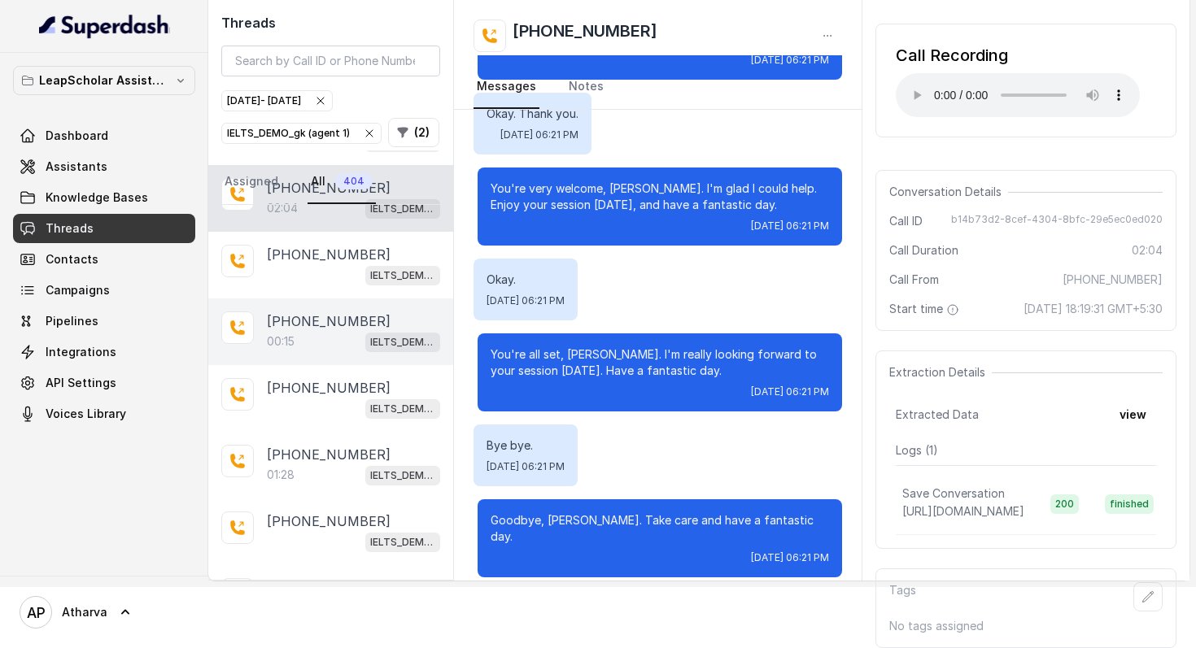
click at [309, 331] on div "00:15 IELTS_DEMO_gk (agent 1)" at bounding box center [353, 341] width 173 height 21
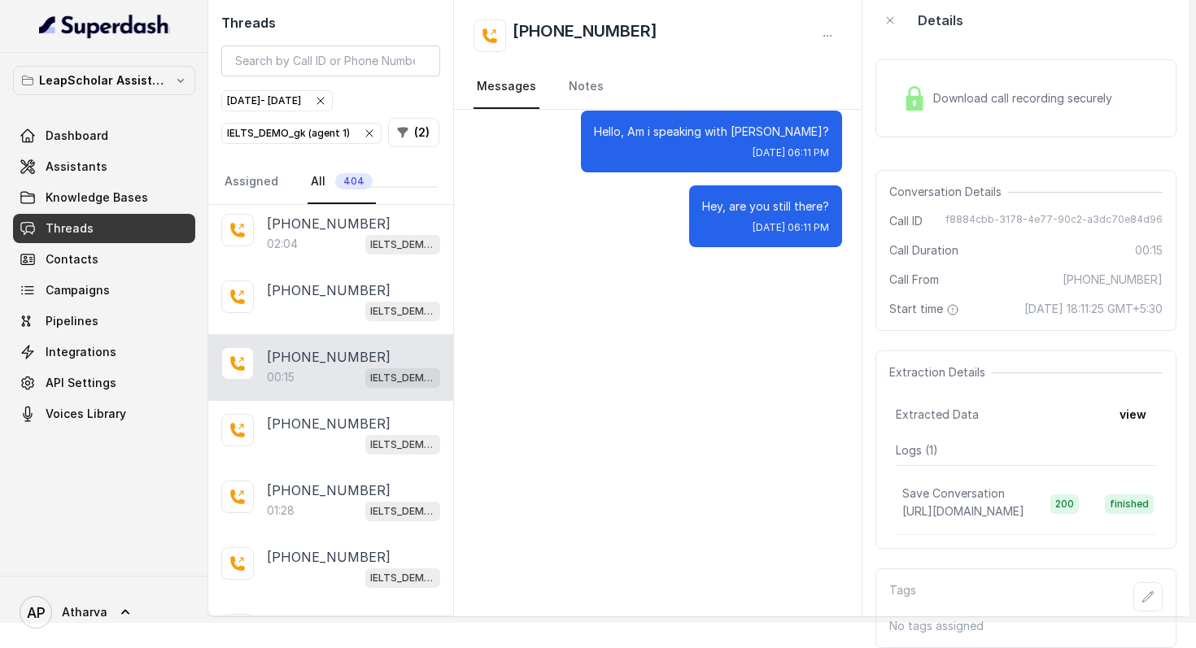
scroll to position [41, 0]
click at [919, 98] on div "Download call recording securely" at bounding box center [1007, 98] width 223 height 37
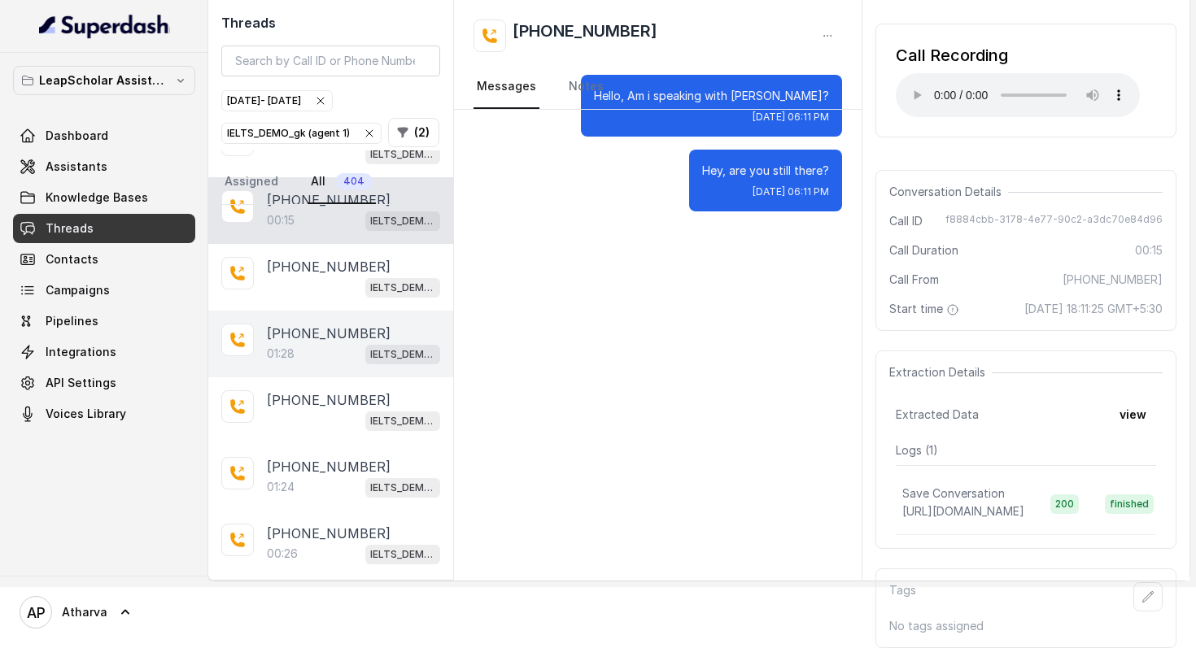
scroll to position [705, 0]
click at [357, 325] on p "+918076669695" at bounding box center [329, 335] width 124 height 20
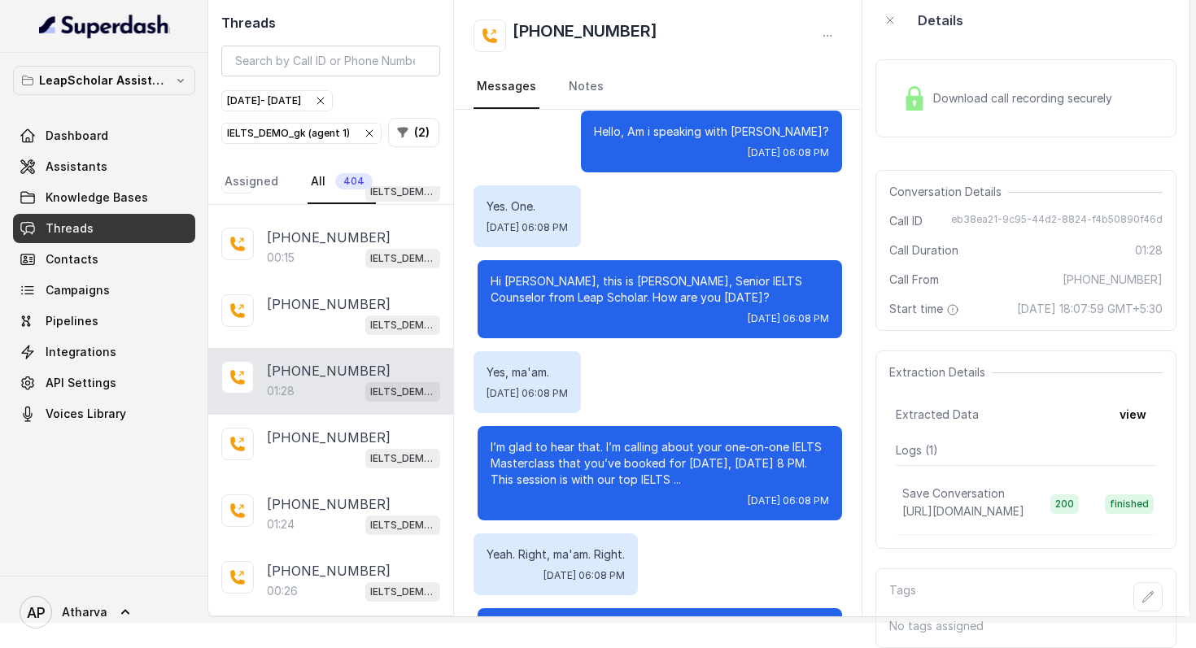
scroll to position [835, 0]
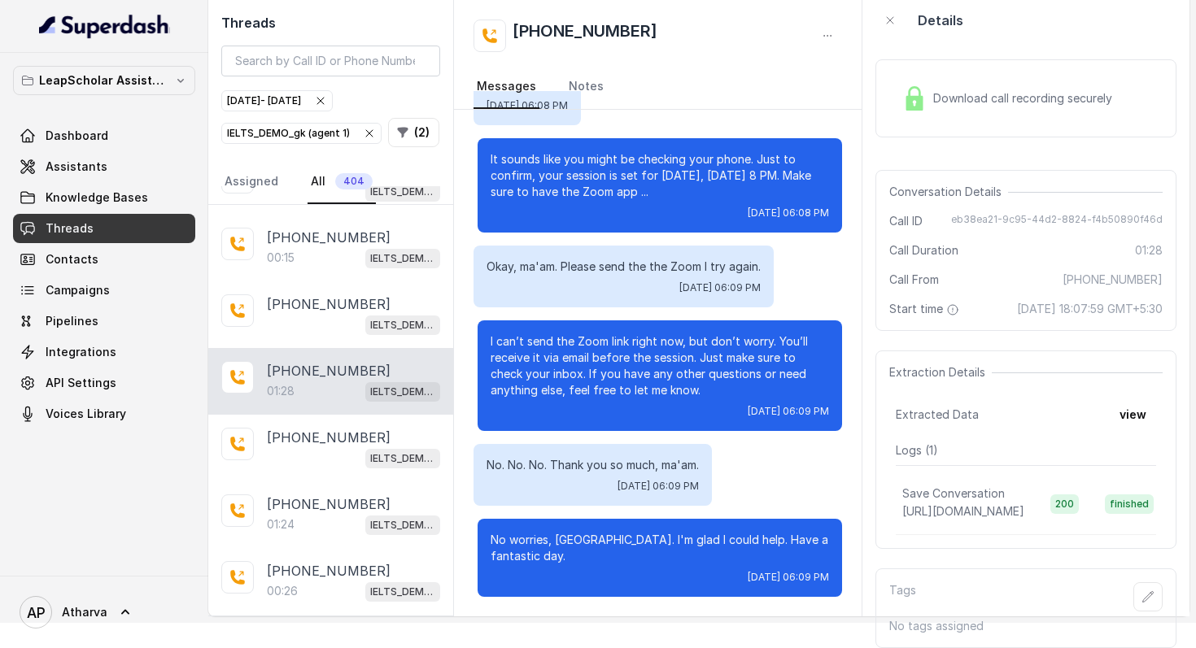
click at [912, 86] on img at bounding box center [914, 98] width 24 height 24
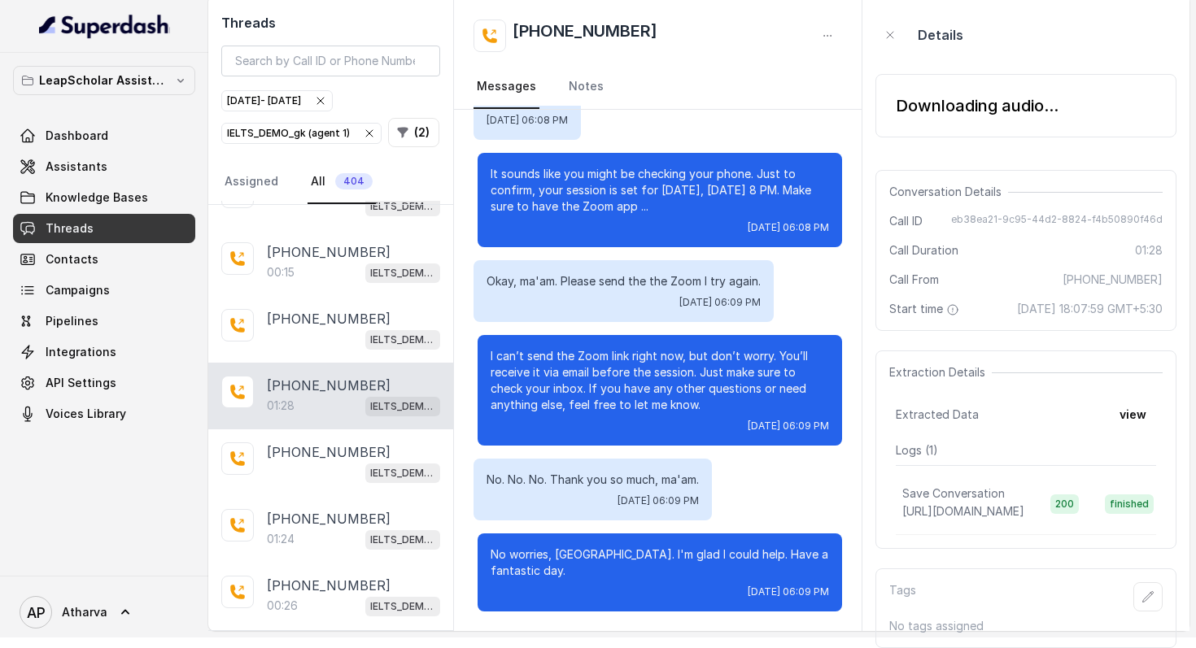
click at [912, 94] on div "Downloading audio..." at bounding box center [977, 105] width 163 height 23
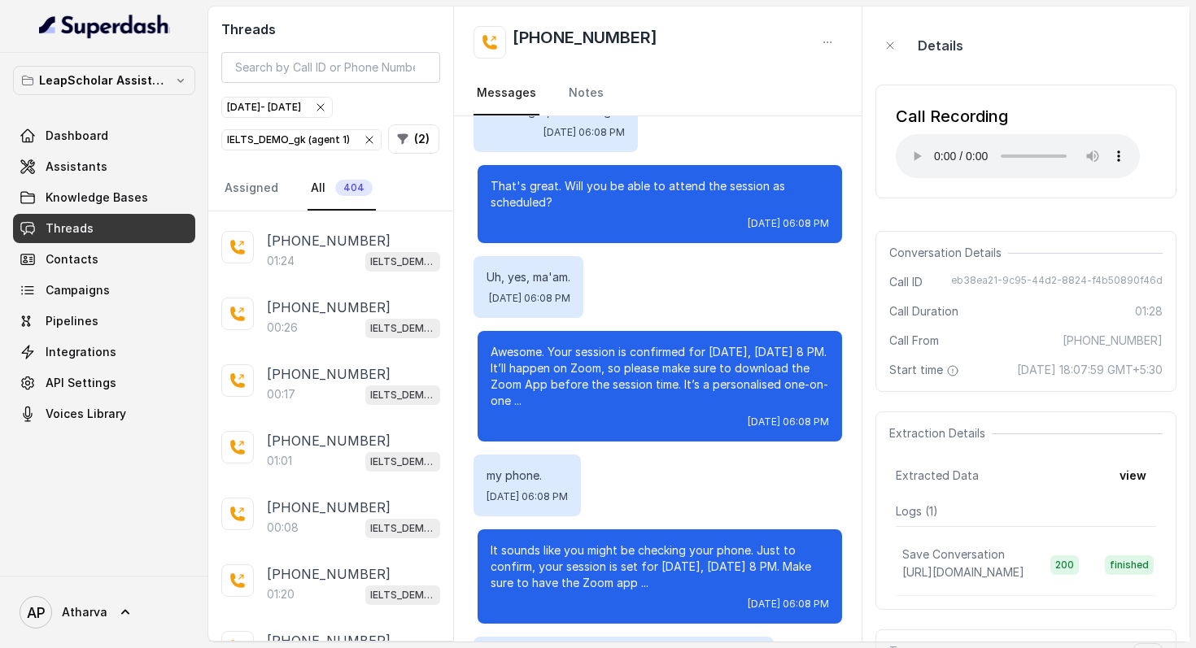
scroll to position [478, 0]
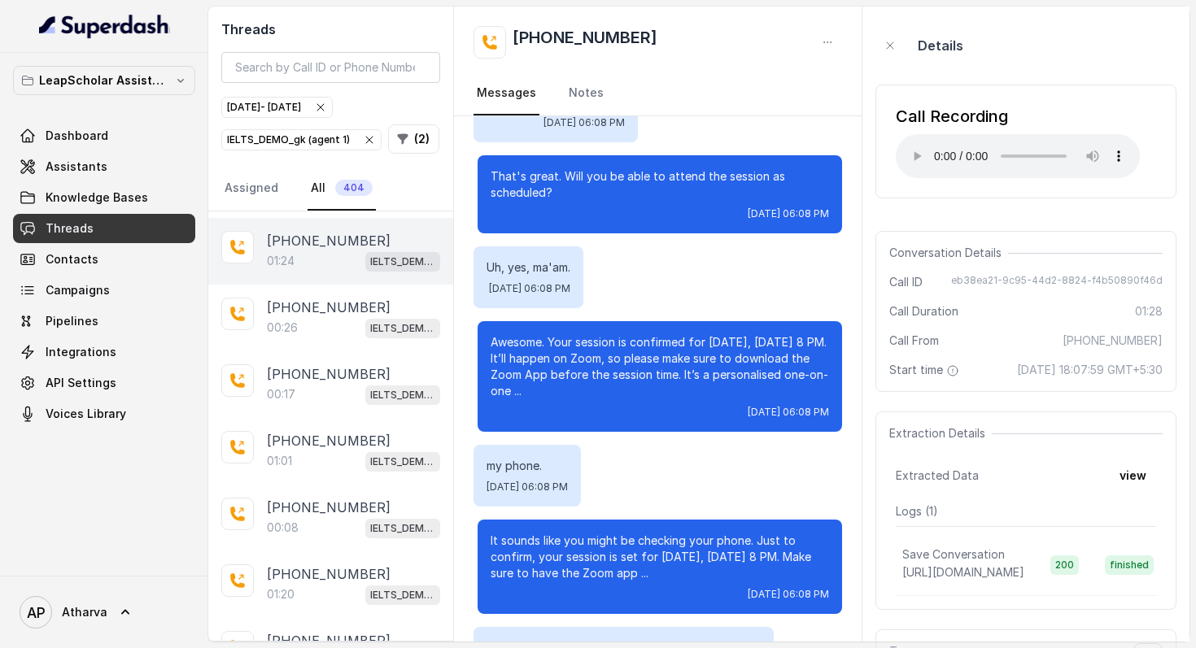
click at [362, 251] on div "01:24 IELTS_DEMO_gk (agent 1)" at bounding box center [353, 261] width 173 height 21
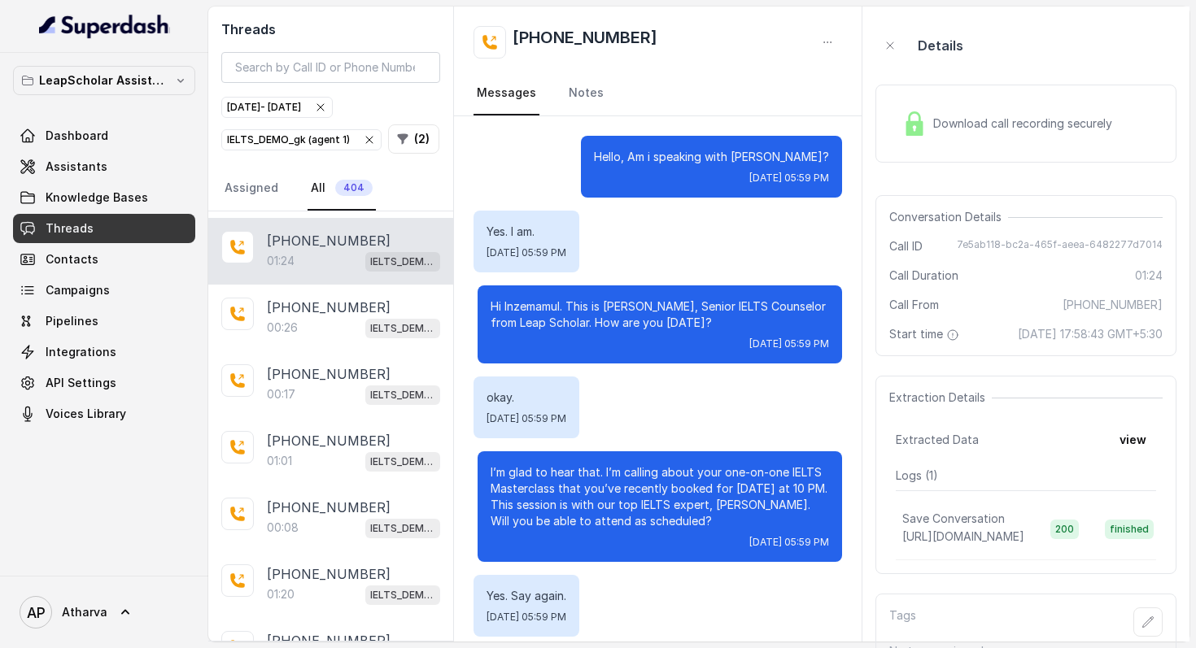
scroll to position [835, 0]
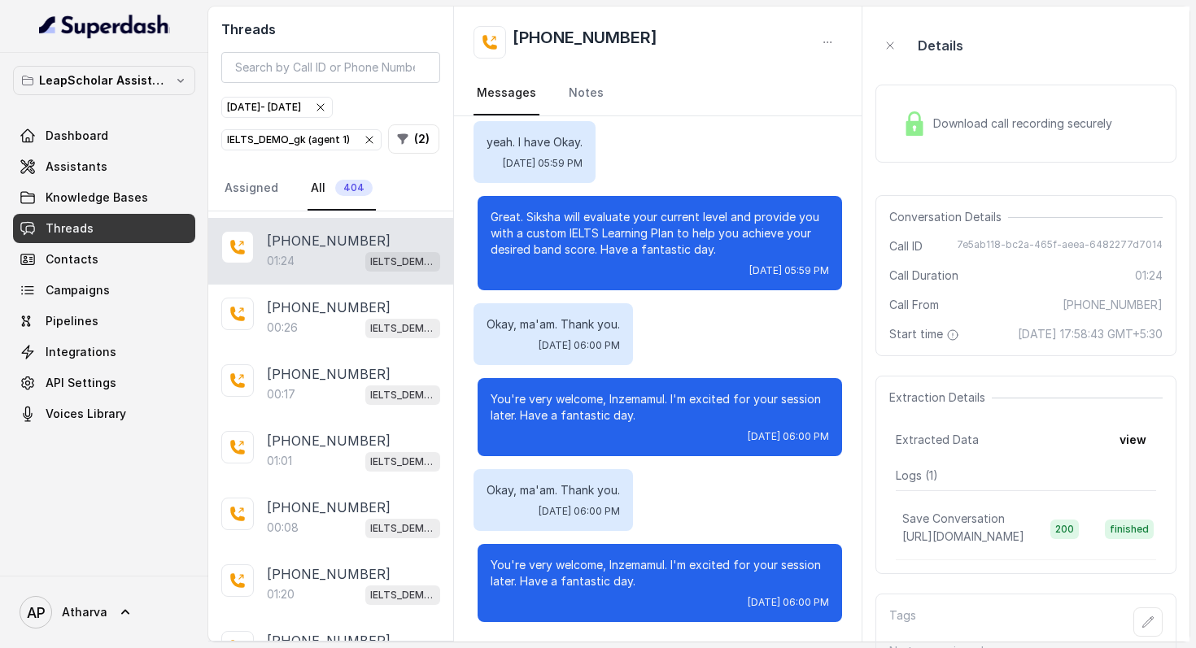
click at [927, 132] on div "Download call recording securely" at bounding box center [1007, 123] width 223 height 37
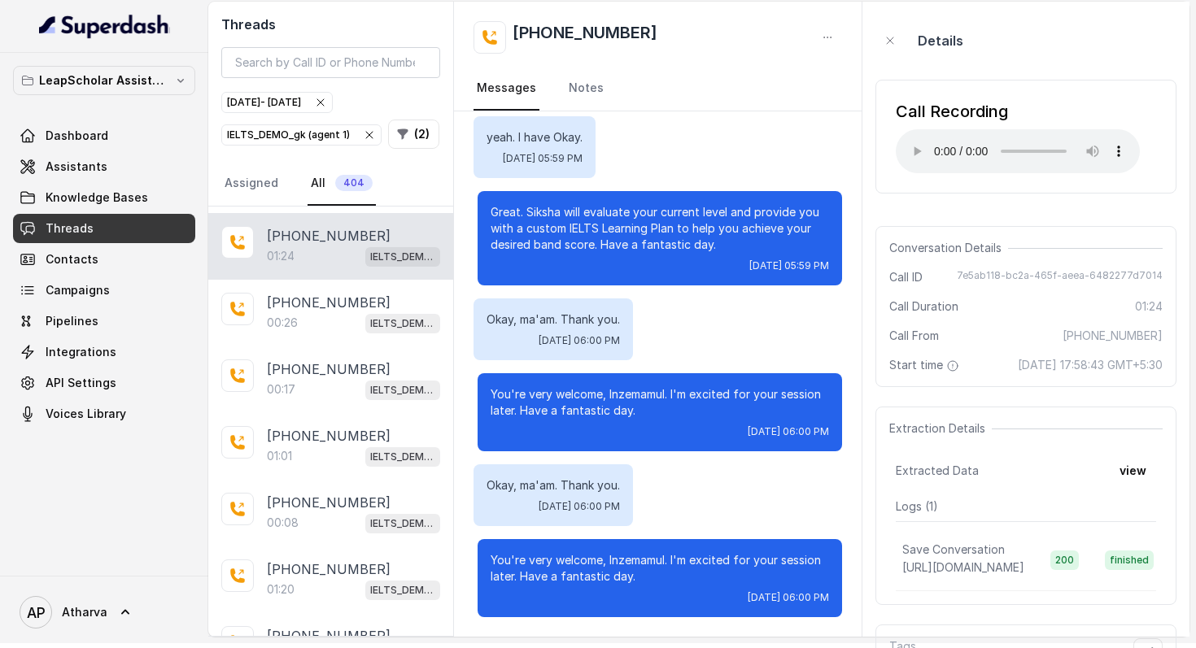
scroll to position [2, 0]
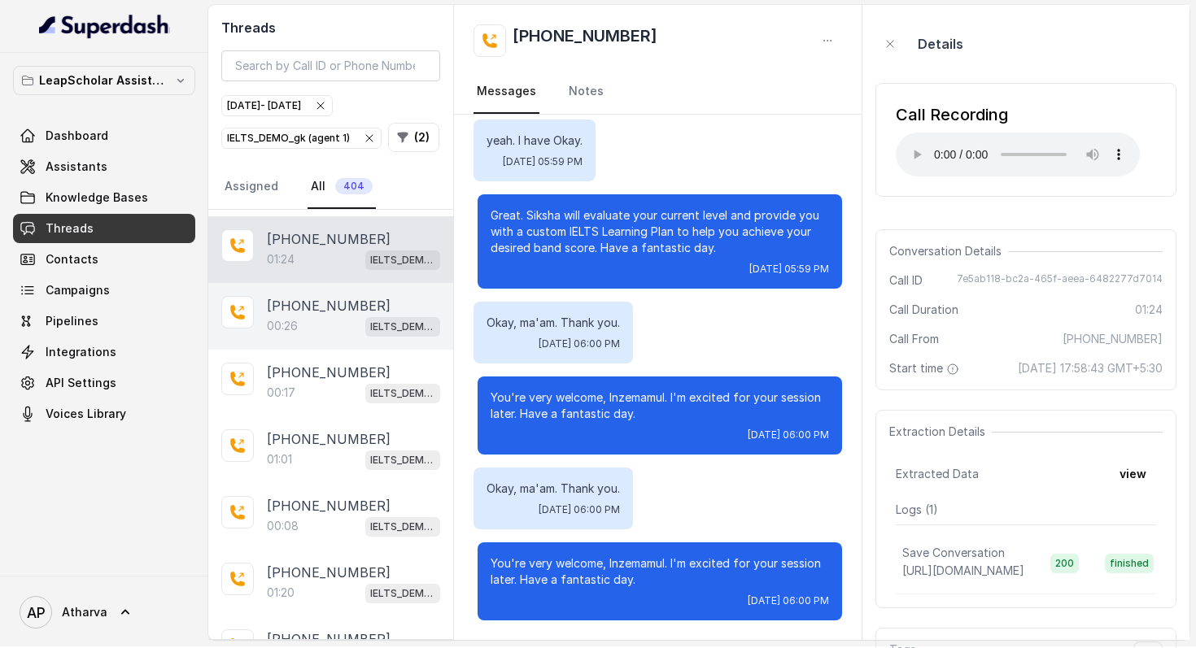
click at [309, 318] on div "00:26 IELTS_DEMO_gk (agent 1)" at bounding box center [353, 326] width 173 height 21
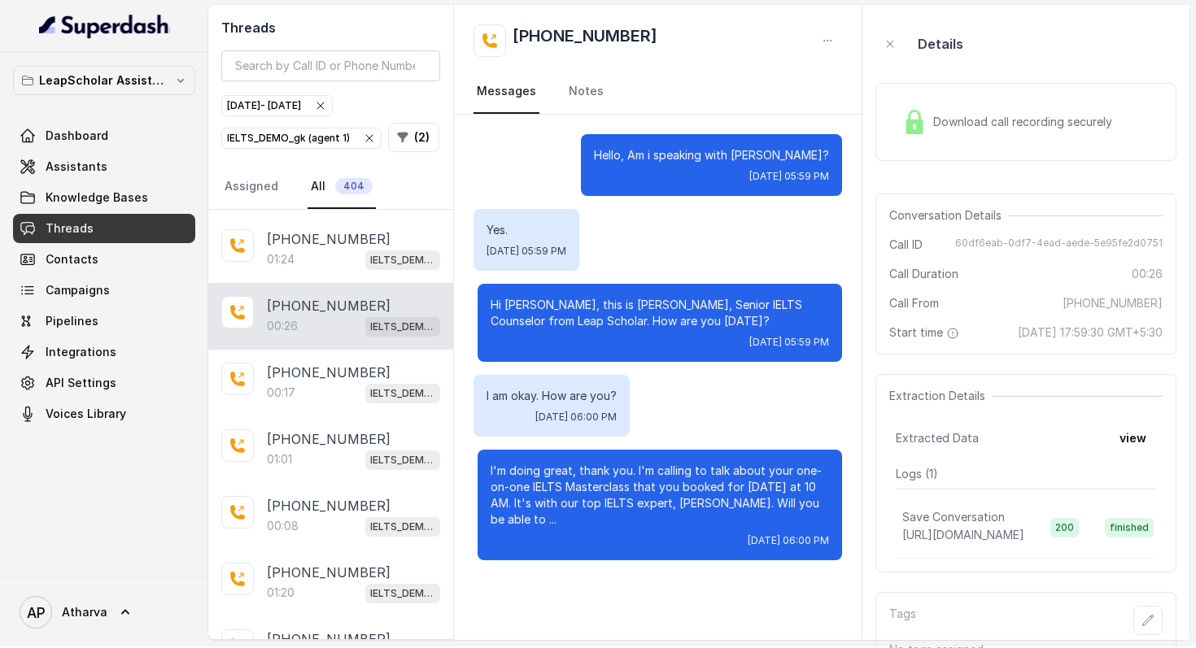
click at [906, 130] on img at bounding box center [914, 122] width 24 height 24
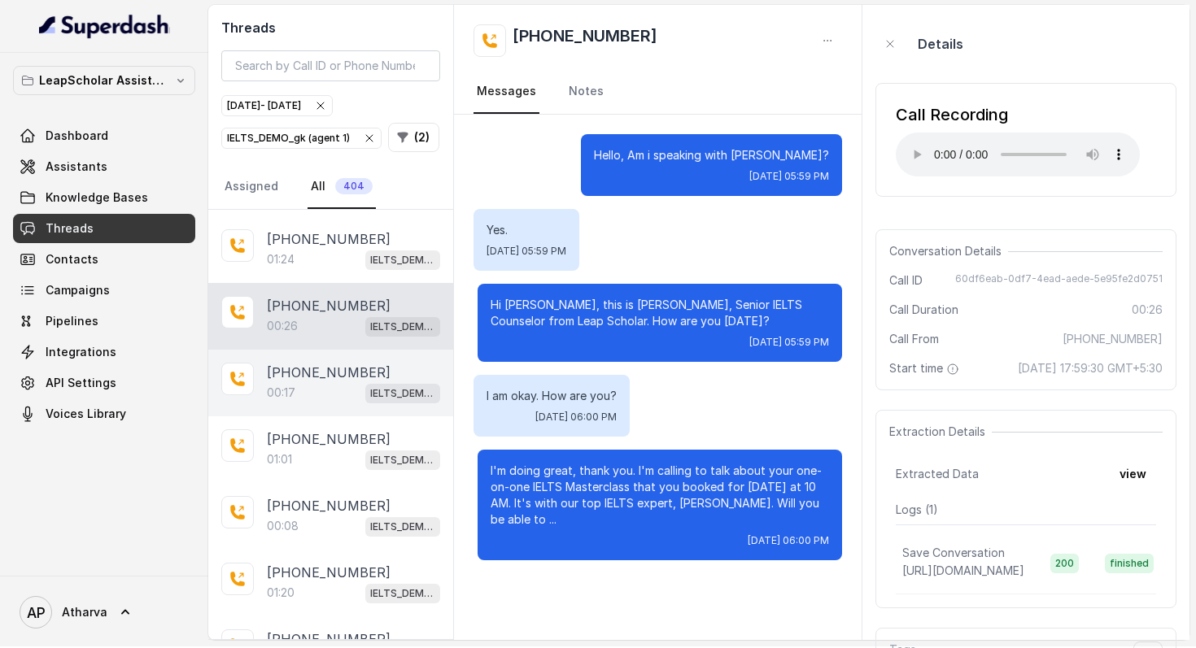
click at [282, 355] on div "+919216618812 00:17 IELTS_DEMO_gk (agent 1)" at bounding box center [330, 383] width 245 height 67
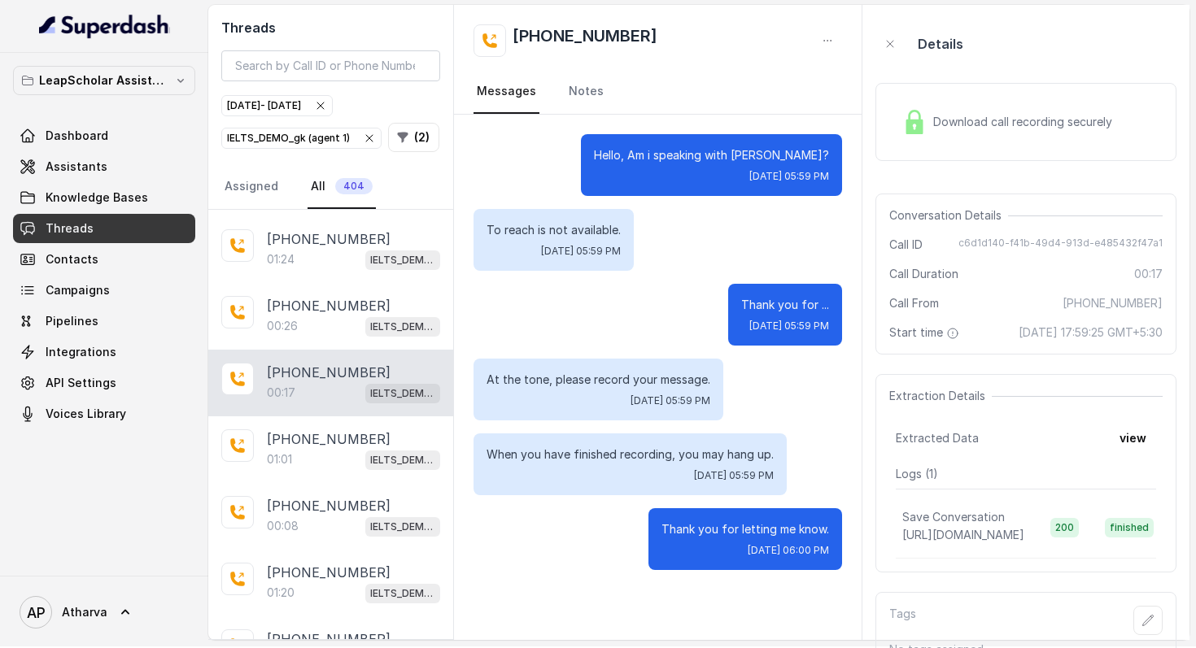
click at [907, 116] on img at bounding box center [914, 122] width 24 height 24
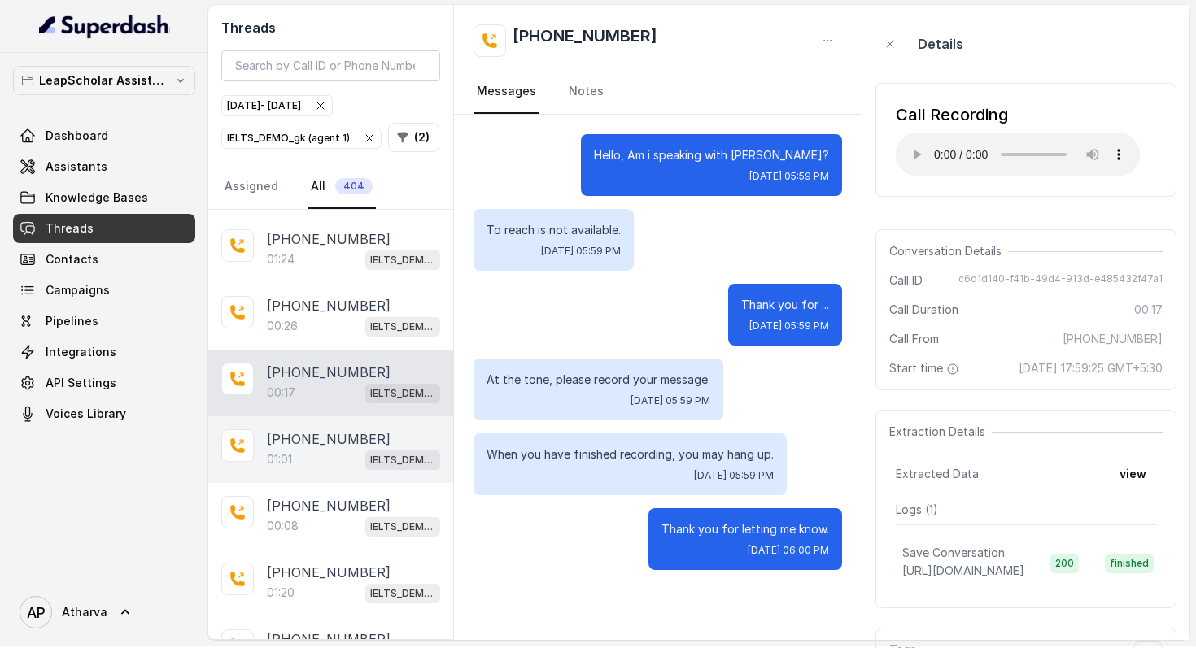
click at [290, 455] on p "01:01" at bounding box center [279, 459] width 25 height 16
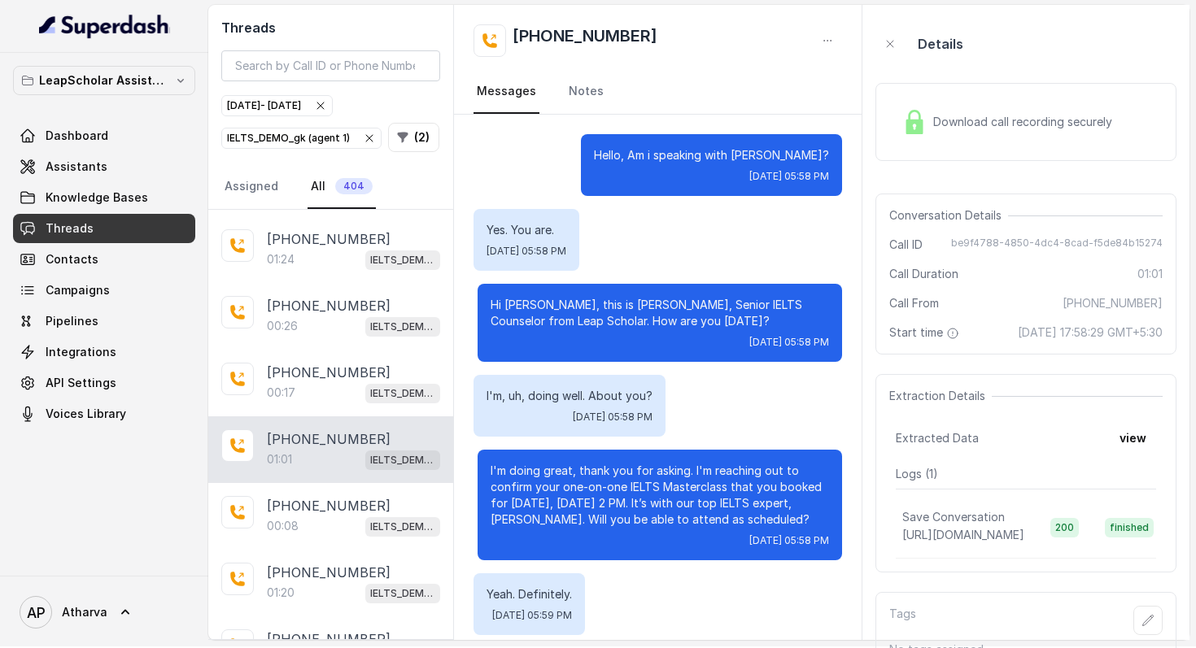
scroll to position [187, 0]
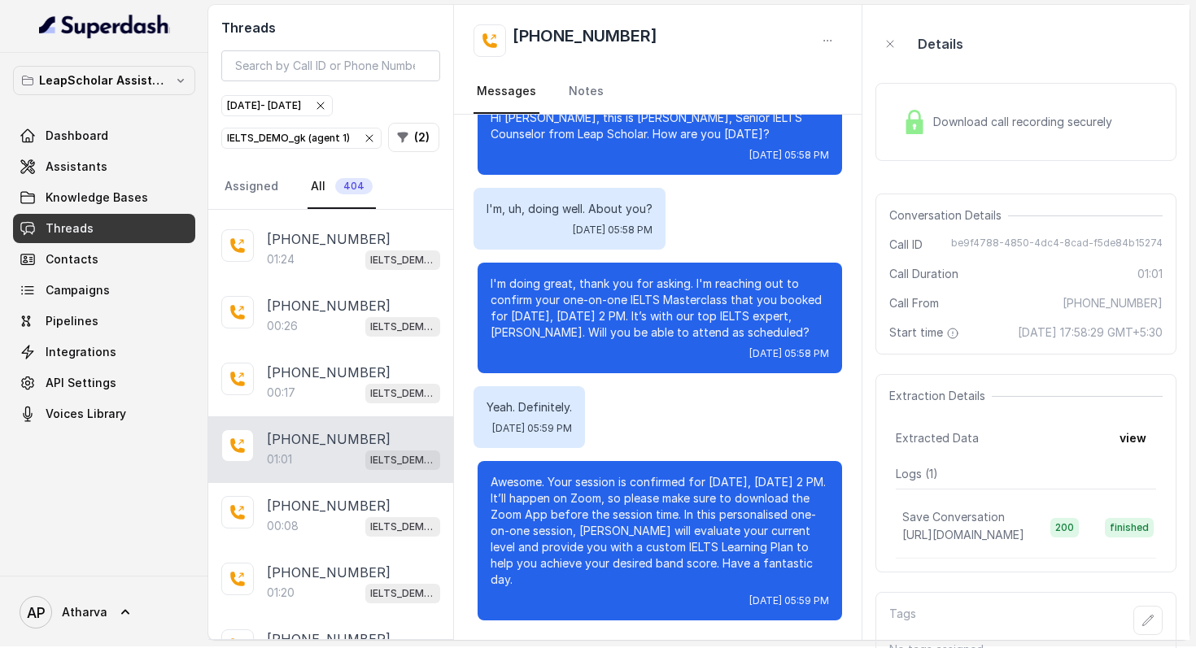
click at [915, 128] on img at bounding box center [914, 122] width 24 height 24
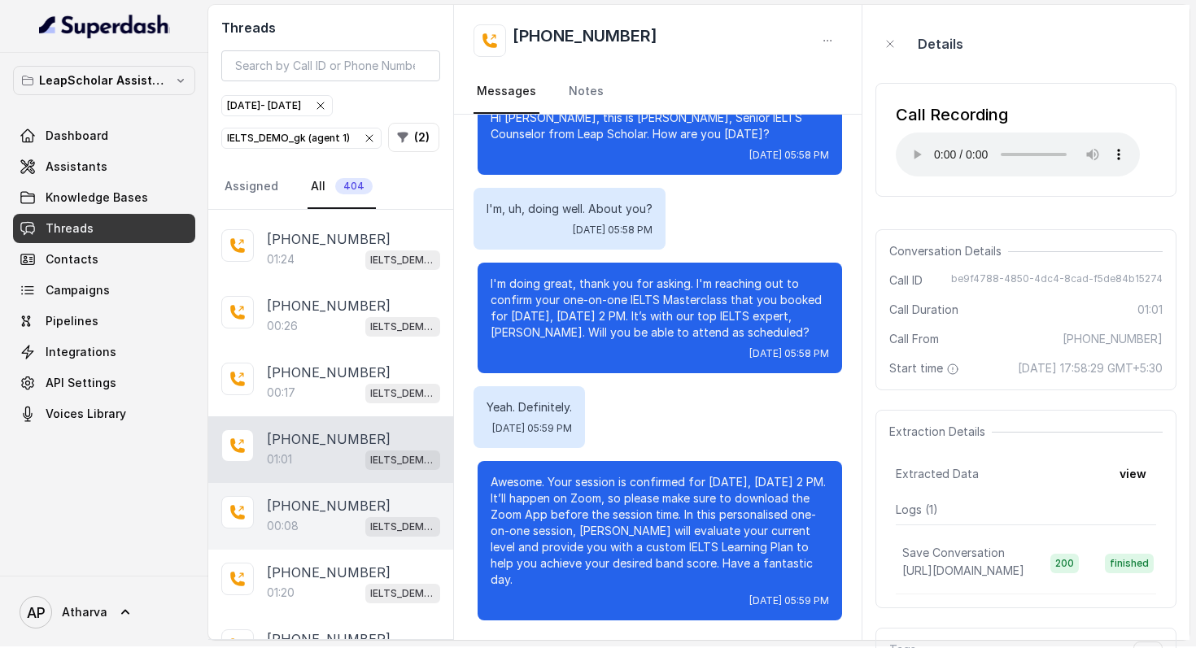
click at [340, 516] on div "00:08 IELTS_DEMO_gk (agent 1)" at bounding box center [353, 526] width 173 height 21
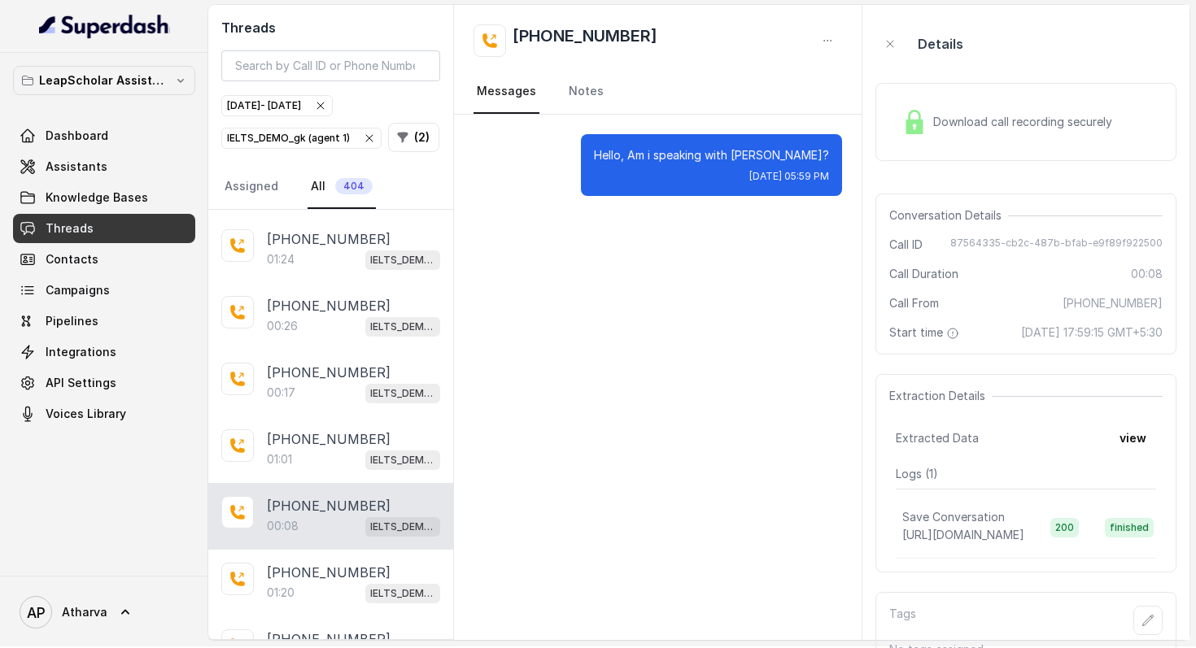
click at [943, 134] on div "Download call recording securely" at bounding box center [1007, 121] width 223 height 37
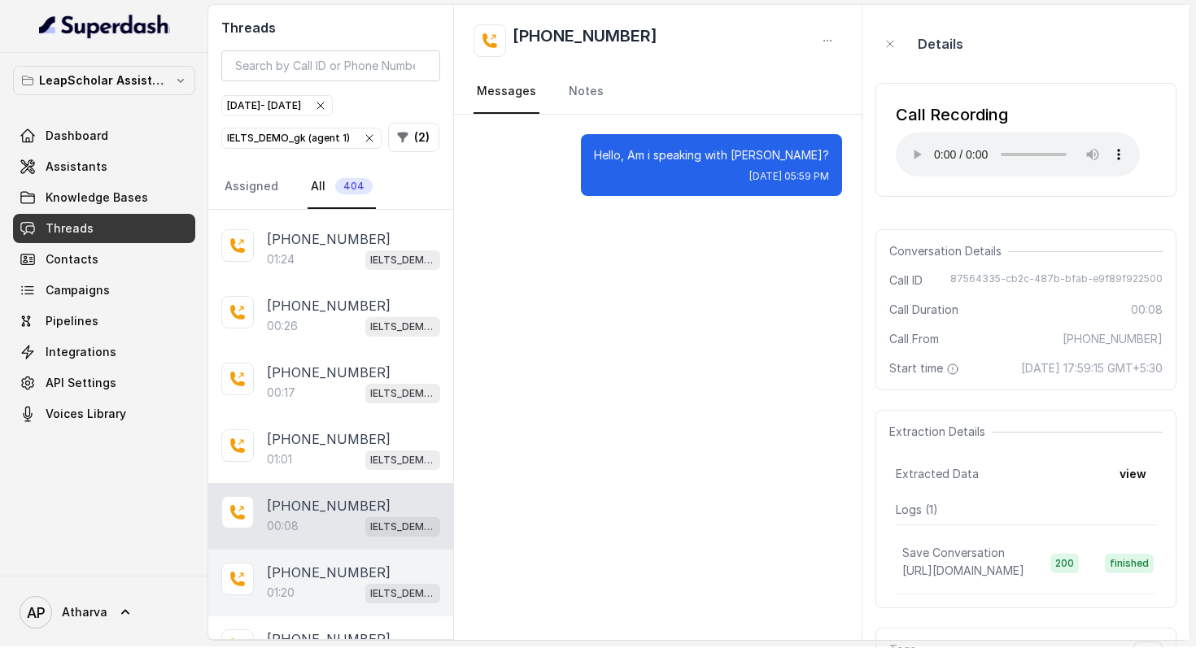
click at [292, 550] on div "+917997855197 01:20 IELTS_DEMO_gk (agent 1)" at bounding box center [330, 583] width 245 height 67
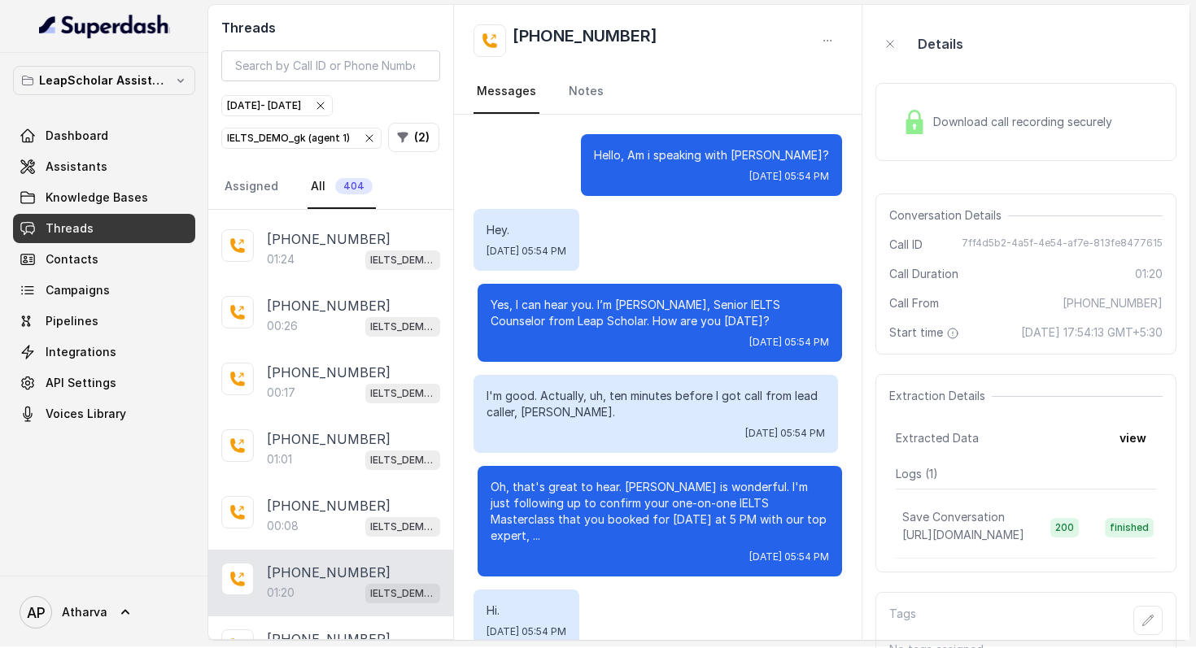
scroll to position [552, 0]
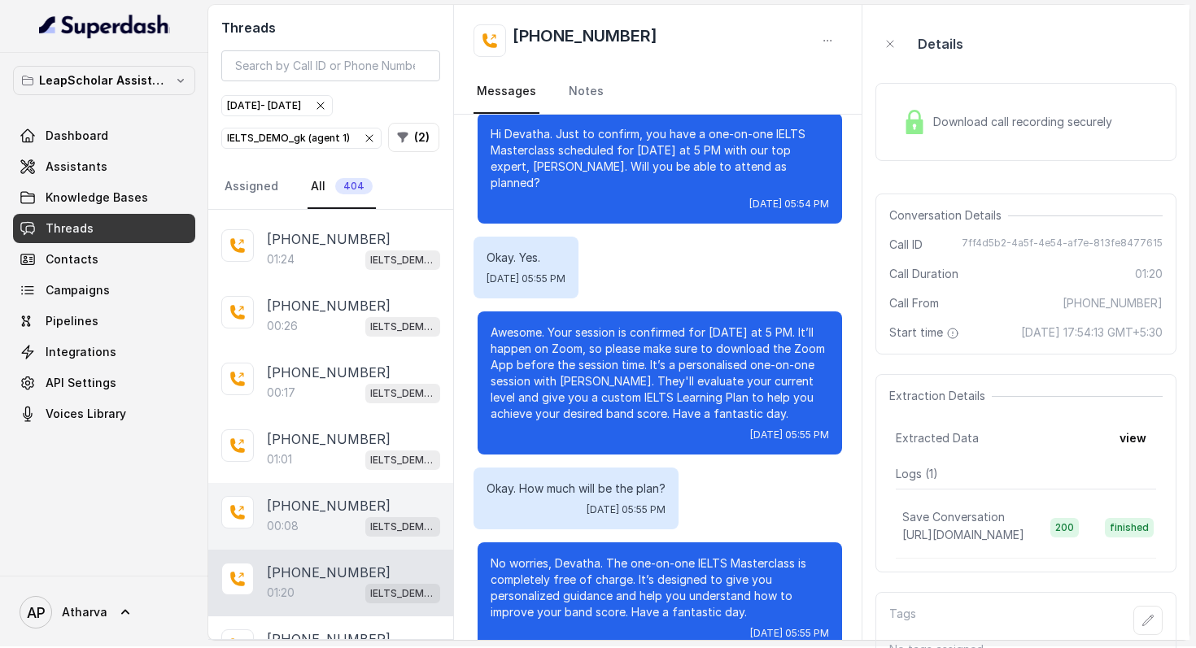
click at [327, 499] on p "+917063882158" at bounding box center [329, 506] width 124 height 20
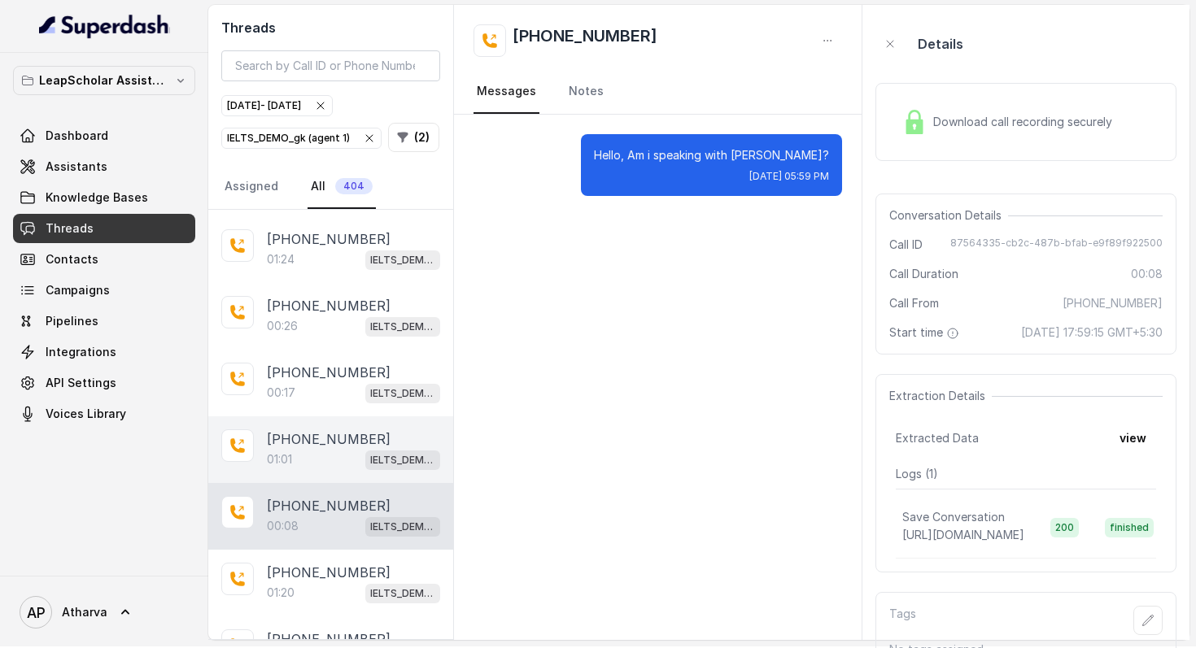
click at [286, 430] on p "+917063882158" at bounding box center [329, 440] width 124 height 20
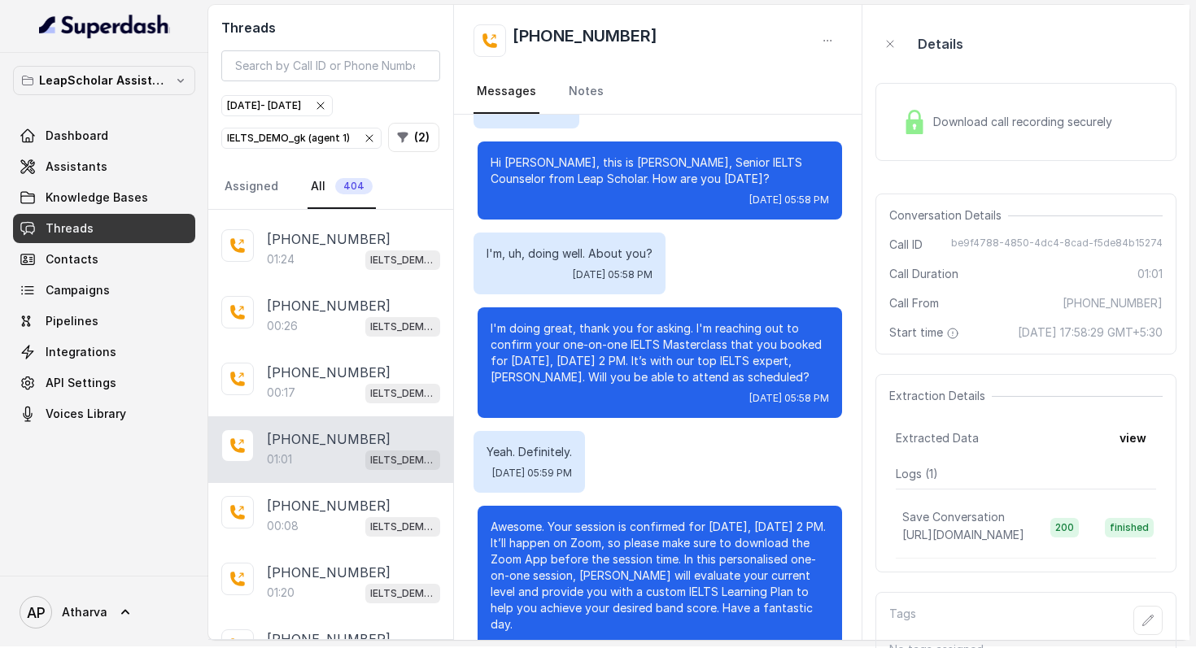
scroll to position [187, 0]
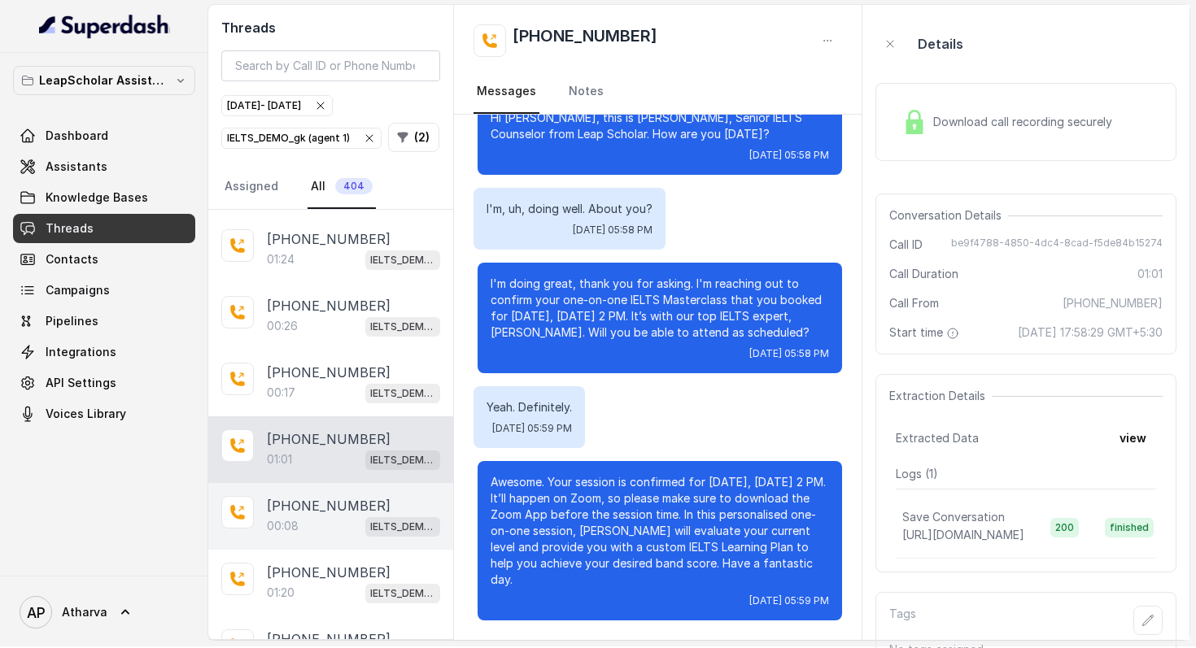
click at [333, 516] on div "00:08 IELTS_DEMO_gk (agent 1)" at bounding box center [353, 526] width 173 height 21
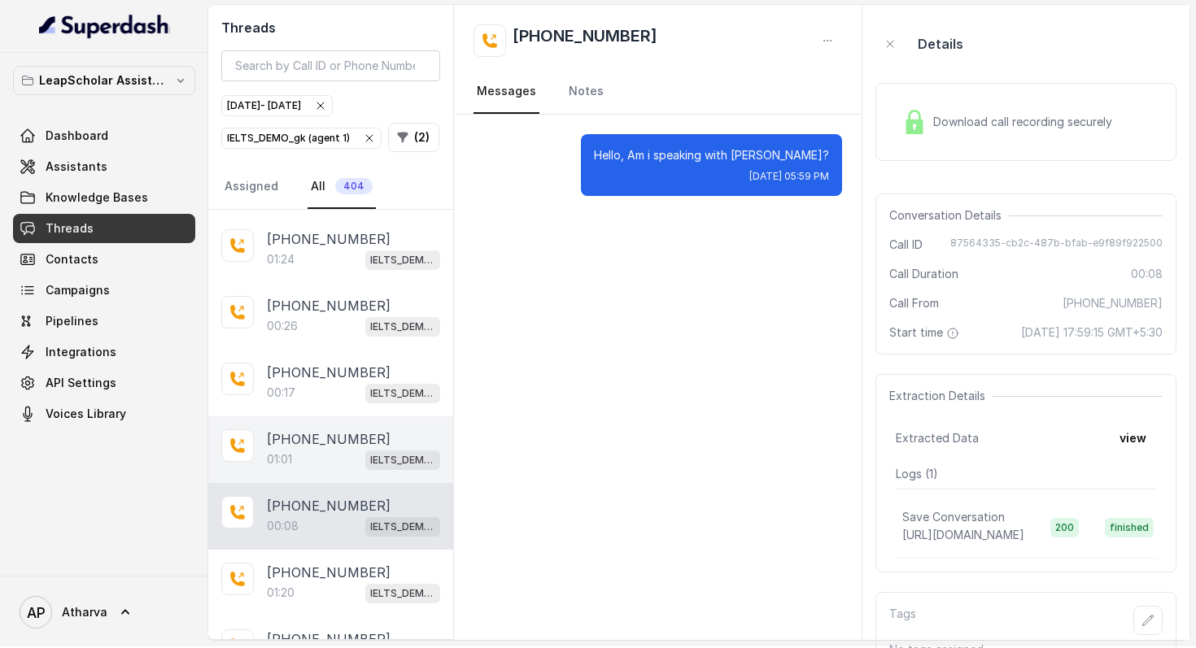
click at [339, 456] on div "01:01 IELTS_DEMO_gk (agent 1)" at bounding box center [353, 459] width 173 height 21
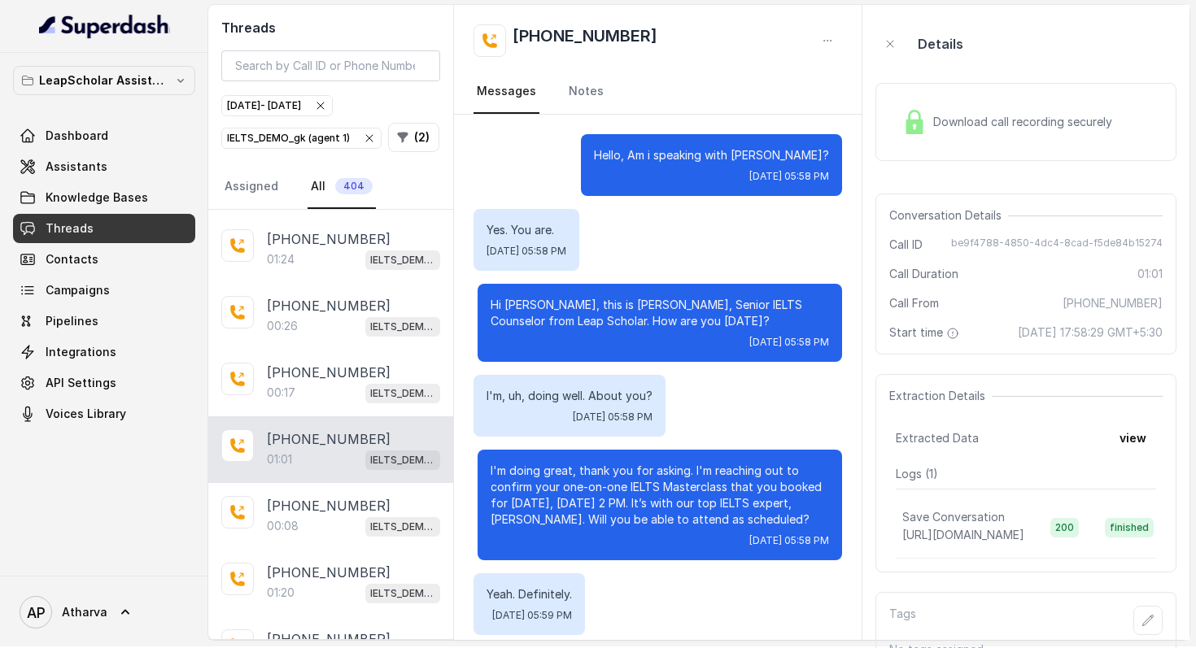
scroll to position [187, 0]
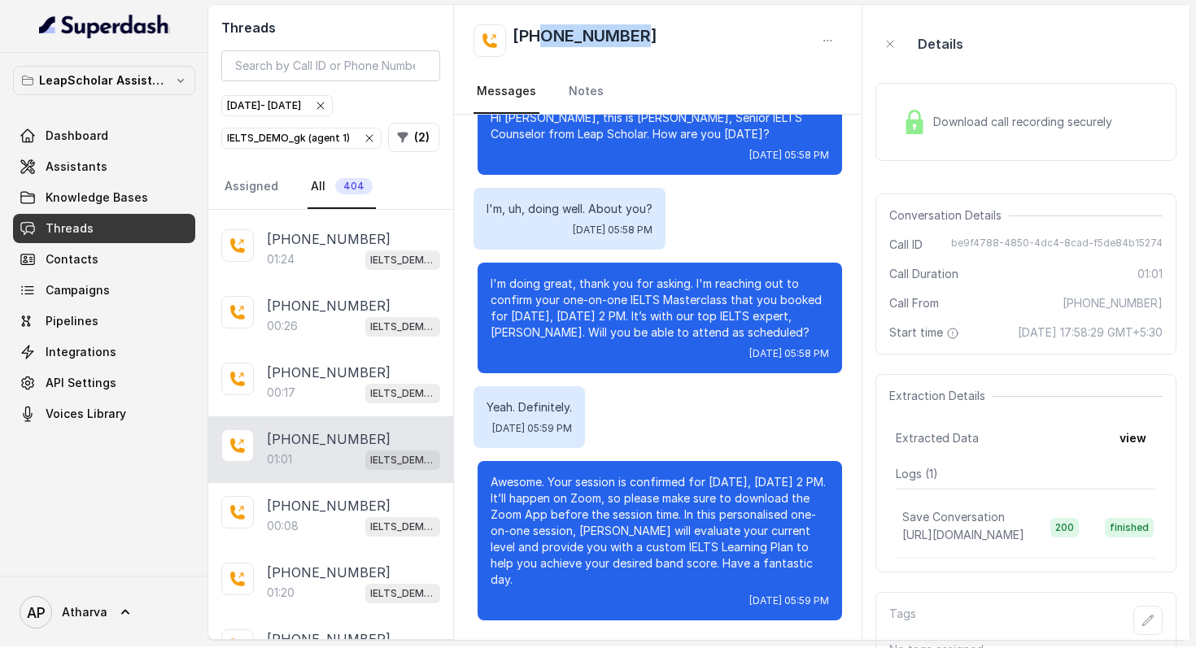
drag, startPoint x: 645, startPoint y: 37, endPoint x: 543, endPoint y: 33, distance: 102.6
click at [543, 33] on div "+917063882158" at bounding box center [657, 40] width 369 height 33
copy h2 "7063882158"
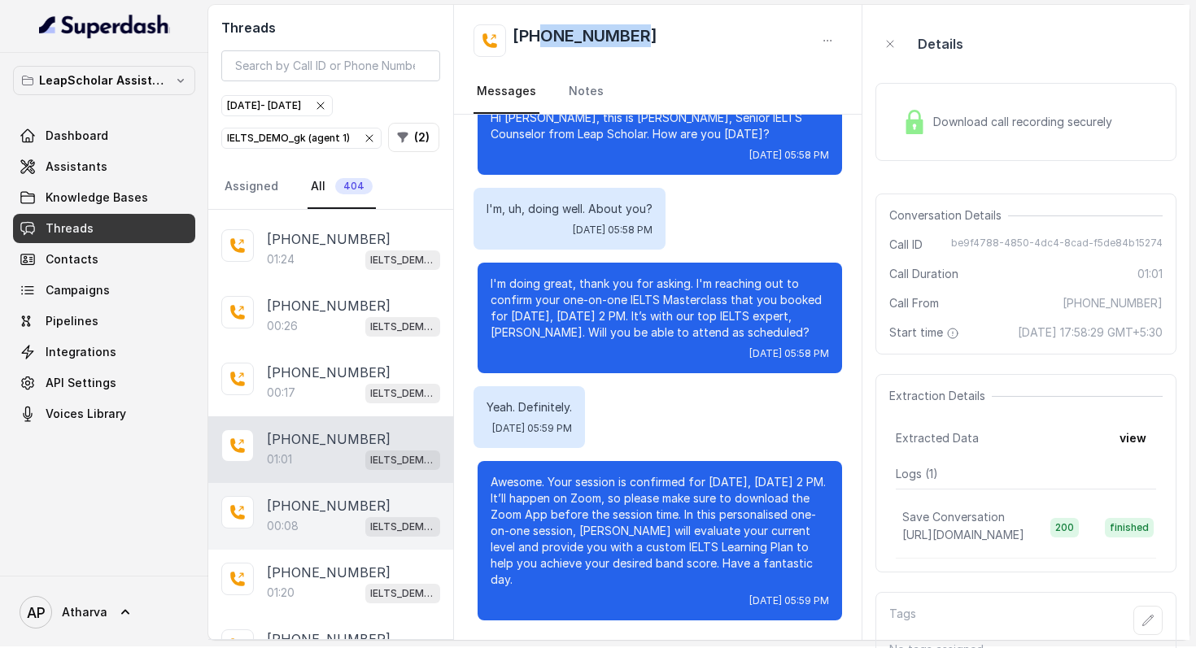
click at [343, 483] on div "+917063882158 00:08 IELTS_DEMO_gk (agent 1)" at bounding box center [330, 516] width 245 height 67
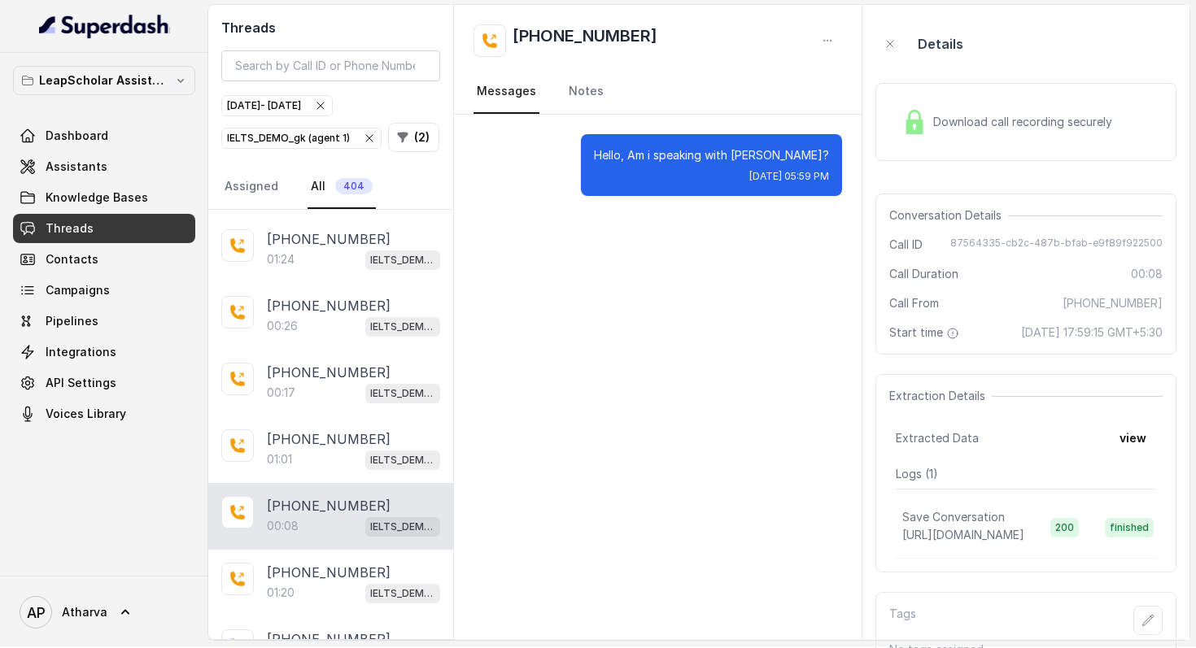
click at [916, 133] on img at bounding box center [914, 122] width 24 height 24
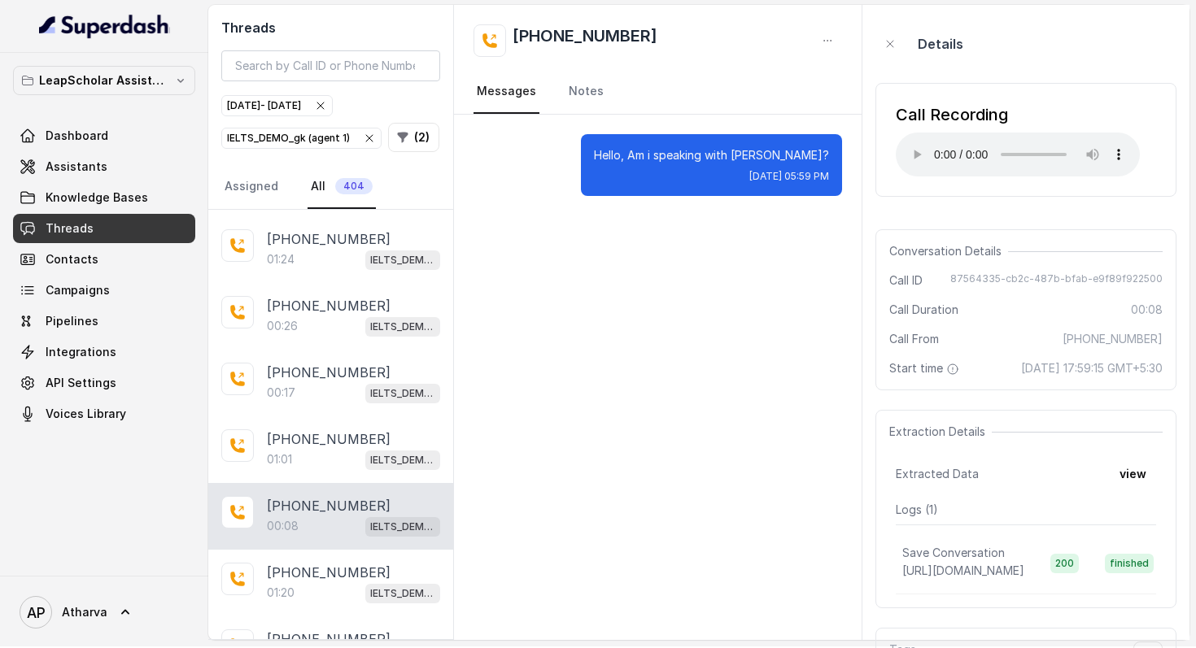
click at [913, 121] on div "Call Recording" at bounding box center [1018, 114] width 244 height 23
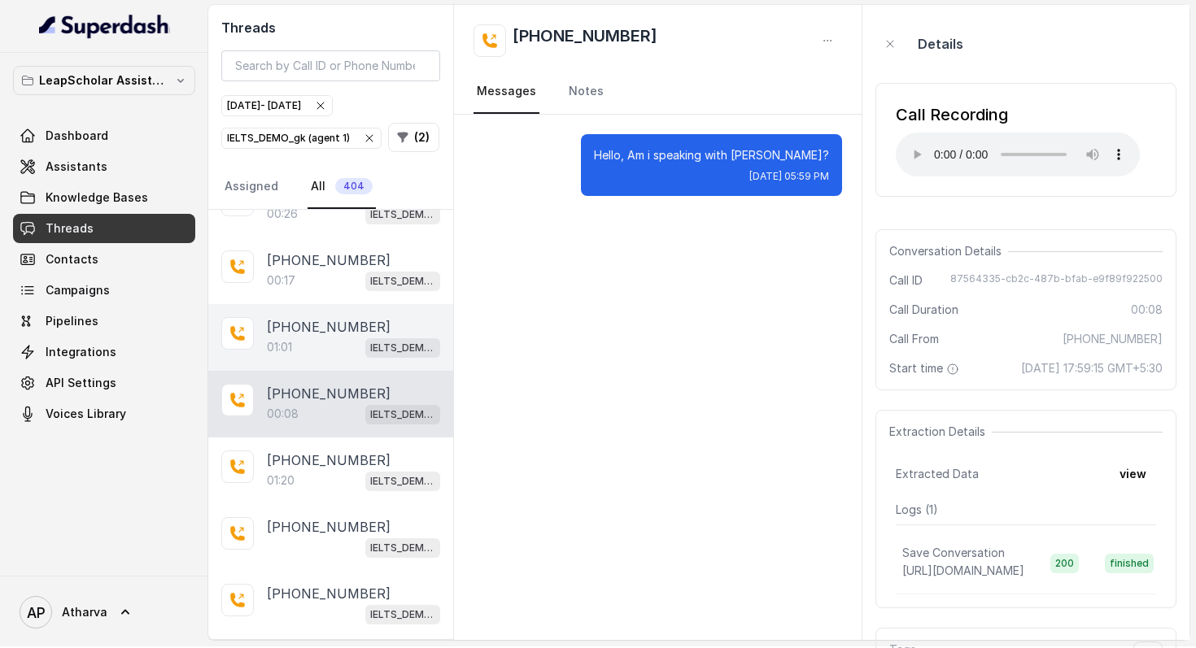
scroll to position [1135, 0]
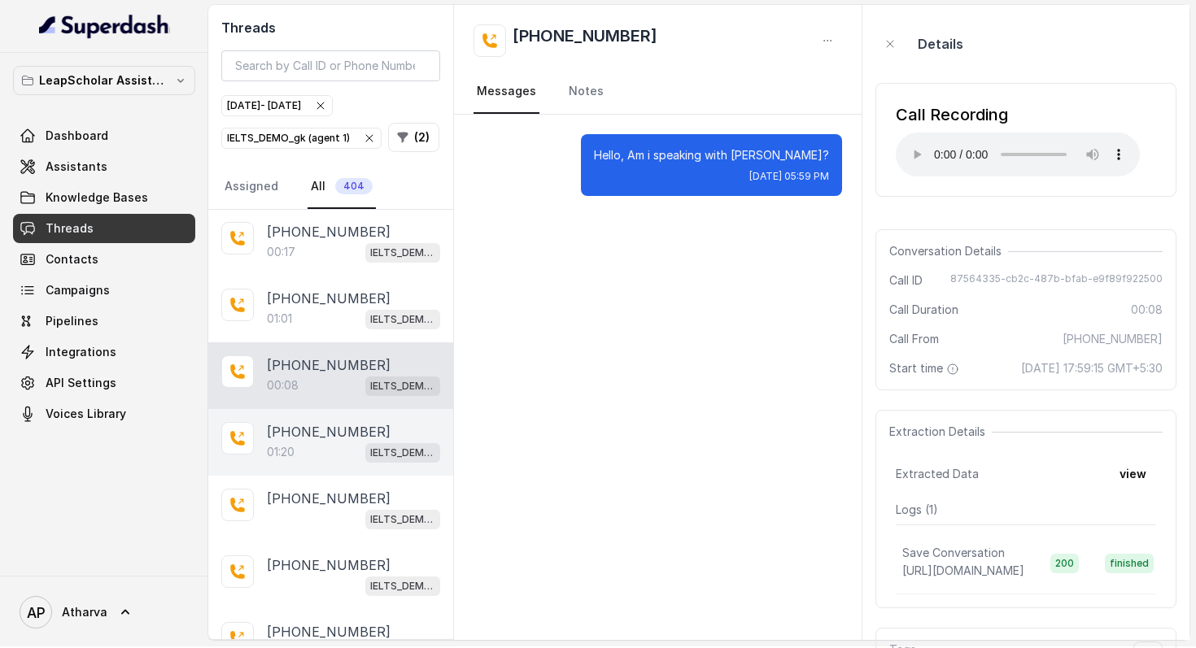
click at [309, 444] on div "01:20 IELTS_DEMO_gk (agent 1)" at bounding box center [353, 452] width 173 height 21
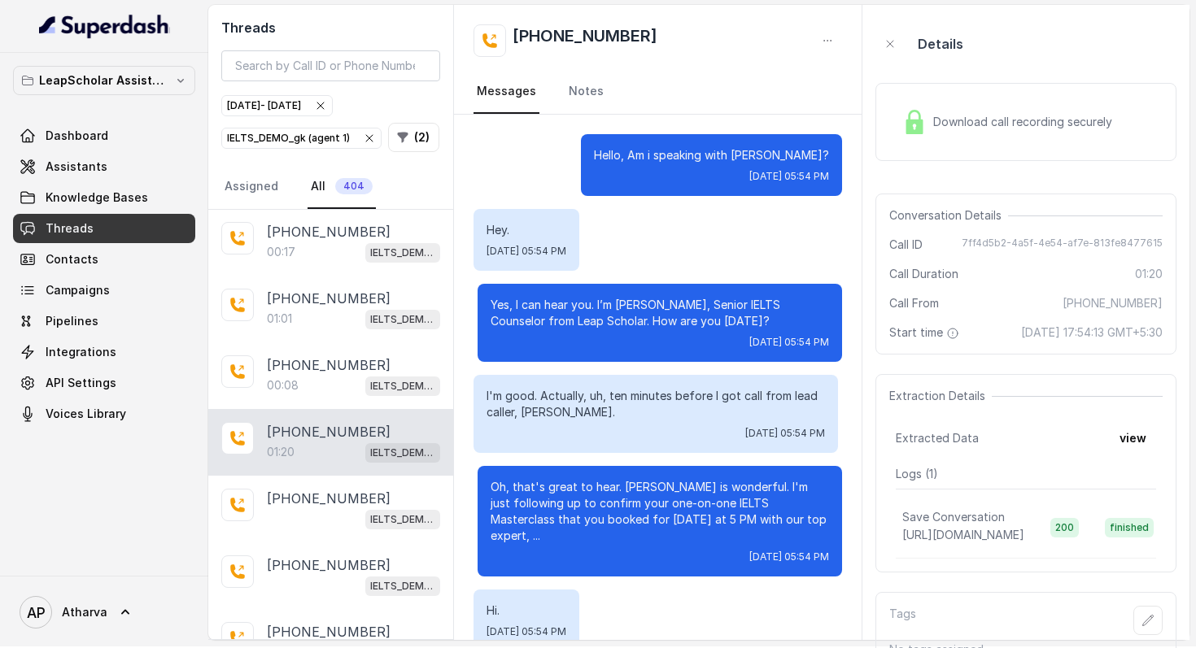
scroll to position [552, 0]
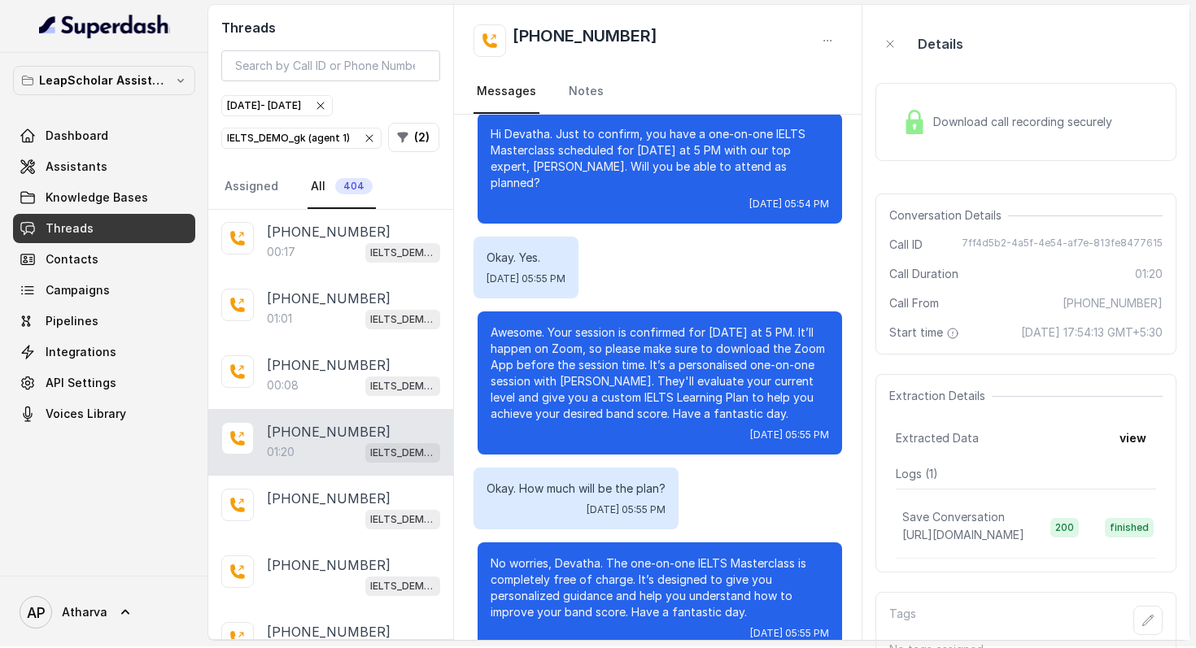
click at [920, 86] on div "Download call recording securely" at bounding box center [1025, 122] width 301 height 78
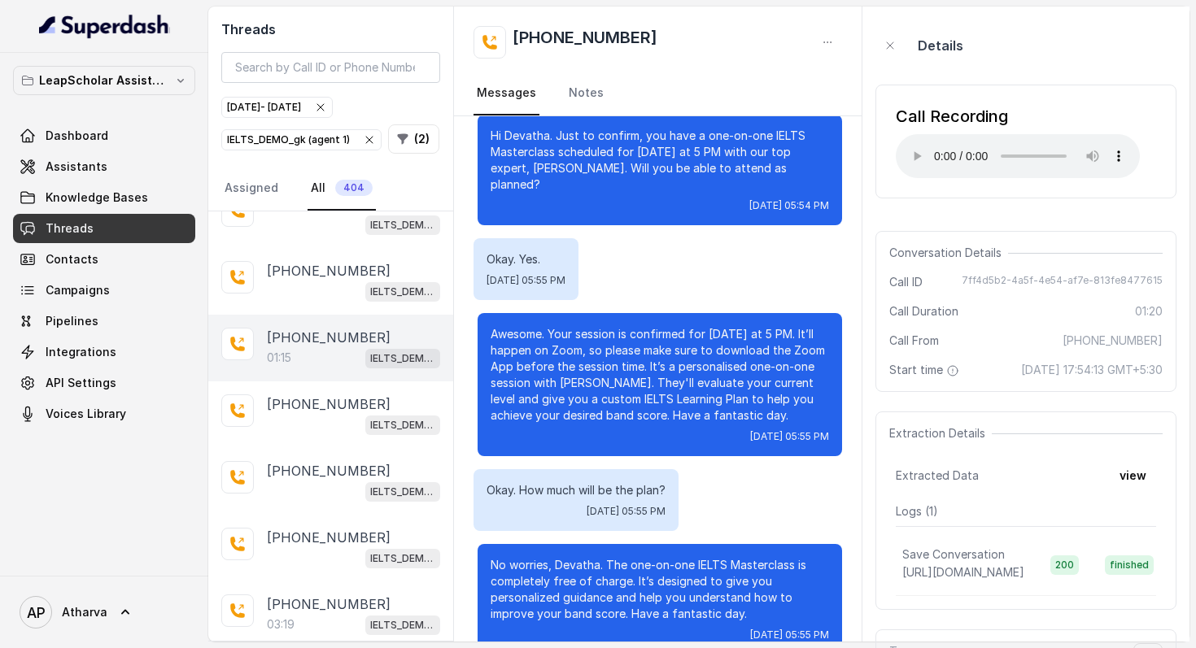
scroll to position [1446, 0]
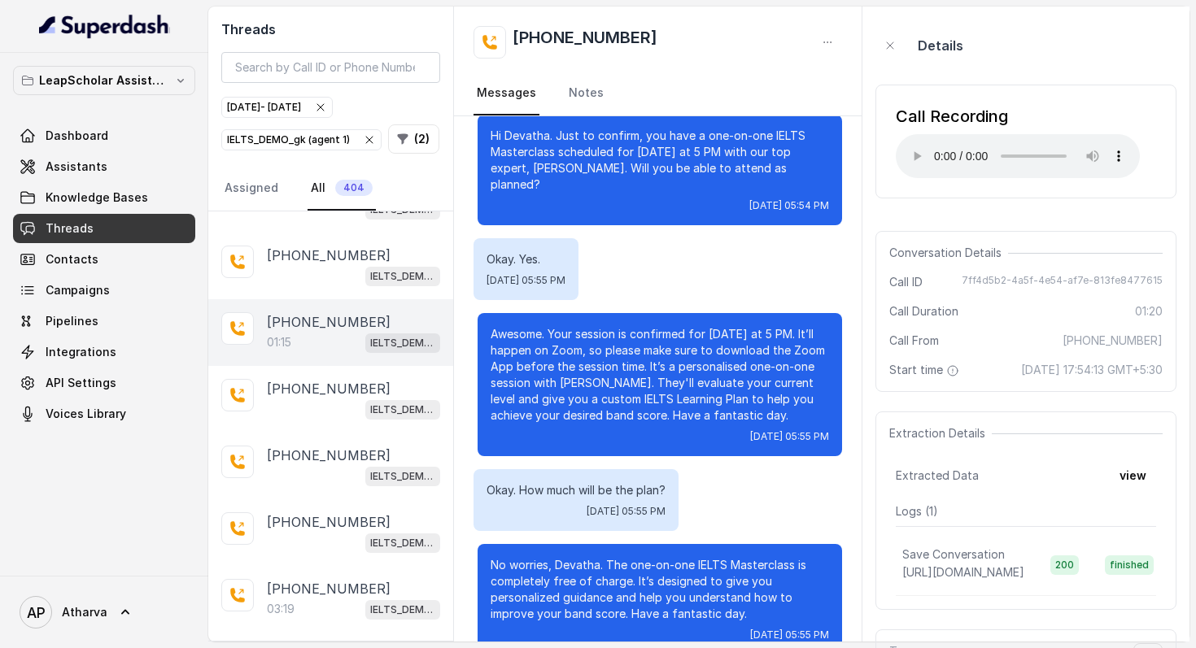
click at [351, 347] on div "+916398696610 01:15 IELTS_DEMO_gk (agent 1)" at bounding box center [330, 332] width 245 height 67
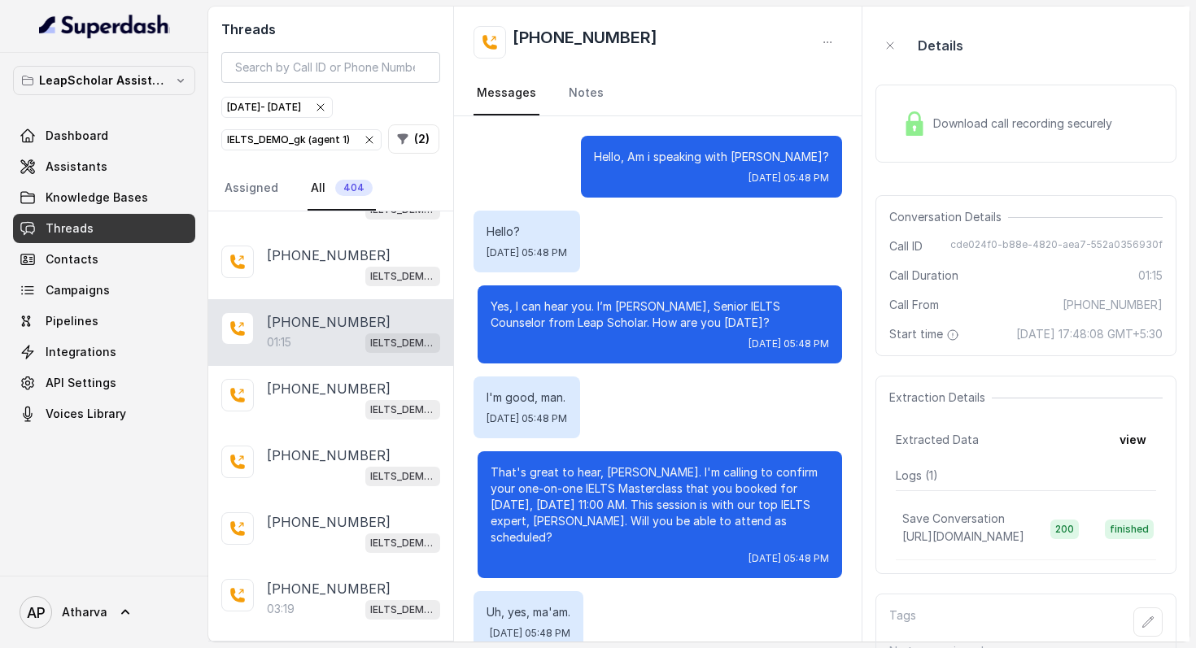
scroll to position [535, 0]
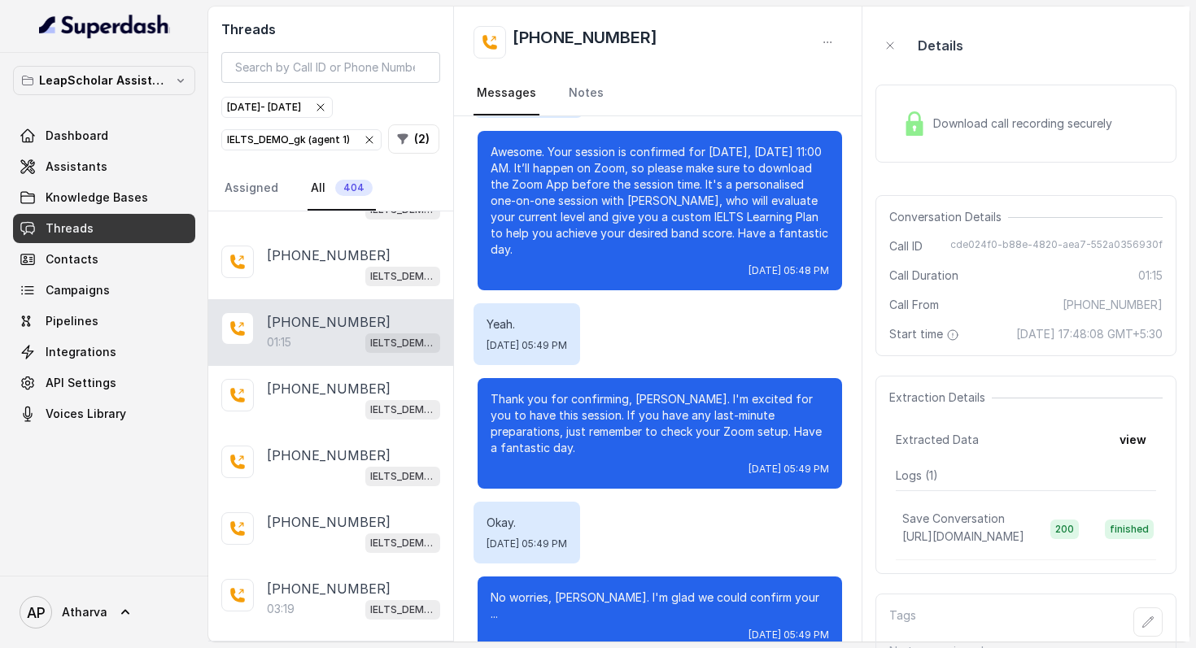
click at [923, 114] on img at bounding box center [914, 123] width 24 height 24
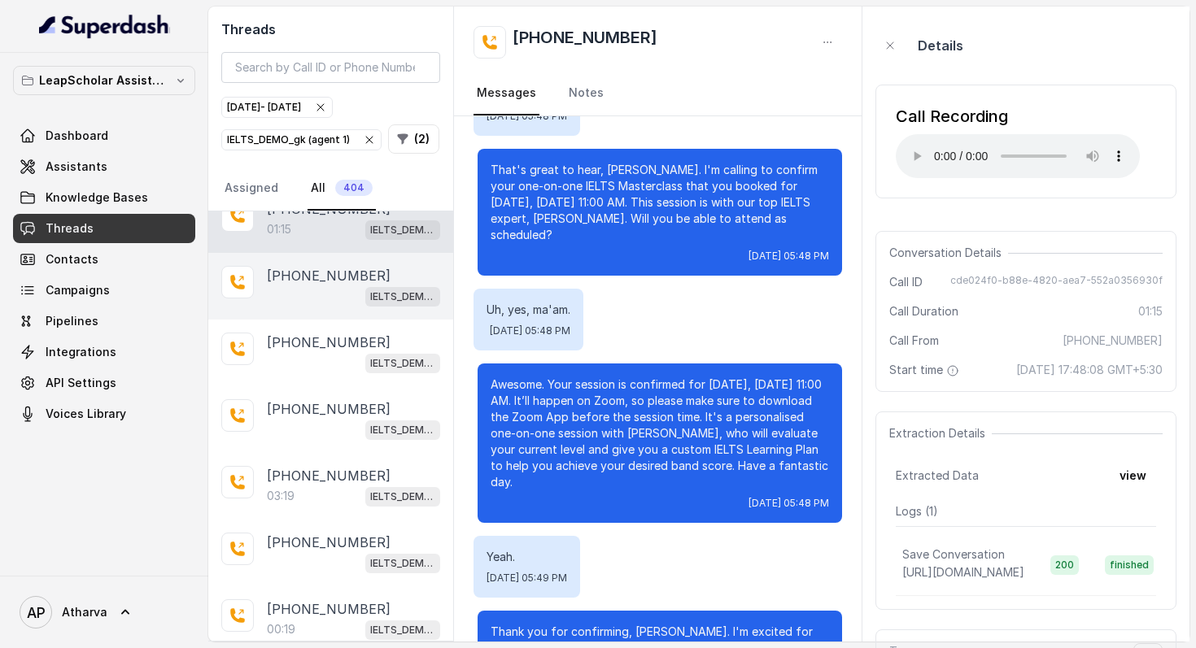
scroll to position [1562, 0]
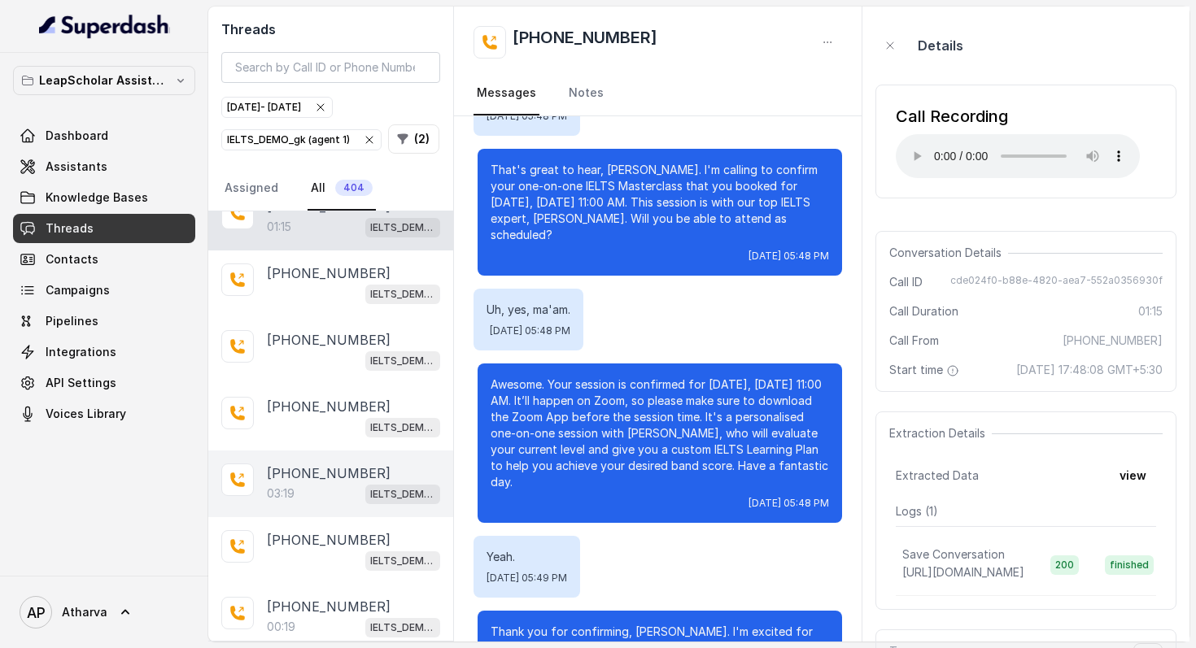
click at [355, 471] on p "+916352225800" at bounding box center [329, 474] width 124 height 20
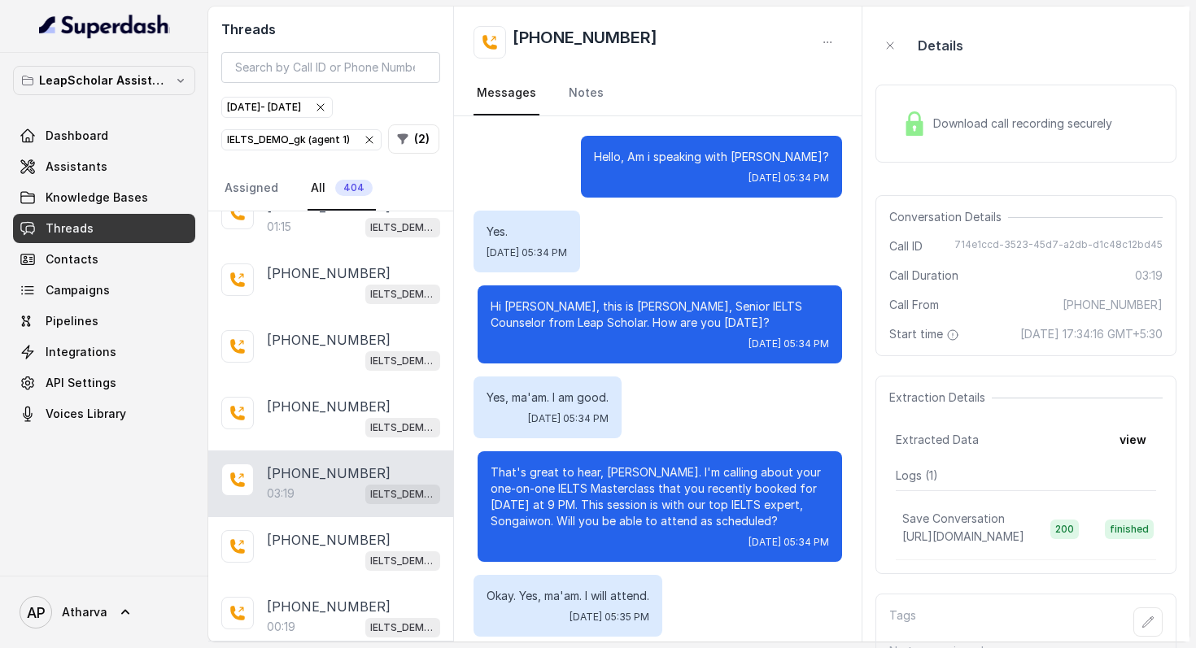
scroll to position [3165, 0]
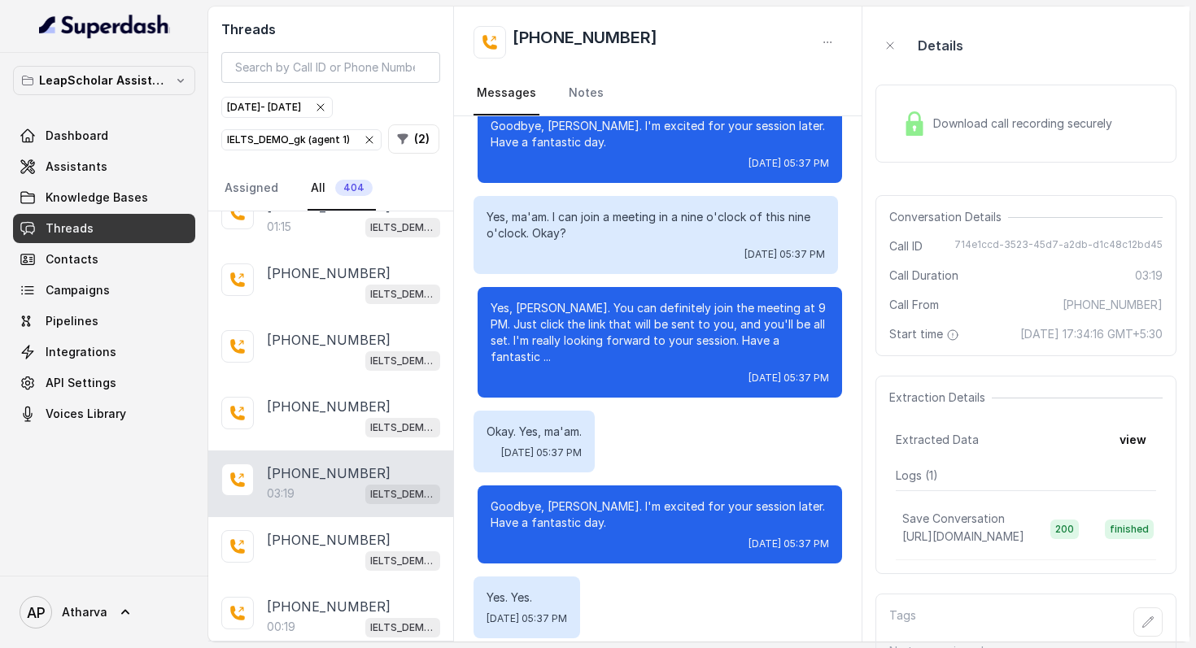
click at [918, 123] on img at bounding box center [914, 123] width 24 height 24
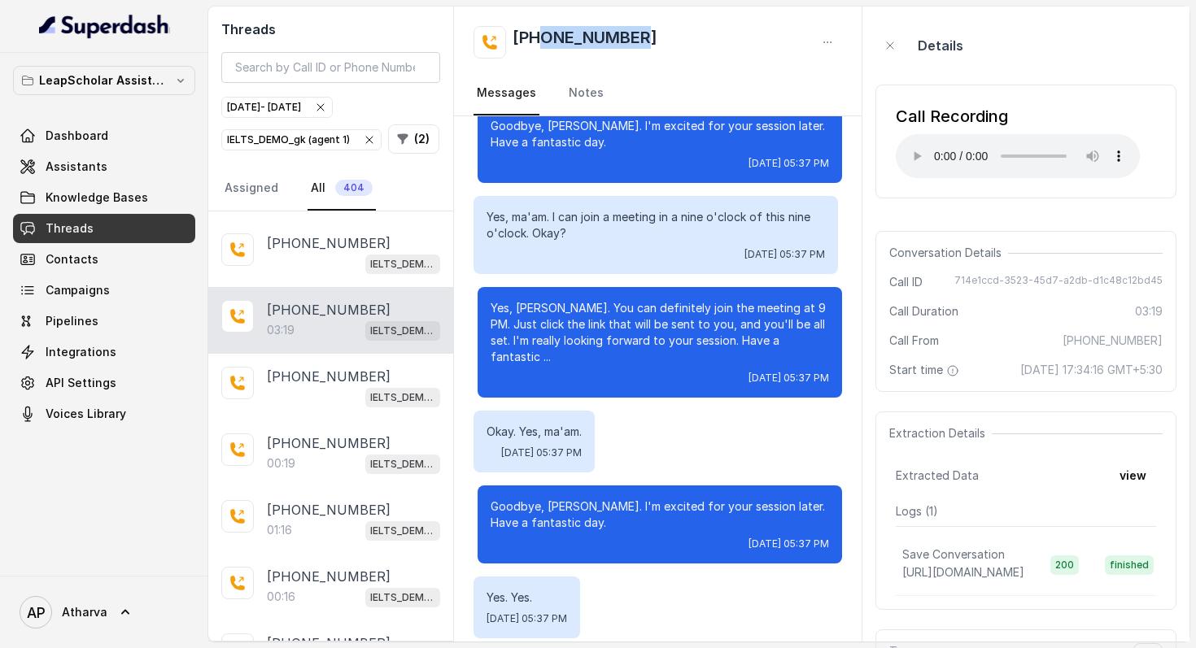
drag, startPoint x: 542, startPoint y: 35, endPoint x: 648, endPoint y: 41, distance: 106.7
click at [648, 41] on div "+916352225800" at bounding box center [657, 42] width 369 height 33
copy h2 "6352225800"
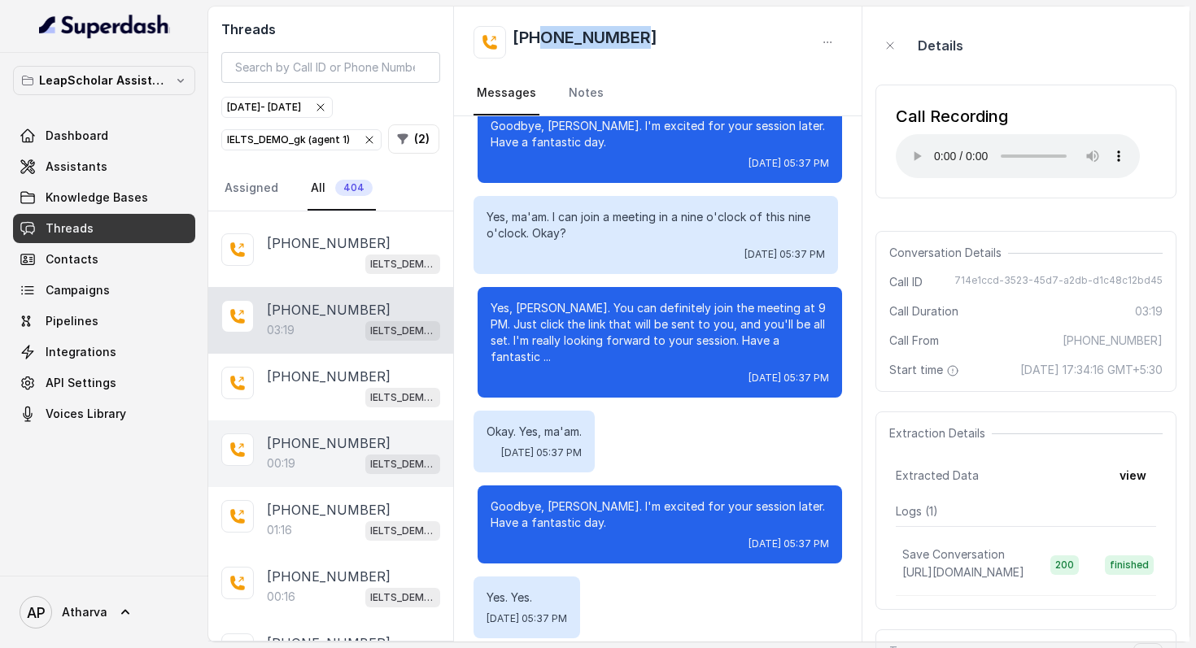
click at [346, 471] on div "+917680838647 00:19 IELTS_DEMO_gk (agent 1)" at bounding box center [330, 454] width 245 height 67
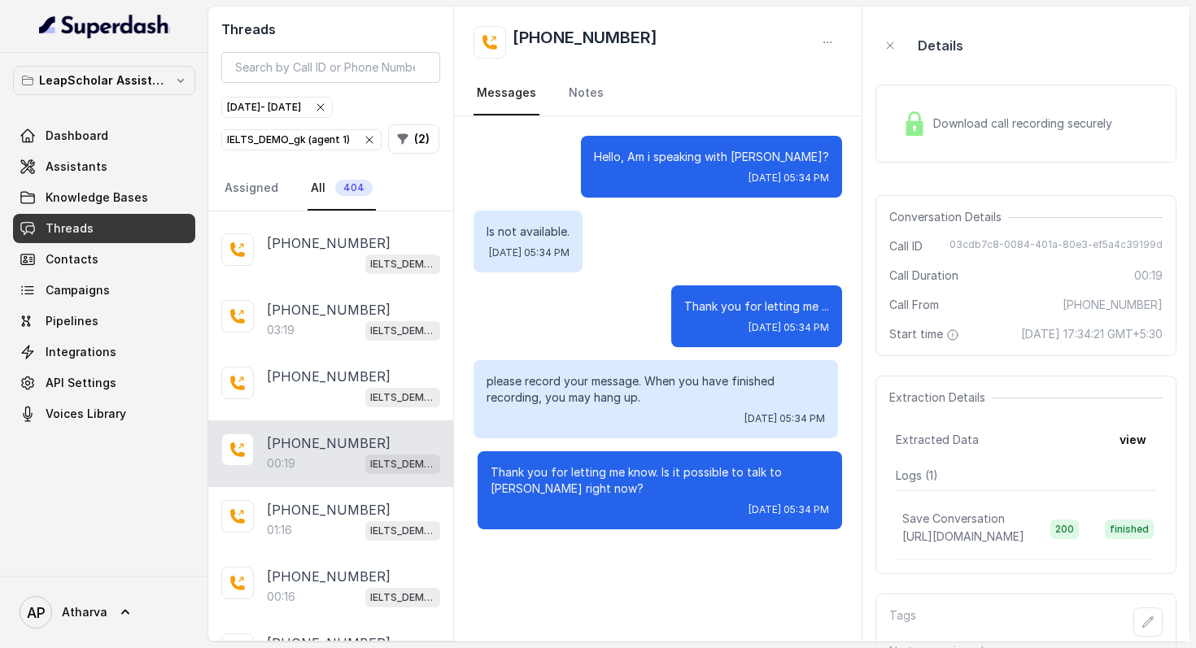
click at [910, 120] on img at bounding box center [914, 123] width 24 height 24
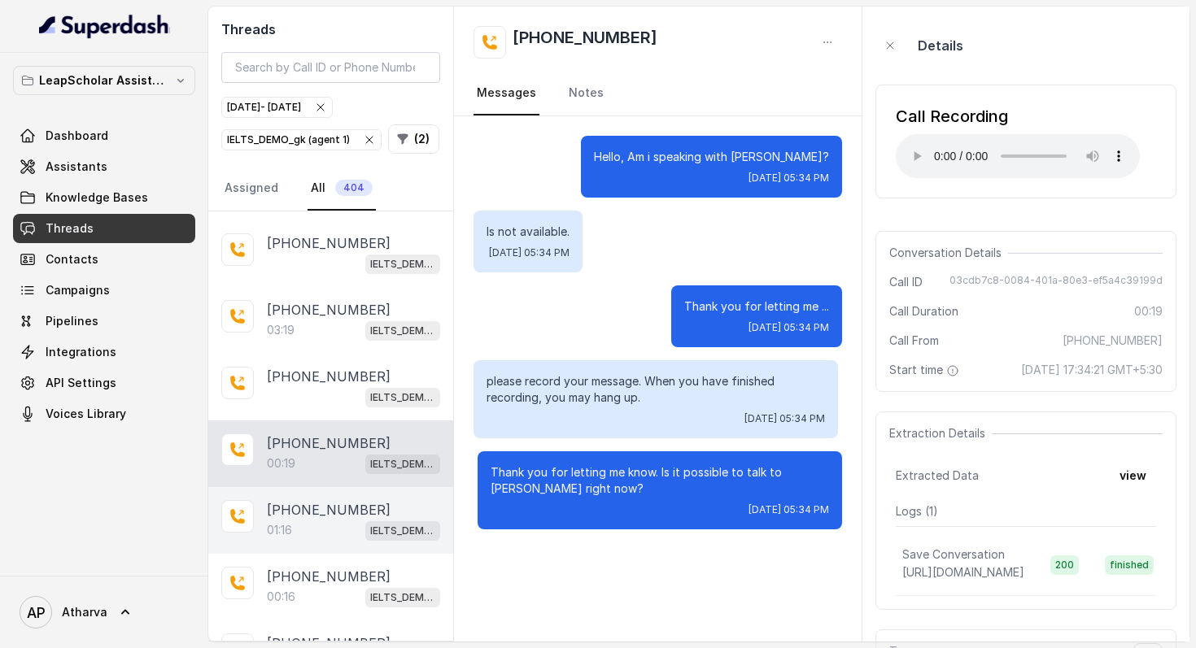
click at [308, 520] on div "01:16 IELTS_DEMO_gk (agent 1)" at bounding box center [353, 530] width 173 height 21
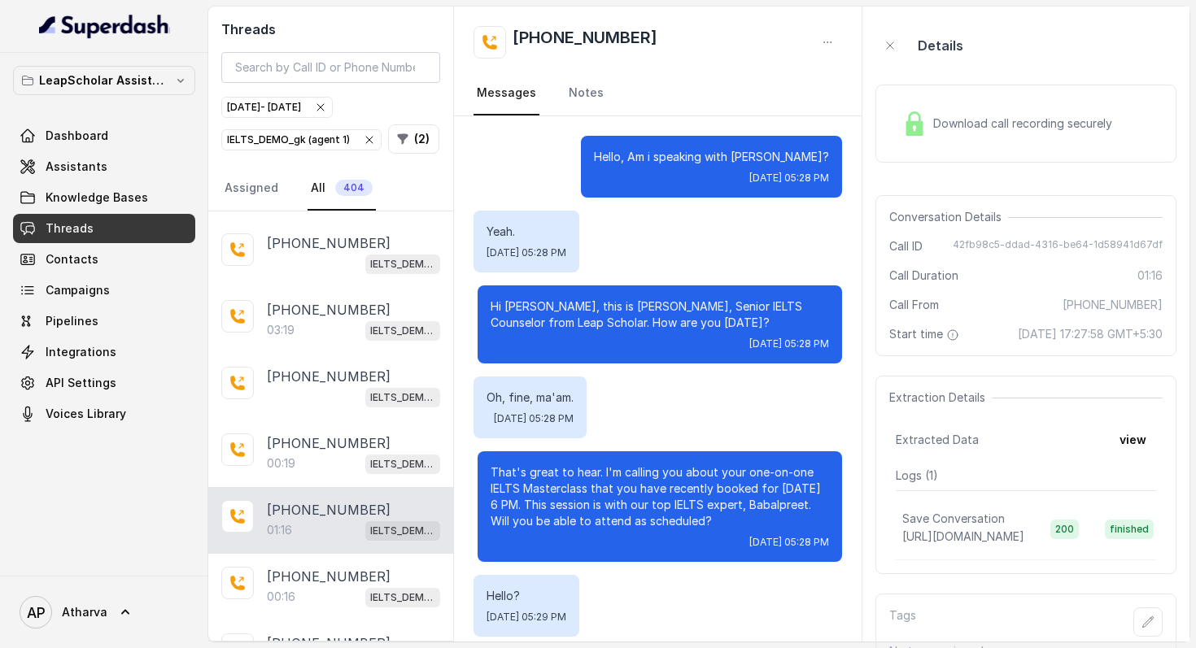
scroll to position [652, 0]
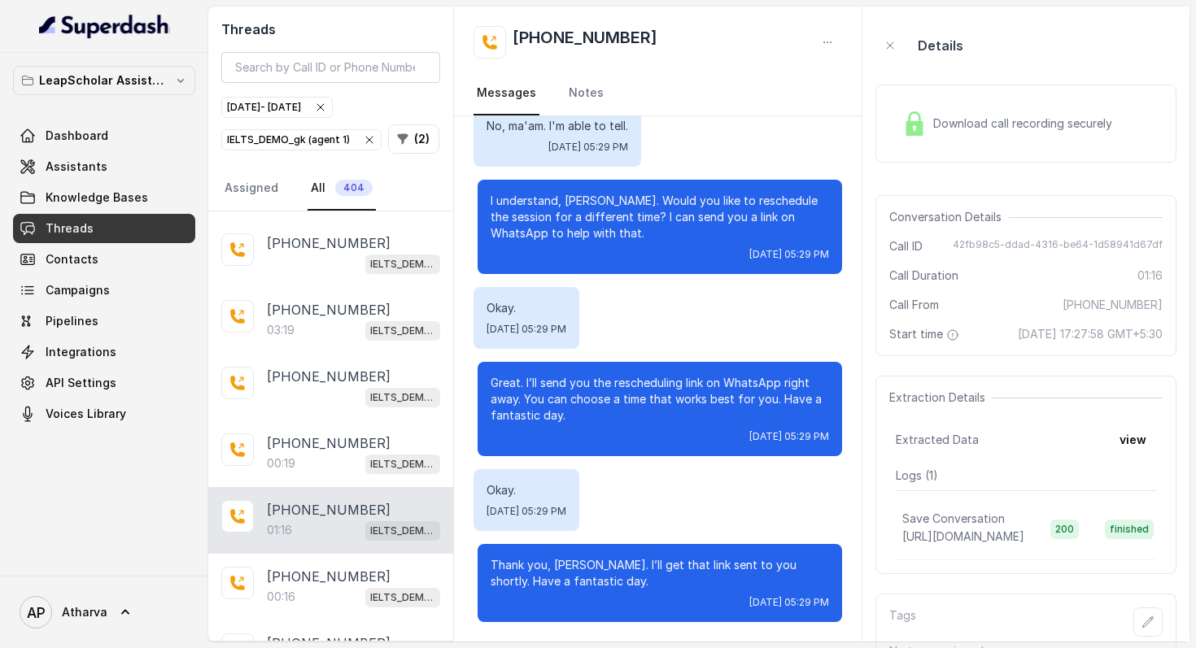
click at [918, 128] on img at bounding box center [914, 123] width 24 height 24
